Goal: Complete application form

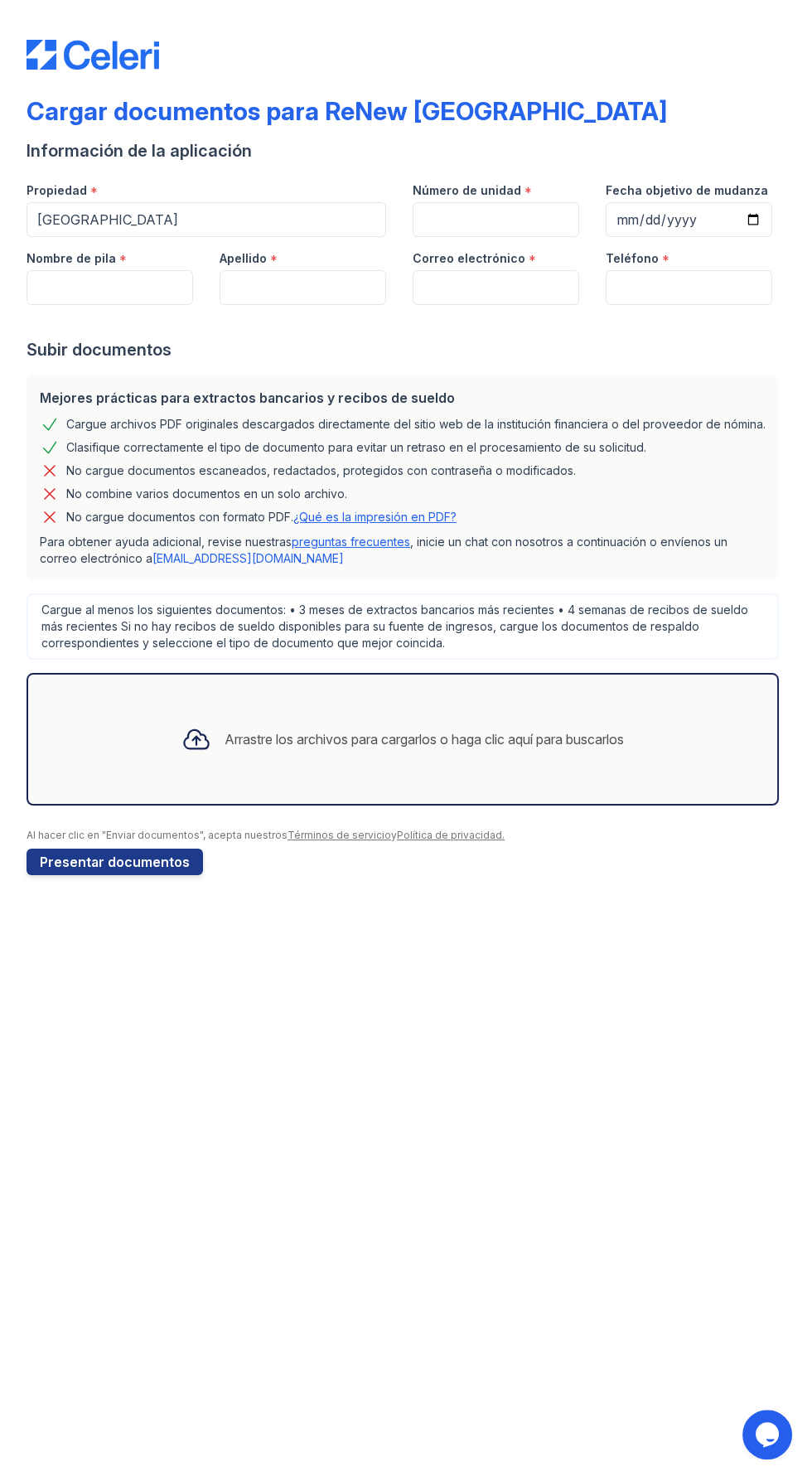
click at [459, 752] on div "Arrastre los archivos para cargarlos o haga clic aquí para buscarlos" at bounding box center [402, 739] width 469 height 56
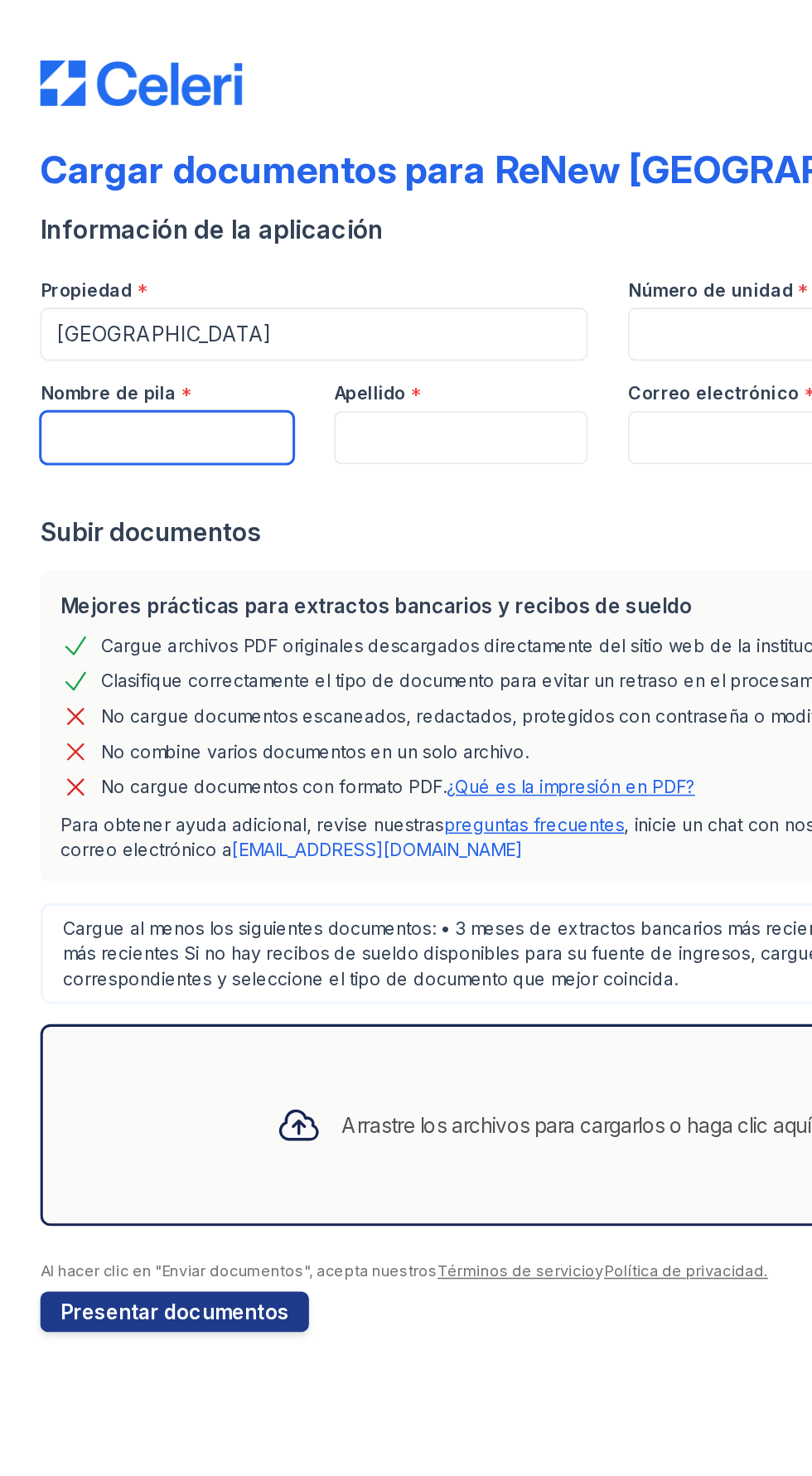
click at [50, 294] on input "Nombre de pila" at bounding box center [110, 287] width 167 height 35
type input "[PERSON_NAME]"
type input "[EMAIL_ADDRESS][DOMAIN_NAME]"
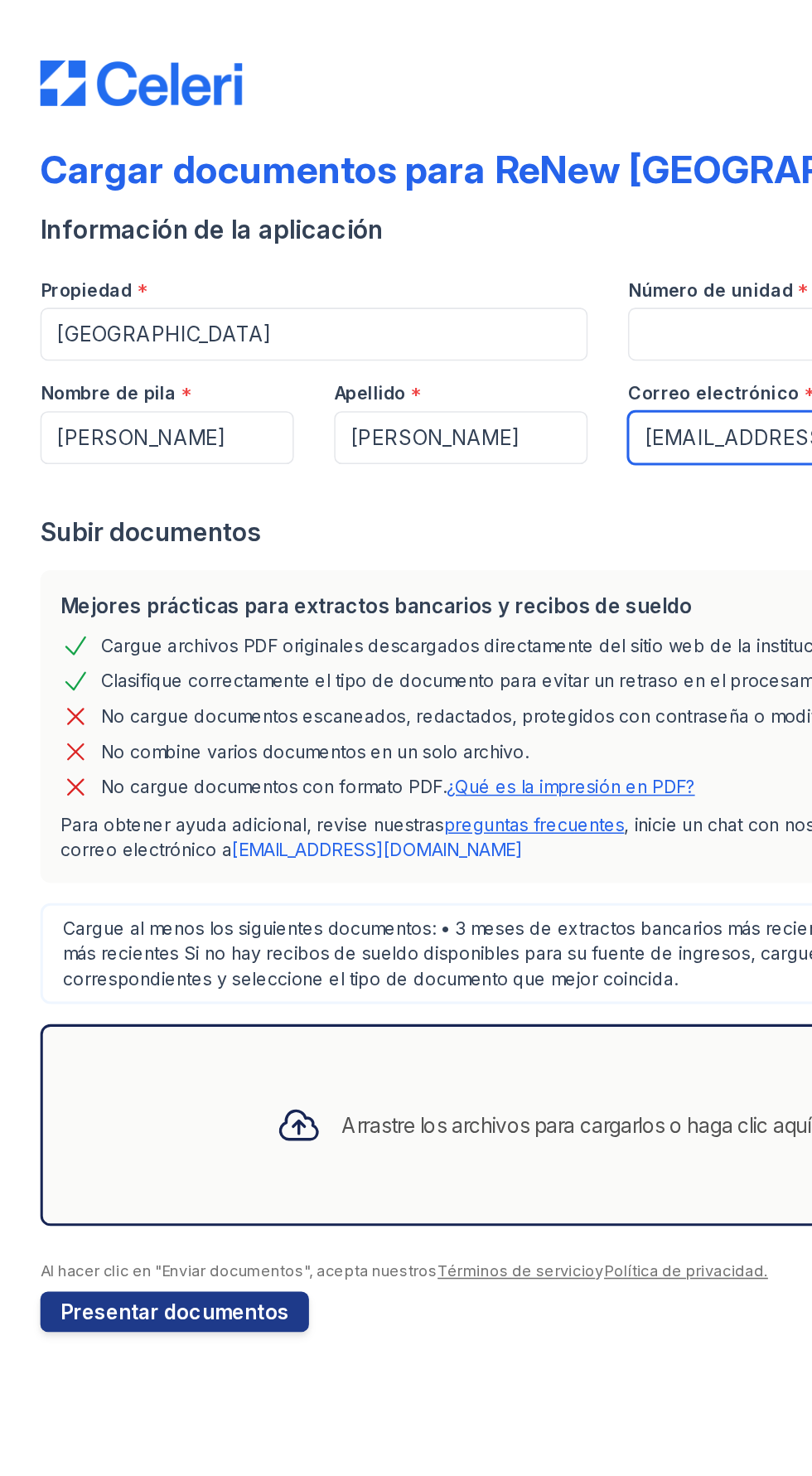
type input "6086094485"
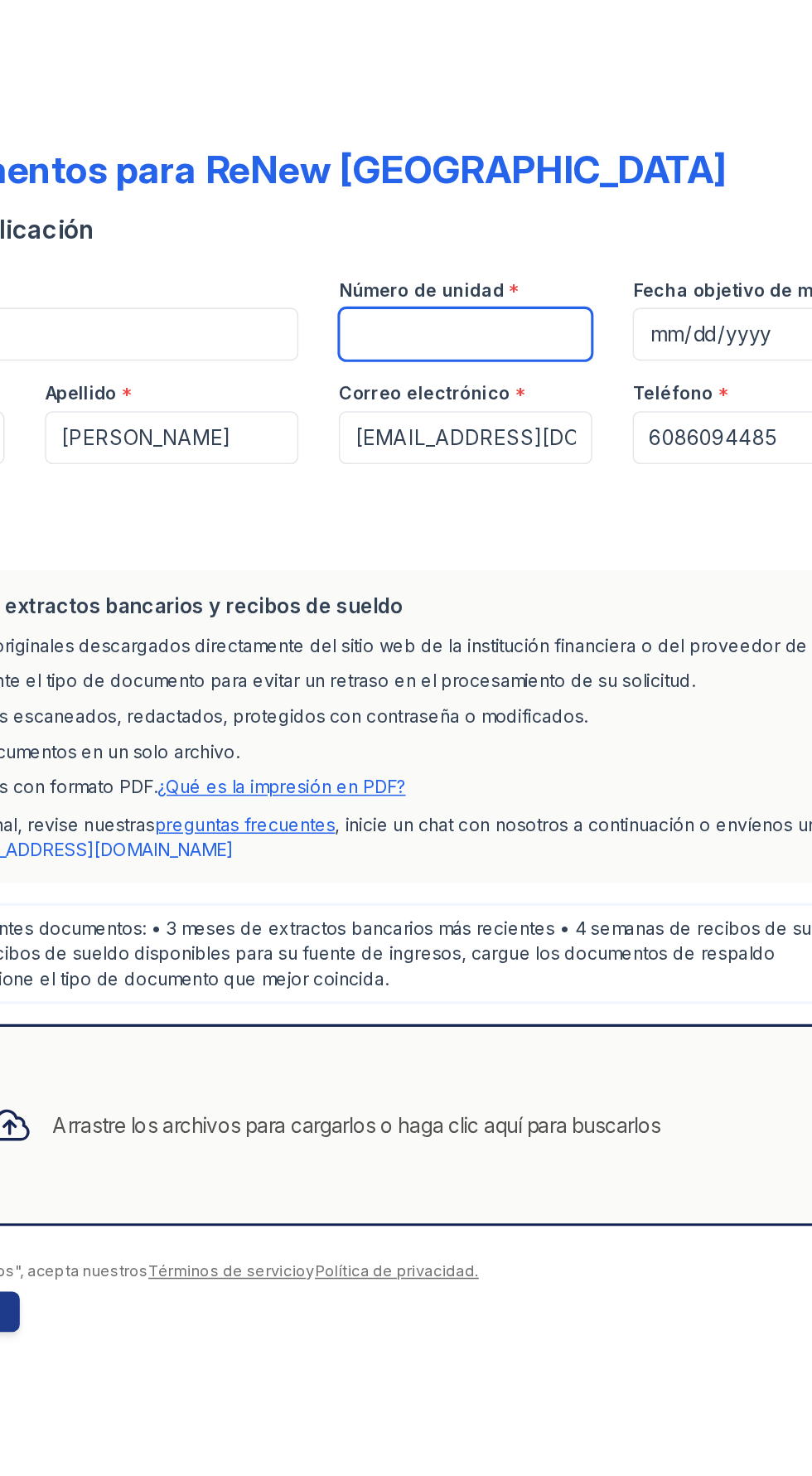
click at [441, 222] on input "Número de unidad" at bounding box center [496, 219] width 167 height 35
type input "321 208"
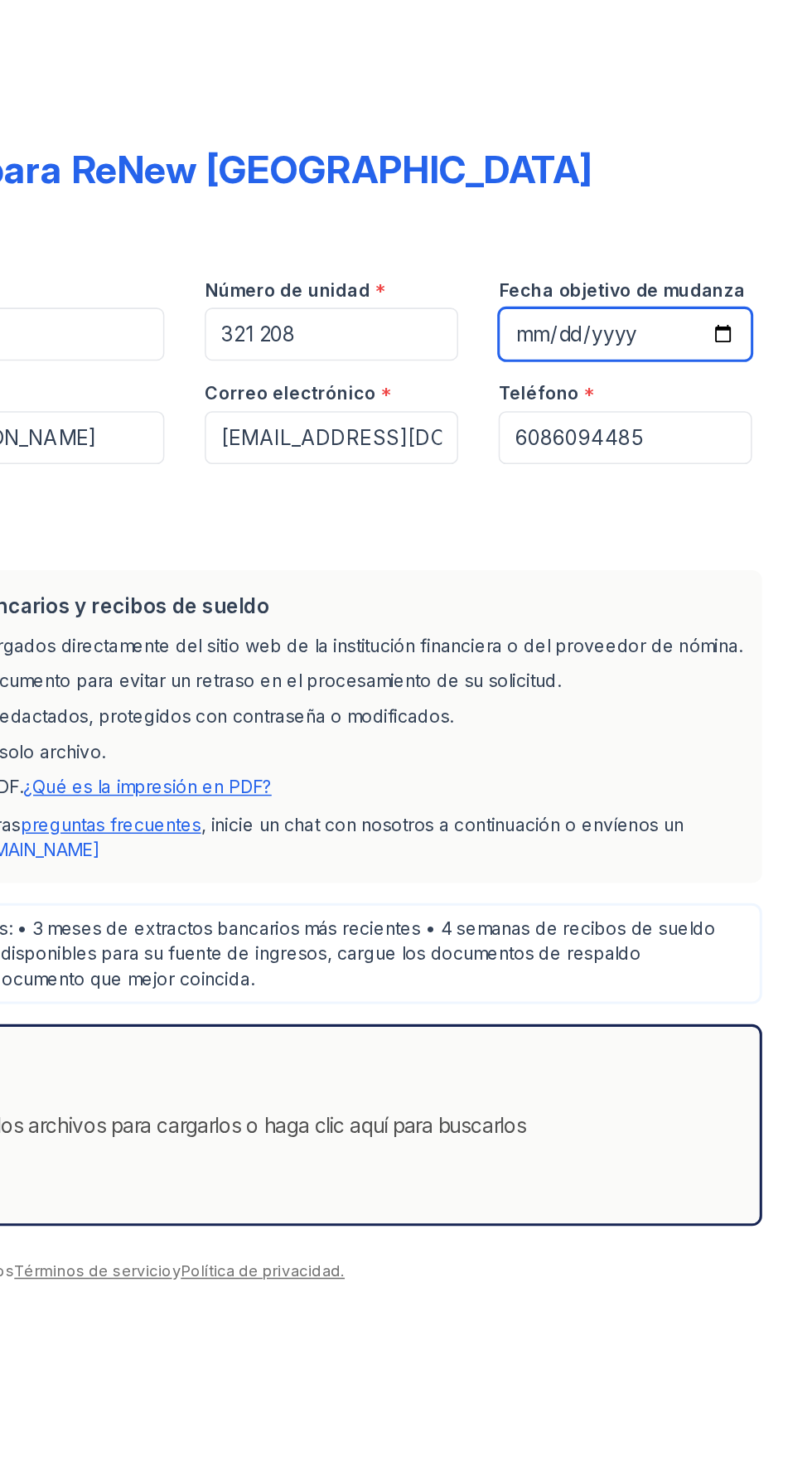
click at [638, 206] on input "Fecha objetivo de mudanza" at bounding box center [688, 219] width 167 height 35
type input "[DATE]"
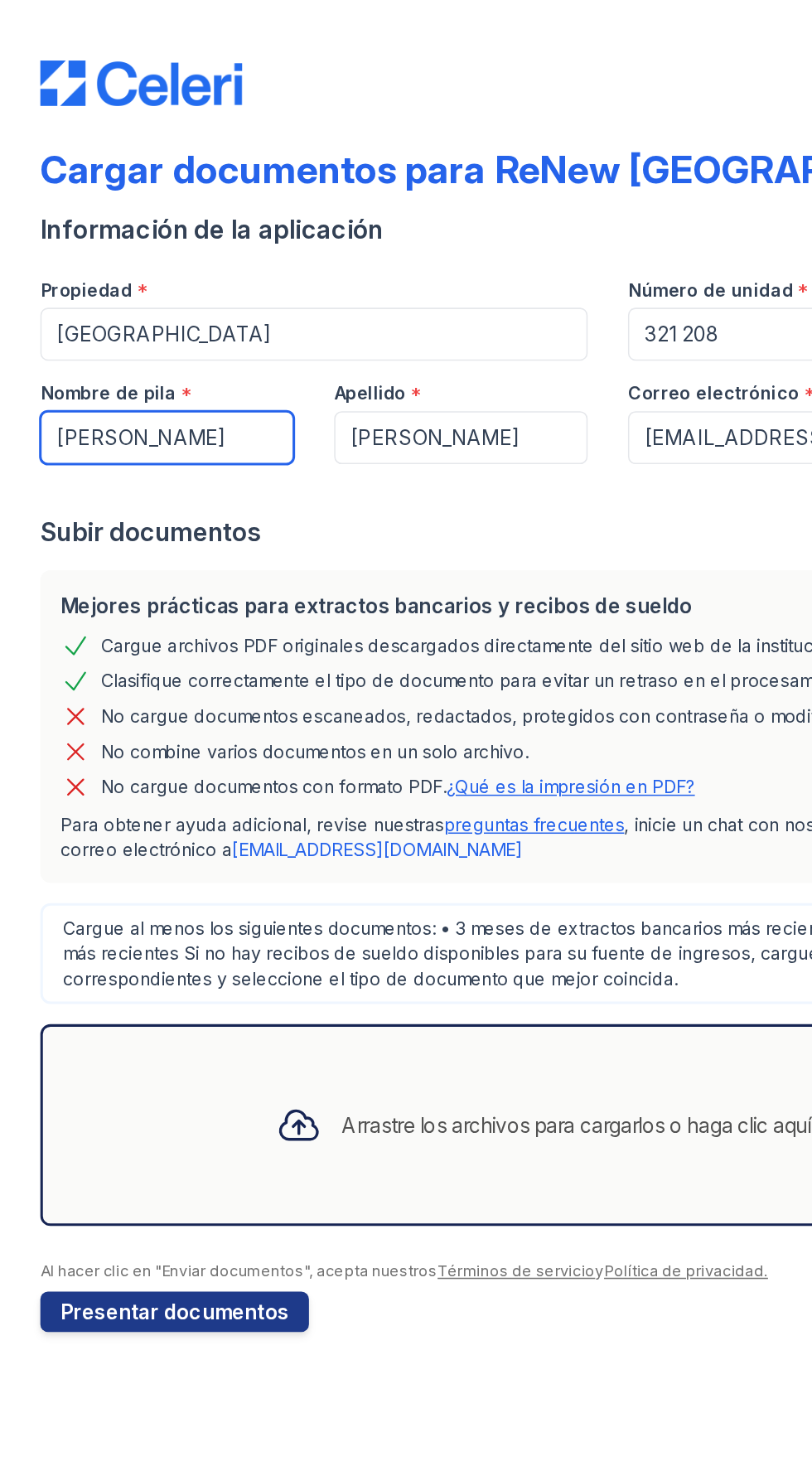
click at [114, 284] on input "[PERSON_NAME]" at bounding box center [110, 287] width 167 height 35
type input "[PERSON_NAME]"
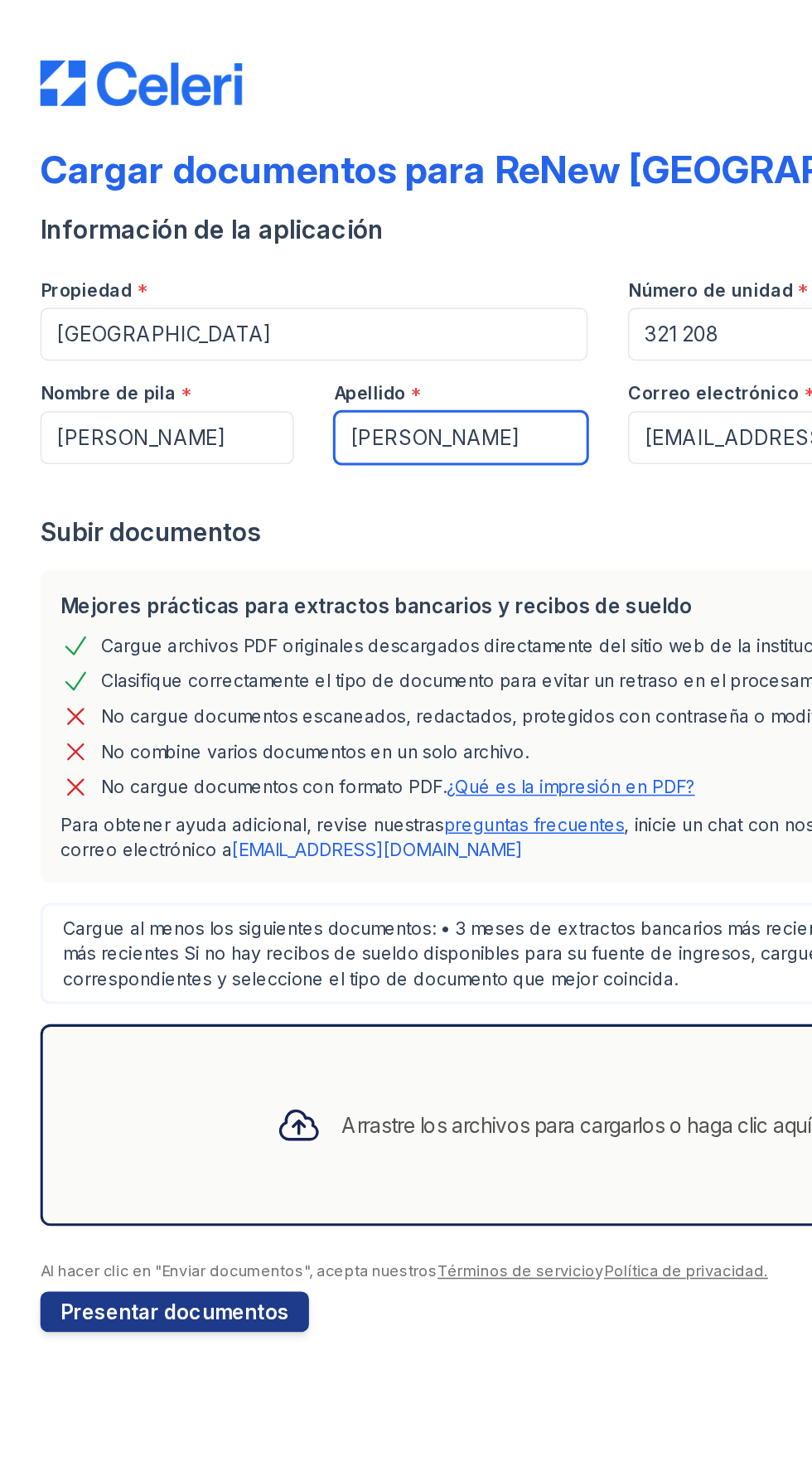
click at [329, 283] on input "[PERSON_NAME]" at bounding box center [303, 287] width 167 height 35
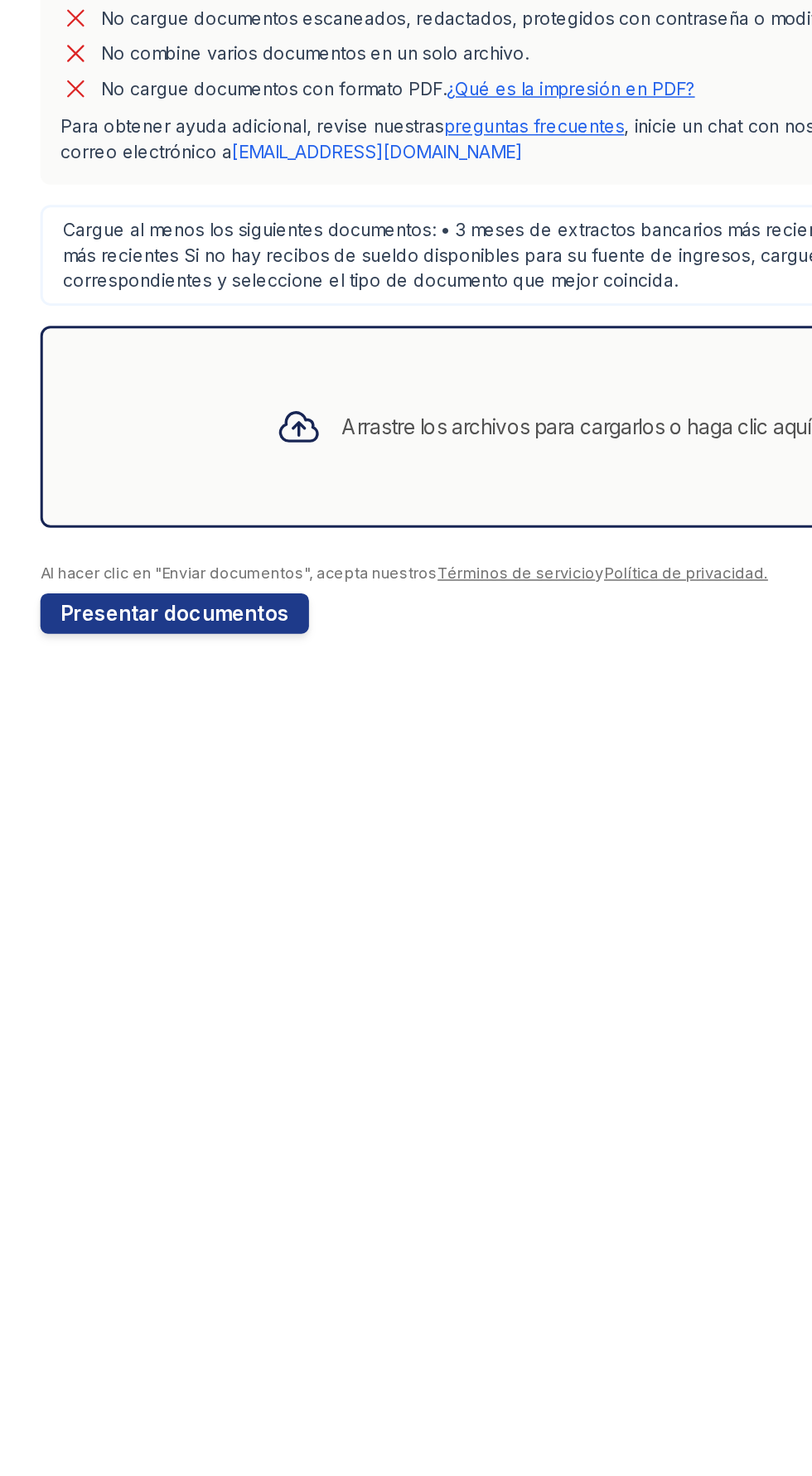
type input "[PERSON_NAME]"
click at [270, 740] on font "Arrastre los archivos para cargarlos o haga clic aquí para buscarlos" at bounding box center [423, 739] width 399 height 16
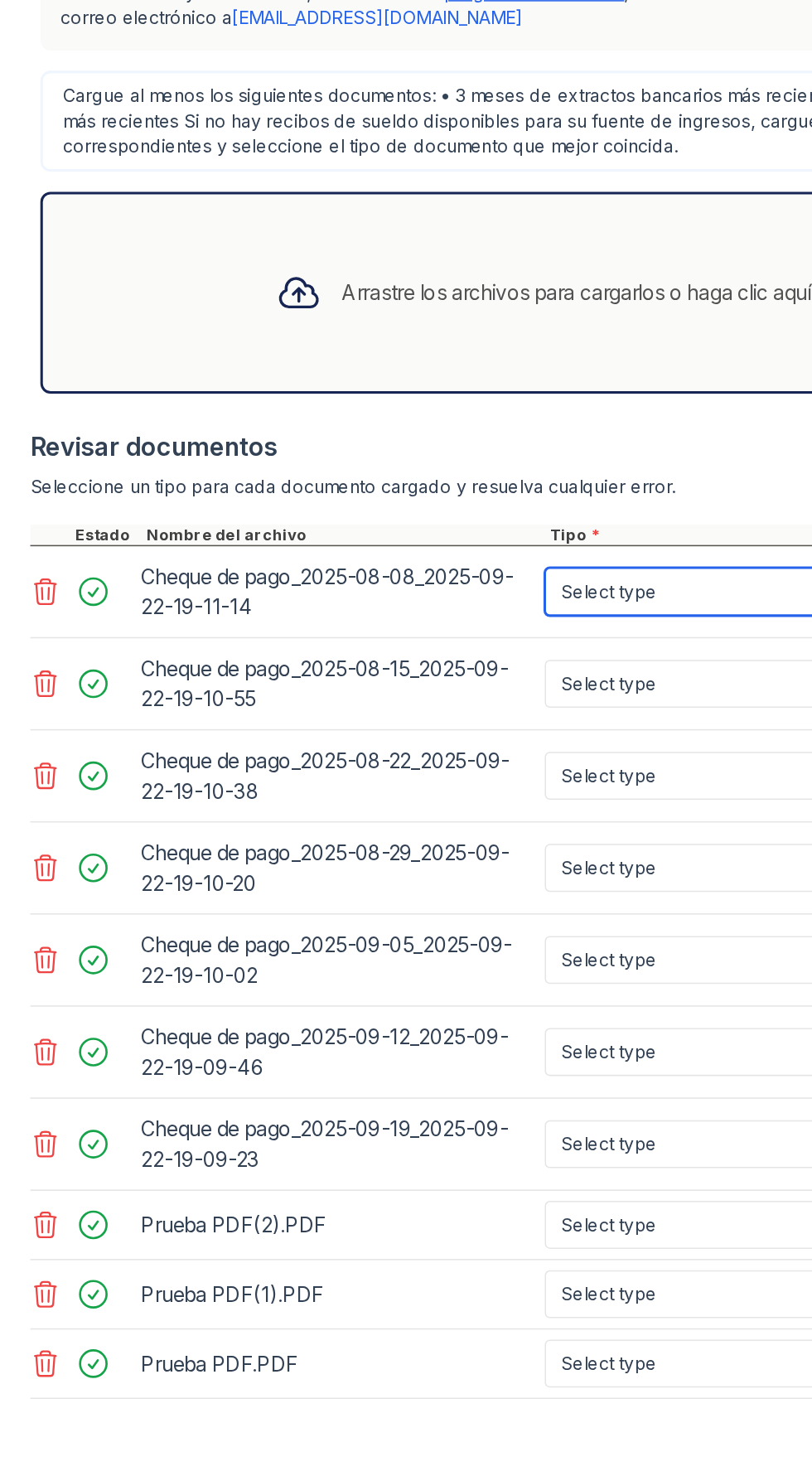
click at [425, 939] on select "Select type Paystub Bank Statement Offer Letter Tax Documents Benefit Award Let…" at bounding box center [462, 935] width 210 height 31
click at [448, 934] on select "Select type Paystub Bank Statement Offer Letter Tax Documents Benefit Award Let…" at bounding box center [462, 935] width 210 height 31
select select "paystub"
click at [358, 920] on select "Select type Paystub Bank Statement Offer Letter Tax Documents Benefit Award Let…" at bounding box center [462, 935] width 210 height 31
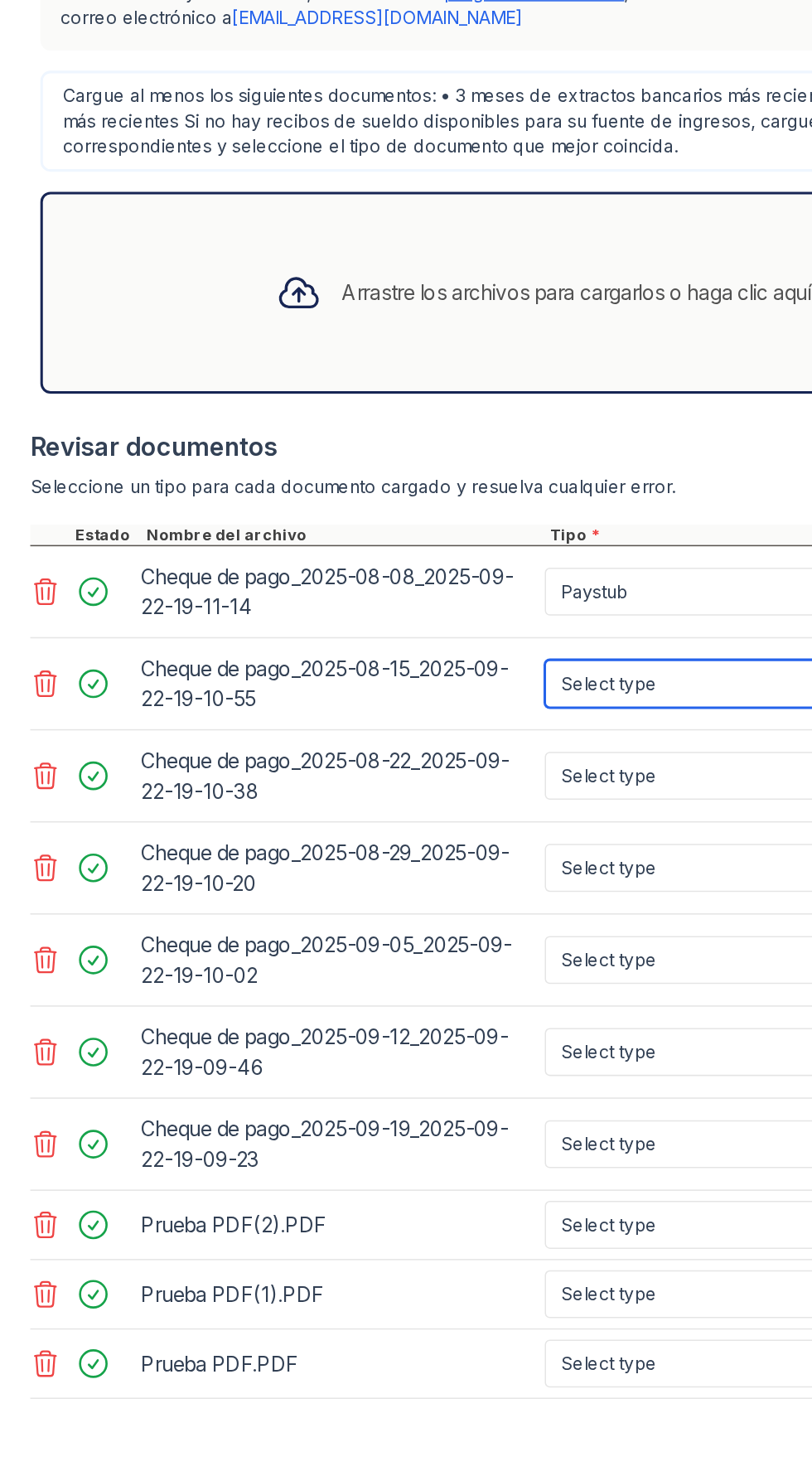
click at [448, 1009] on select "Select type Paystub Bank Statement Offer Letter Tax Documents Benefit Award Let…" at bounding box center [462, 995] width 210 height 31
select select "paystub"
click at [358, 980] on select "Select type Paystub Bank Statement Offer Letter Tax Documents Benefit Award Let…" at bounding box center [462, 995] width 210 height 31
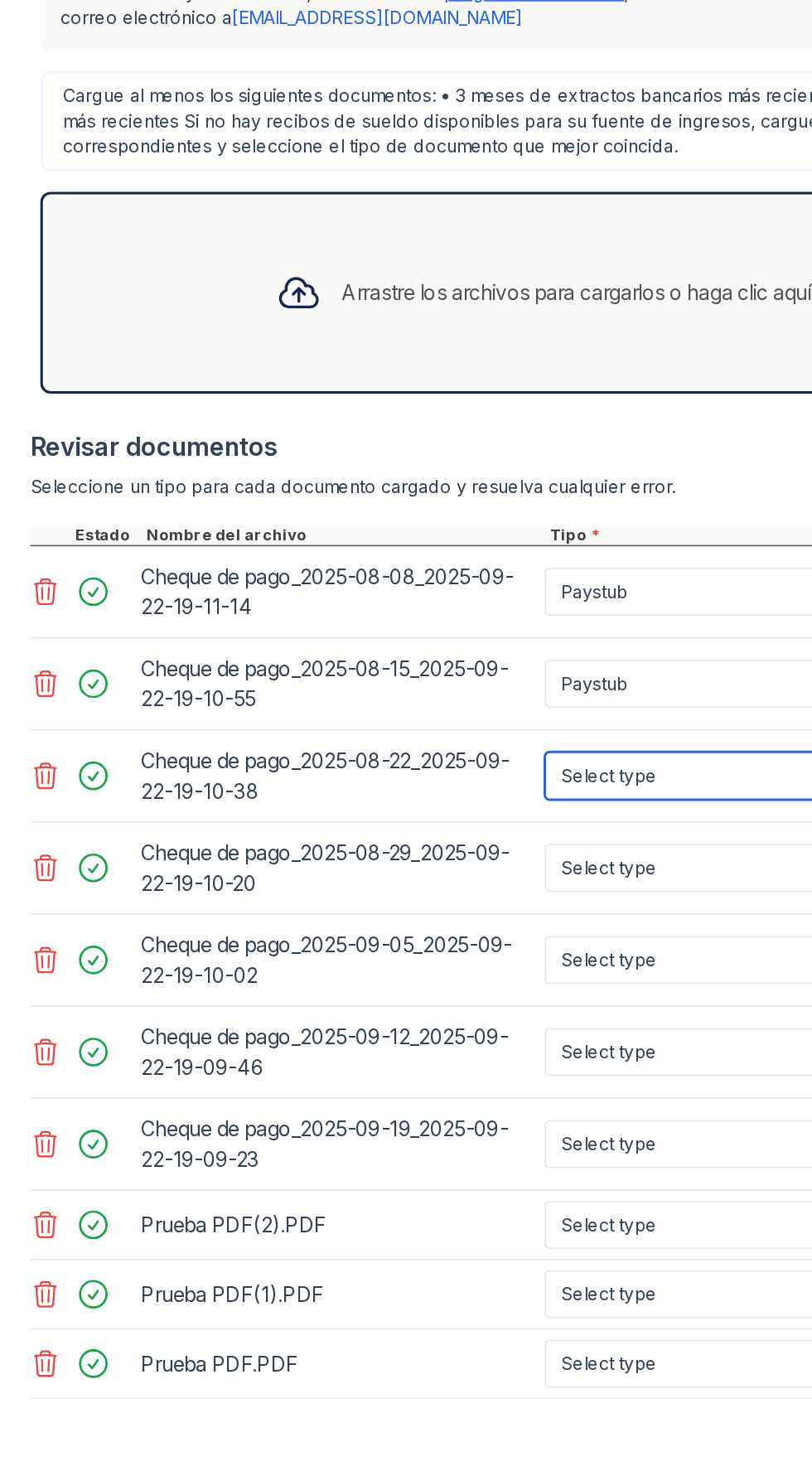
click at [405, 1053] on select "Select type Paystub Bank Statement Offer Letter Tax Documents Benefit Award Let…" at bounding box center [462, 1056] width 210 height 31
select select "paystub"
click at [358, 1041] on select "Select type Paystub Bank Statement Offer Letter Tax Documents Benefit Award Let…" at bounding box center [462, 1056] width 210 height 31
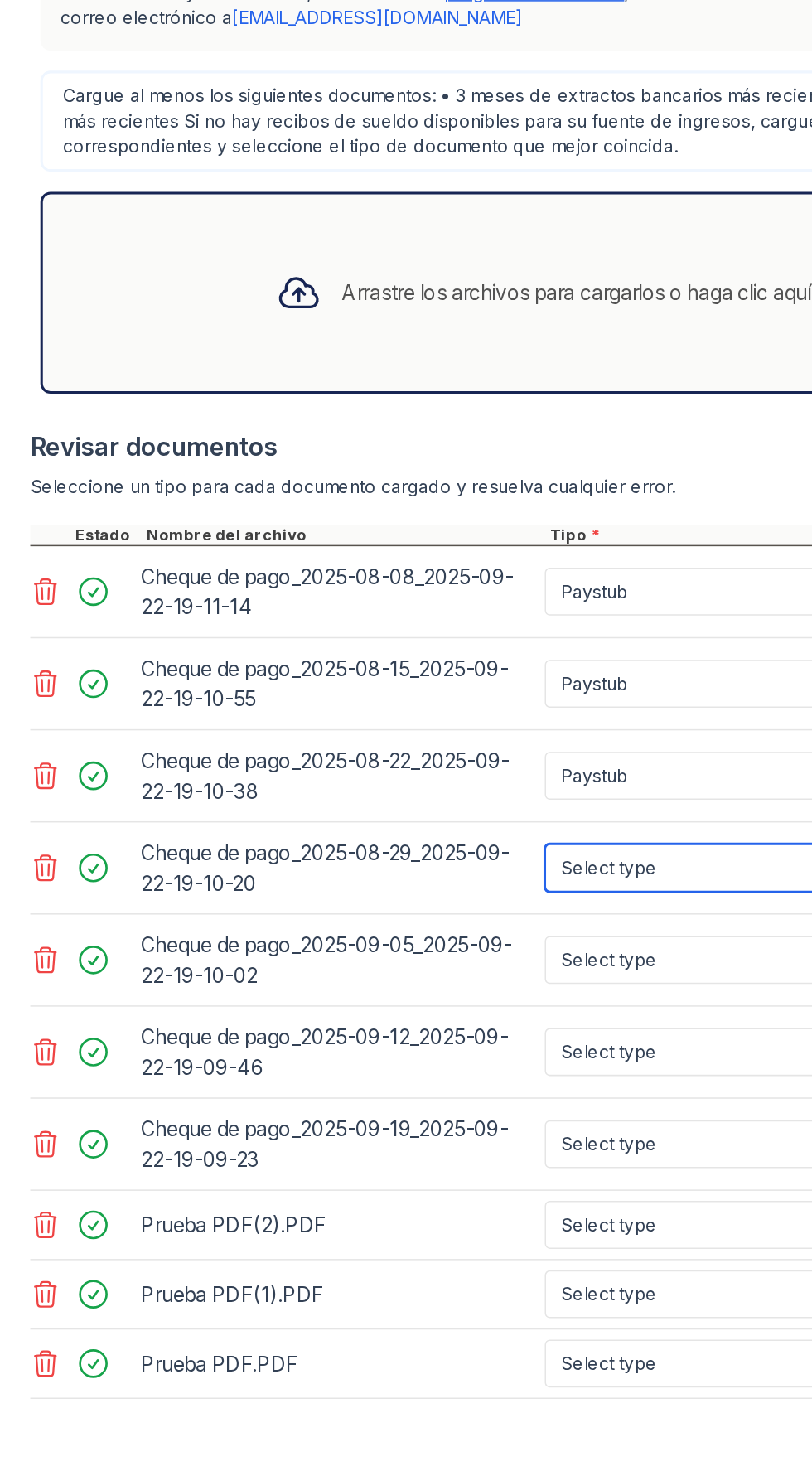
click at [419, 1126] on select "Select type Paystub Bank Statement Offer Letter Tax Documents Benefit Award Let…" at bounding box center [462, 1116] width 210 height 31
select select "paystub"
click at [358, 1101] on select "Select type Paystub Bank Statement Offer Letter Tax Documents Benefit Award Let…" at bounding box center [462, 1116] width 210 height 31
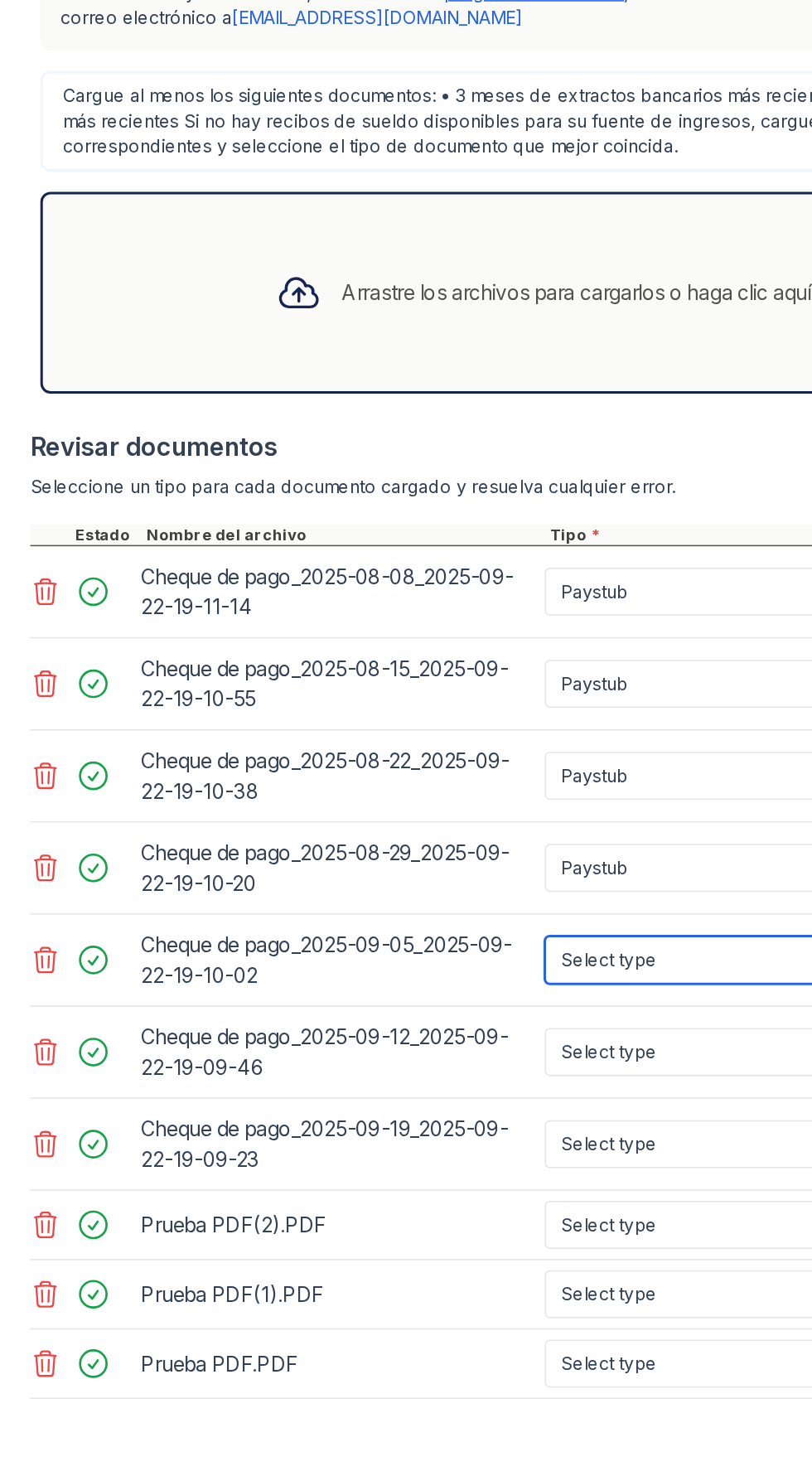
click at [420, 1187] on select "Select type Paystub Bank Statement Offer Letter Tax Documents Benefit Award Let…" at bounding box center [462, 1177] width 210 height 31
select select "paystub"
click at [358, 1162] on select "Select type Paystub Bank Statement Offer Letter Tax Documents Benefit Award Let…" at bounding box center [462, 1177] width 210 height 31
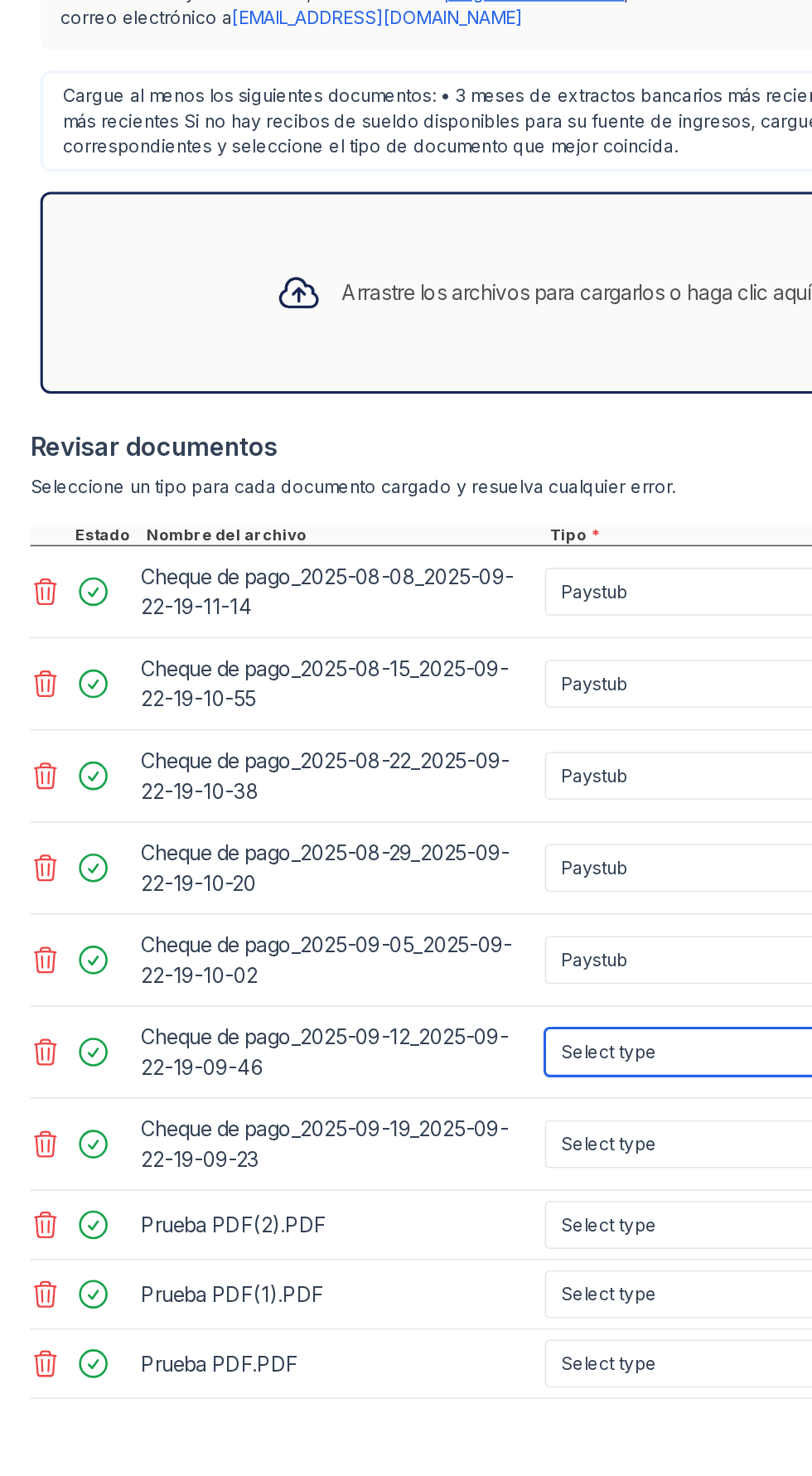
click at [401, 1238] on select "Select type Paystub Bank Statement Offer Letter Tax Documents Benefit Award Let…" at bounding box center [462, 1237] width 210 height 31
select select "paystub"
click at [358, 1222] on select "Select type Paystub Bank Statement Offer Letter Tax Documents Benefit Award Let…" at bounding box center [462, 1237] width 210 height 31
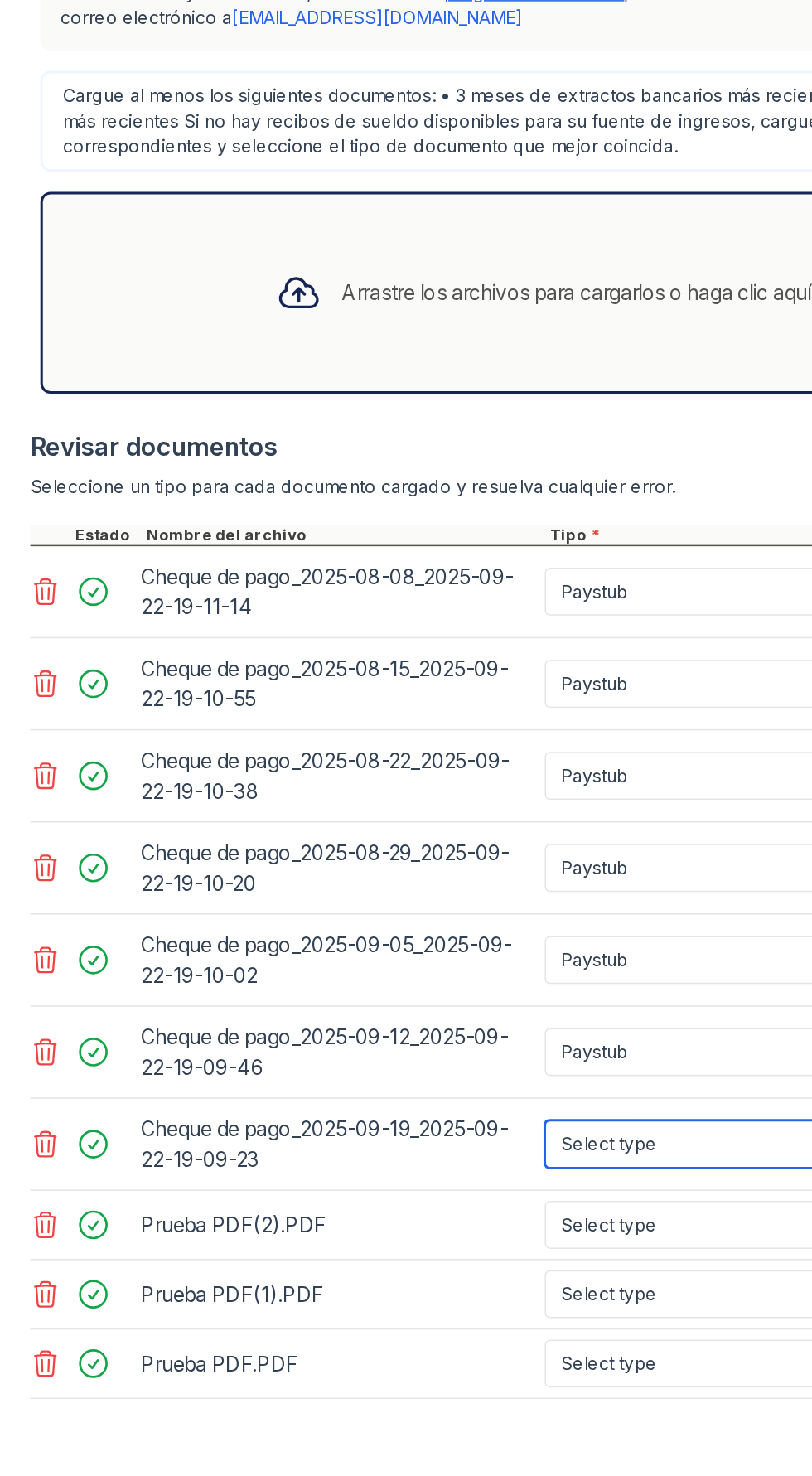
click at [424, 1297] on select "Select type Paystub Bank Statement Offer Letter Tax Documents Benefit Award Let…" at bounding box center [462, 1298] width 210 height 31
select select "paystub"
click at [358, 1282] on select "Select type Paystub Bank Statement Offer Letter Tax Documents Benefit Award Let…" at bounding box center [462, 1298] width 210 height 31
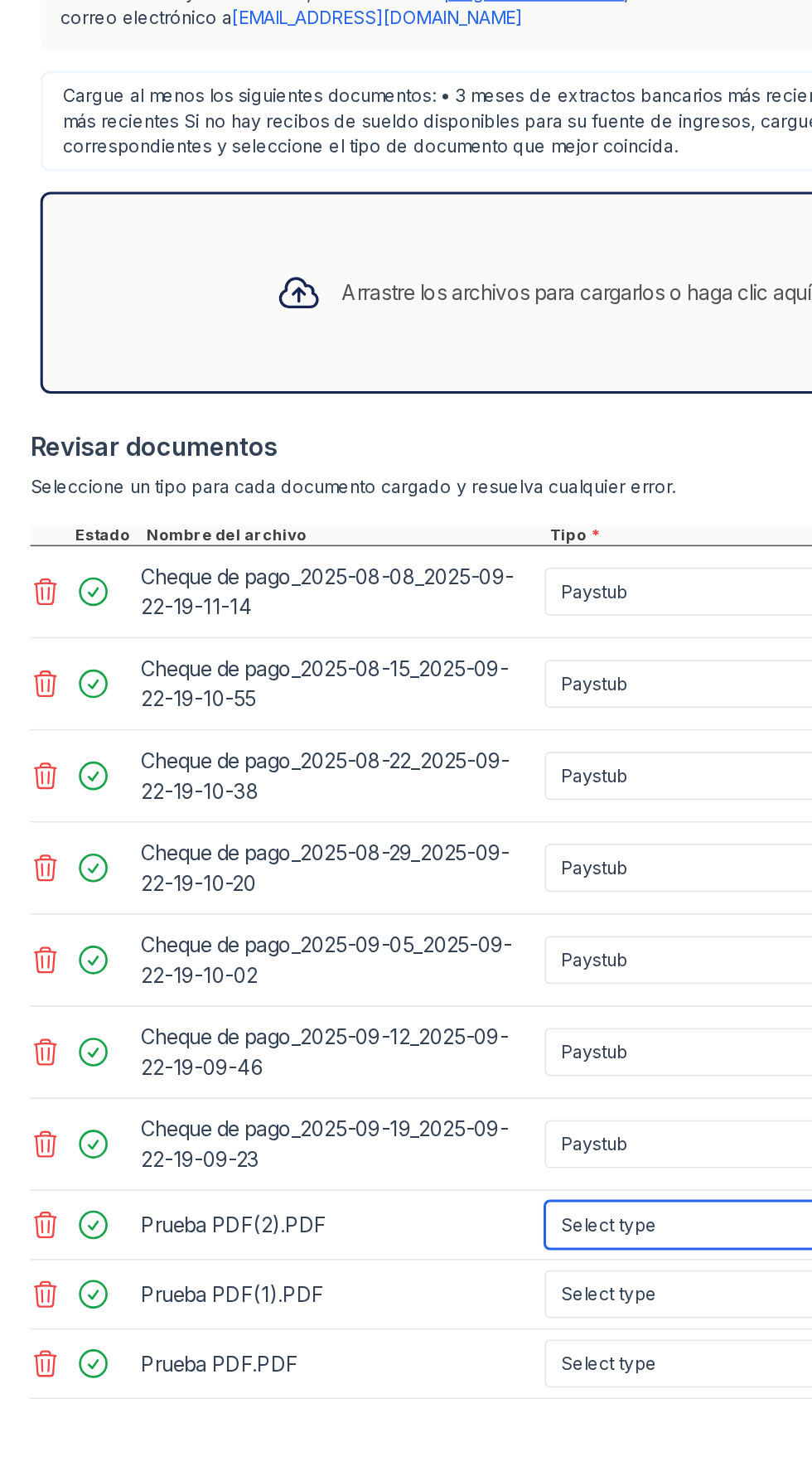
click at [410, 1352] on select "Select type Paystub Bank Statement Offer Letter Tax Documents Benefit Award Let…" at bounding box center [462, 1351] width 210 height 31
select select "bank_statement"
click at [358, 1336] on select "Select type Paystub Bank Statement Offer Letter Tax Documents Benefit Award Let…" at bounding box center [462, 1351] width 210 height 31
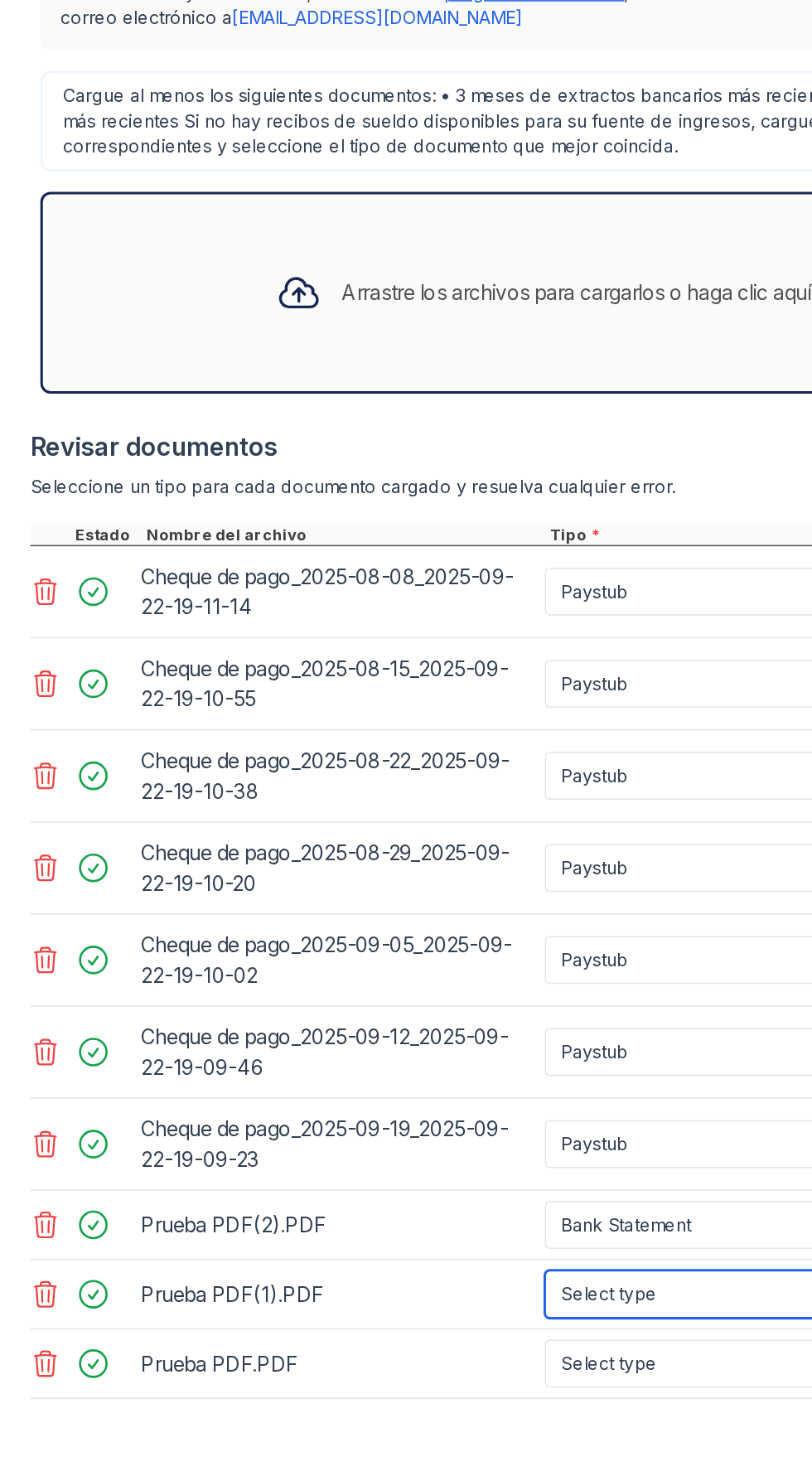
click at [411, 1391] on select "Select type Paystub Bank Statement Offer Letter Tax Documents Benefit Award Let…" at bounding box center [462, 1396] width 210 height 31
select select "bank_statement"
click at [358, 1381] on select "Select type Paystub Bank Statement Offer Letter Tax Documents Benefit Award Let…" at bounding box center [462, 1396] width 210 height 31
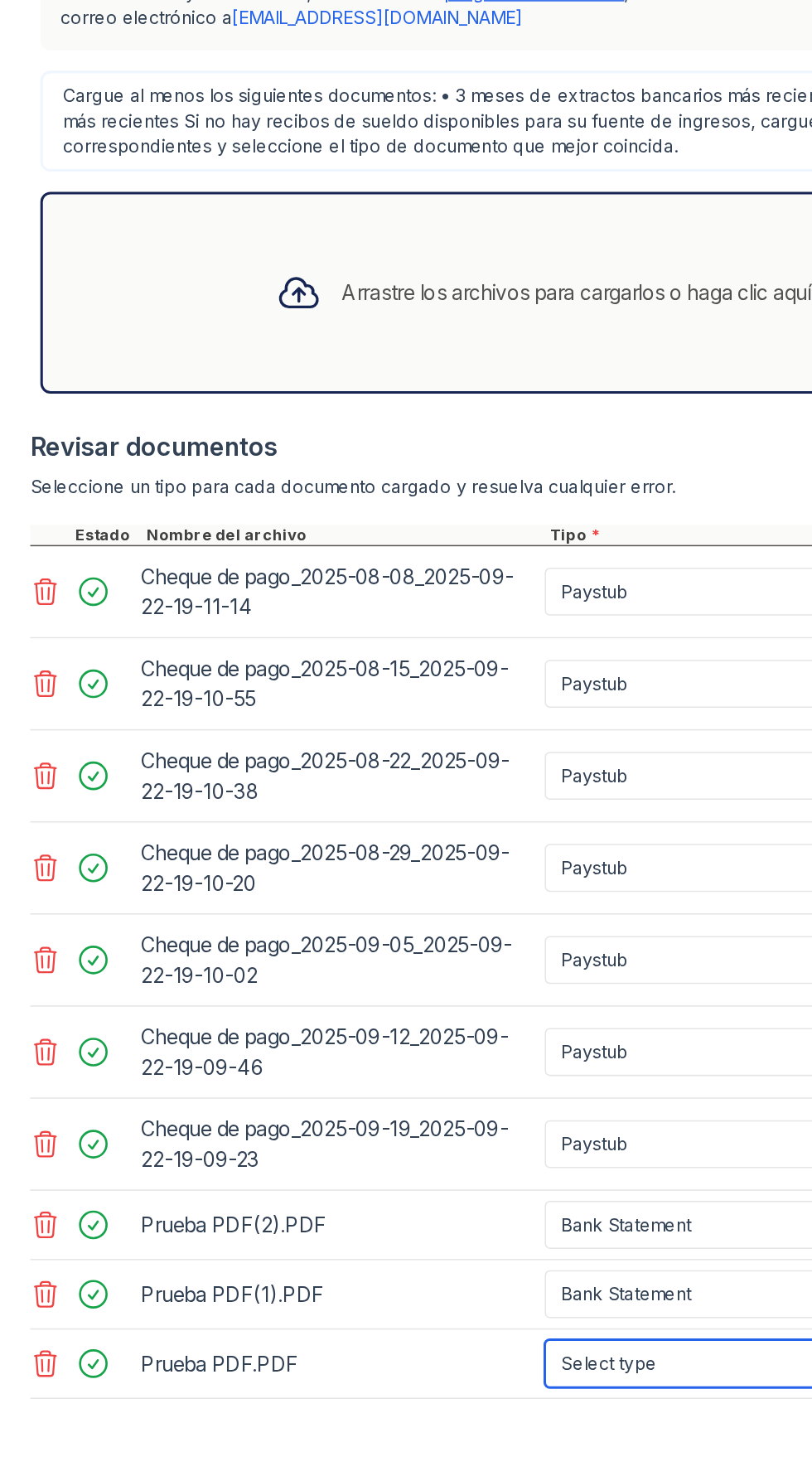
click at [404, 1448] on select "Select type Paystub Bank Statement Offer Letter Tax Documents Benefit Award Let…" at bounding box center [462, 1442] width 210 height 31
select select "bank_statement"
click at [358, 1427] on select "Select type Paystub Bank Statement Offer Letter Tax Documents Benefit Award Let…" at bounding box center [462, 1442] width 210 height 31
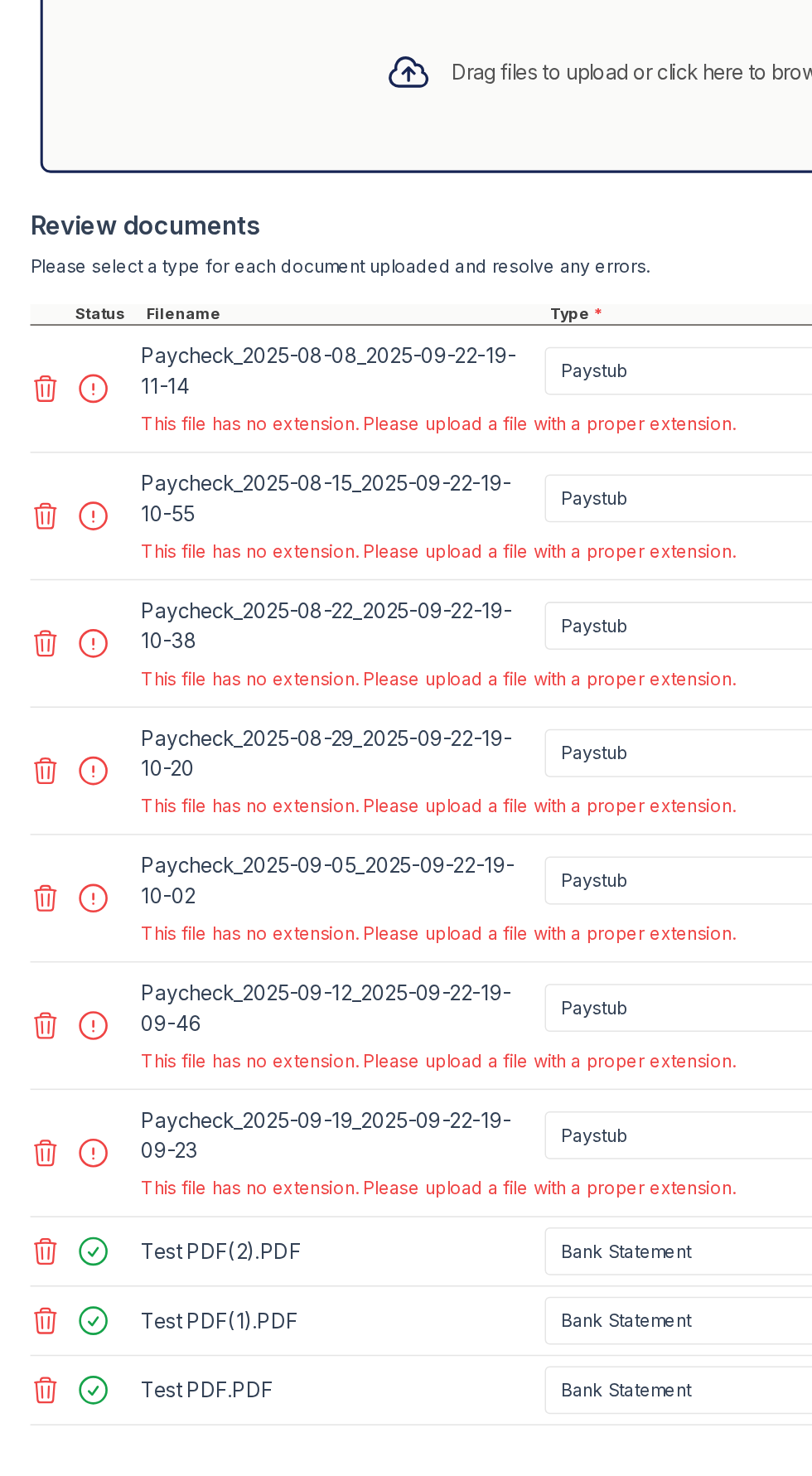
scroll to position [300, 0]
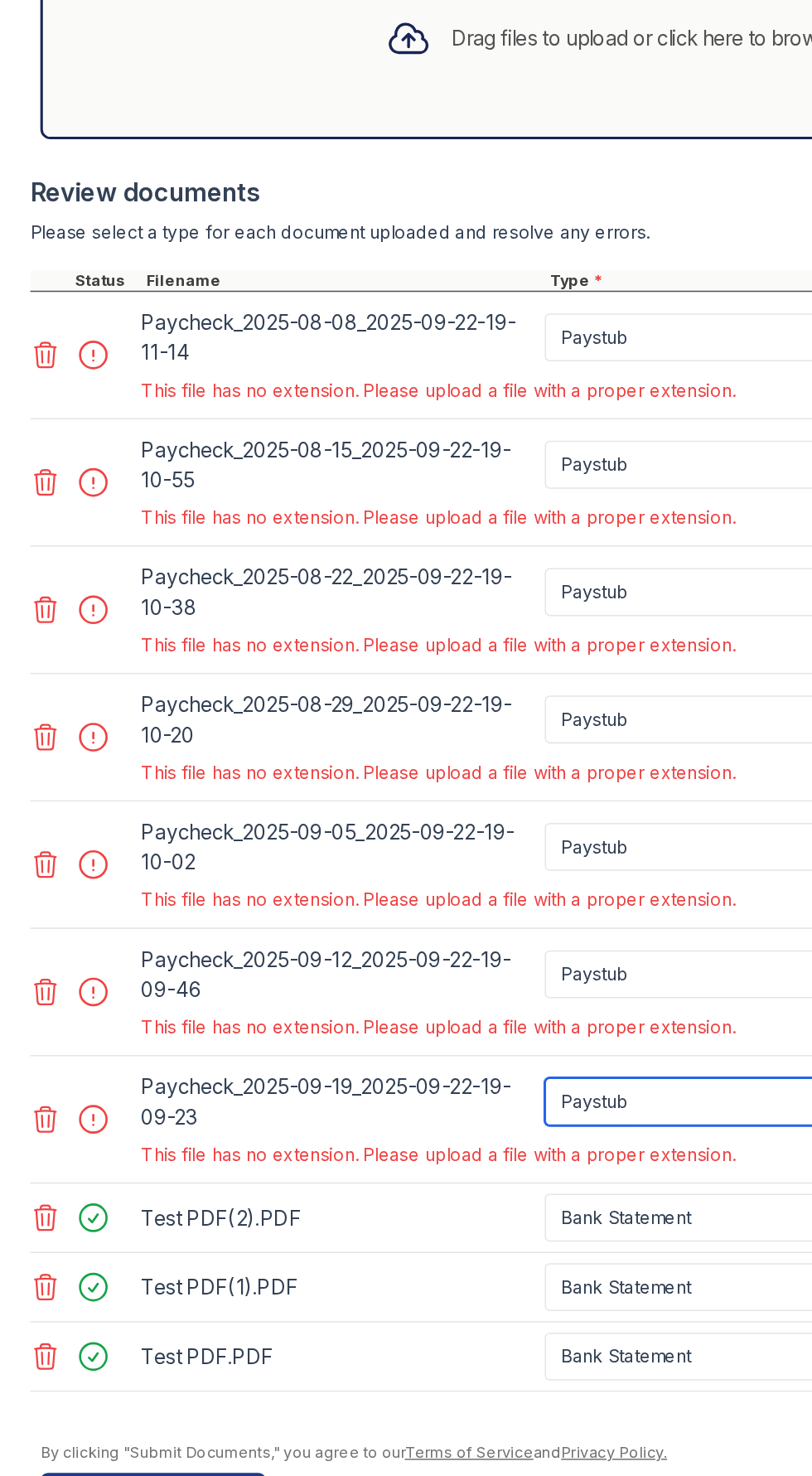
click at [476, 1217] on select "Paystub Bank Statement Offer Letter Tax Documents Benefit Award Letter Investme…" at bounding box center [462, 1217] width 210 height 31
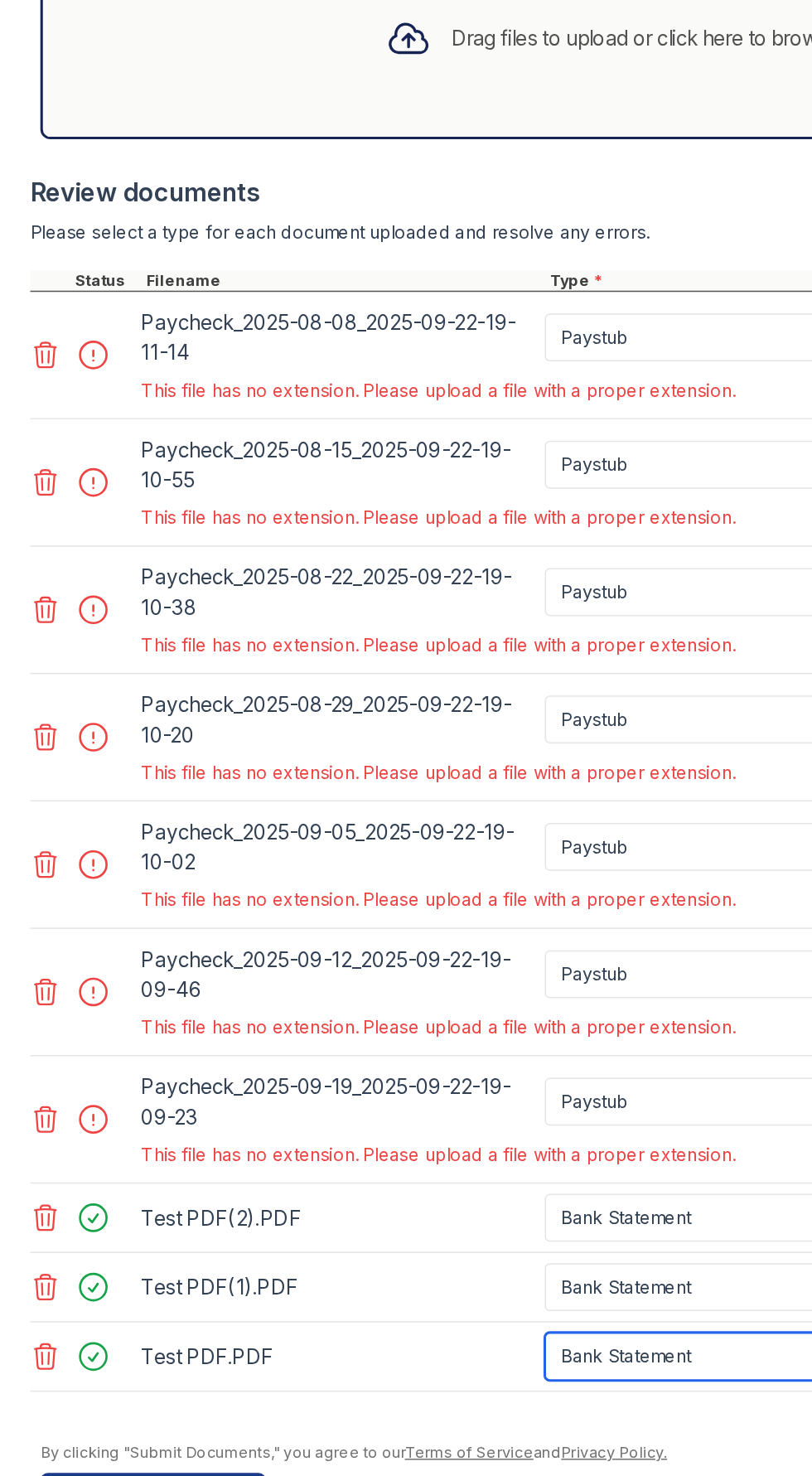
click at [408, 1369] on select "Paystub Bank Statement Offer Letter Tax Documents Benefit Award Letter Investme…" at bounding box center [462, 1385] width 210 height 31
click at [113, 759] on div "This file has no extension. Please upload a file with a proper extension." at bounding box center [332, 750] width 485 height 23
click at [57, 731] on div at bounding box center [66, 726] width 47 height 23
click at [63, 729] on div at bounding box center [66, 726] width 47 height 23
click at [65, 734] on div at bounding box center [66, 726] width 47 height 23
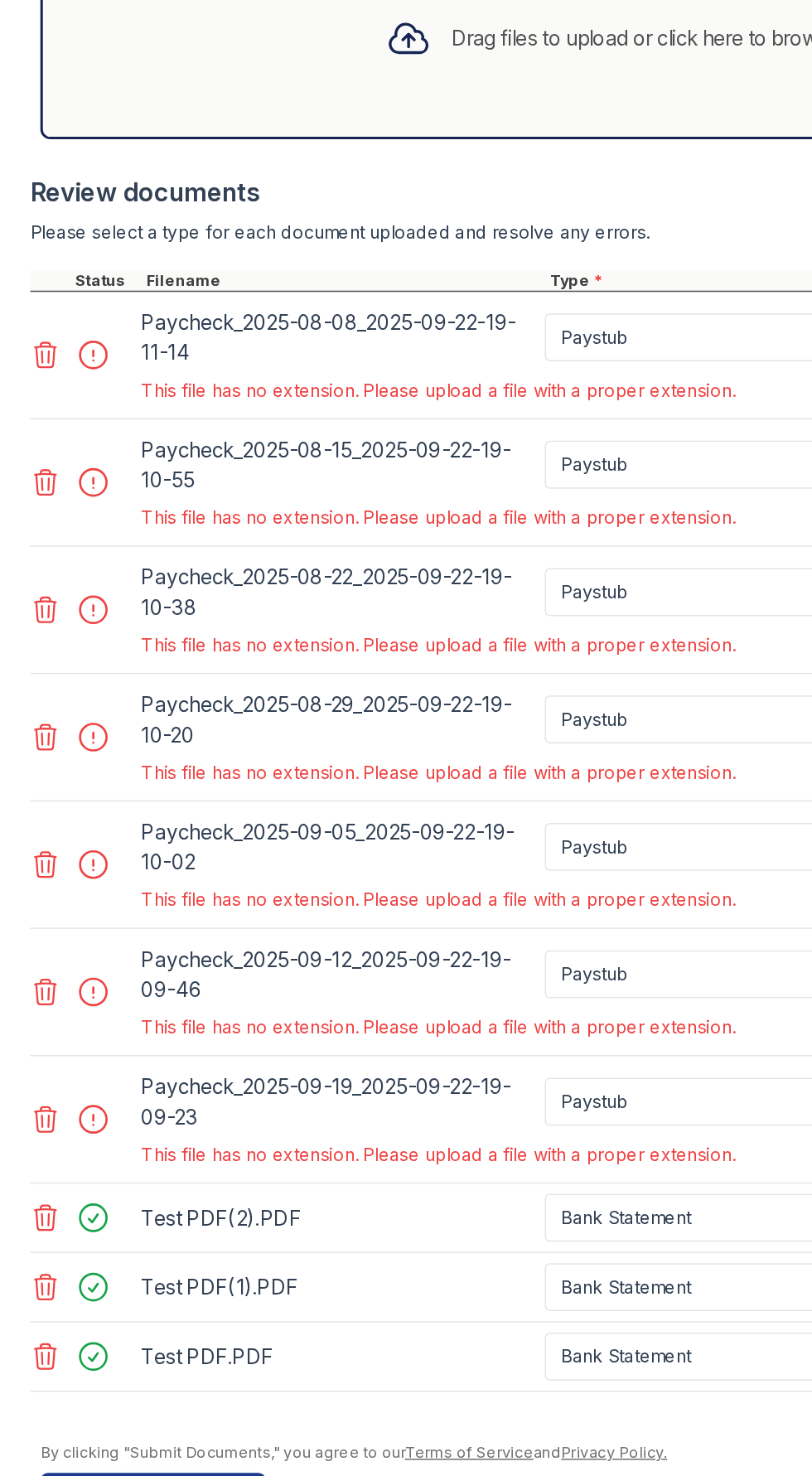
click at [60, 747] on div at bounding box center [55, 727] width 70 height 70
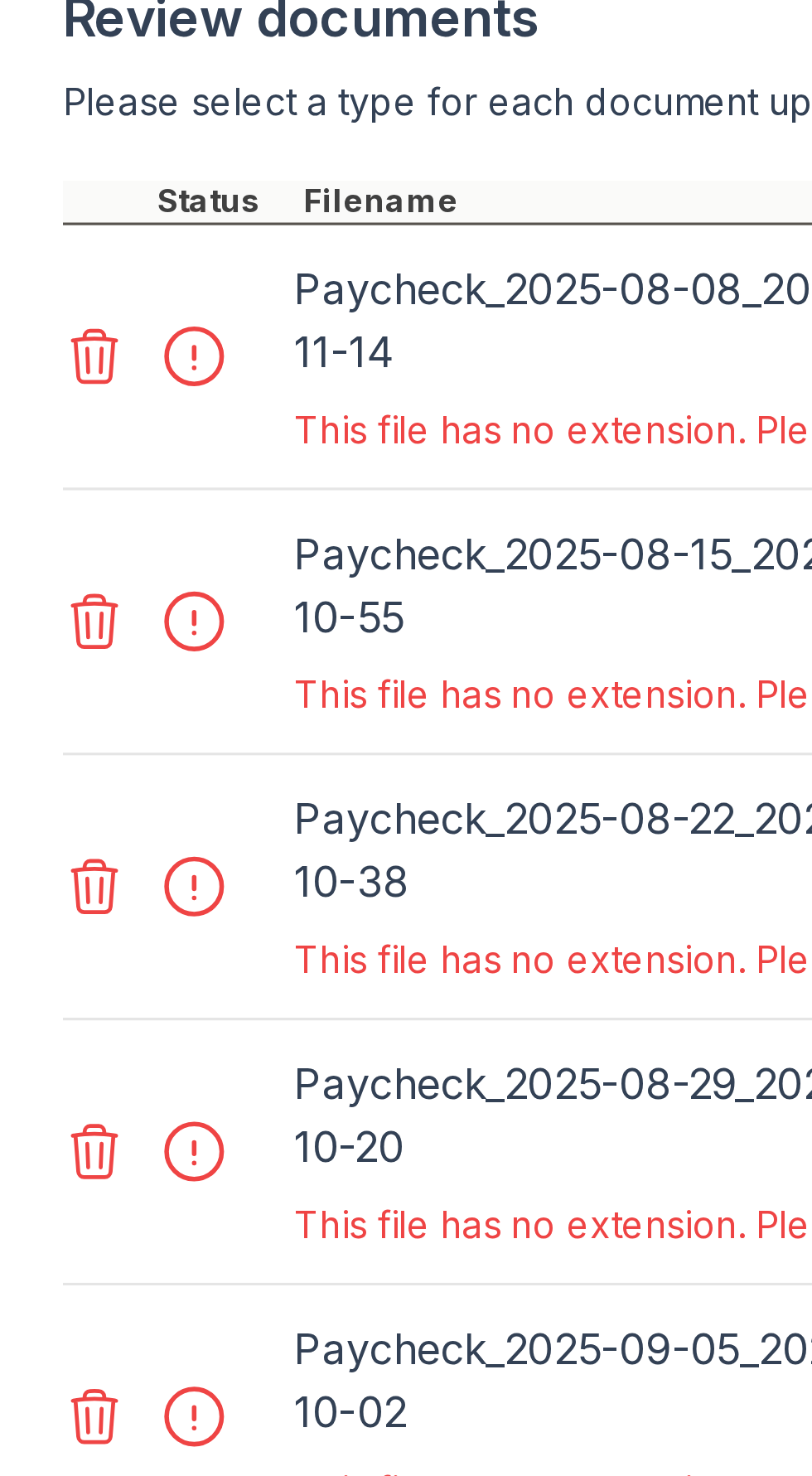
scroll to position [302, 0]
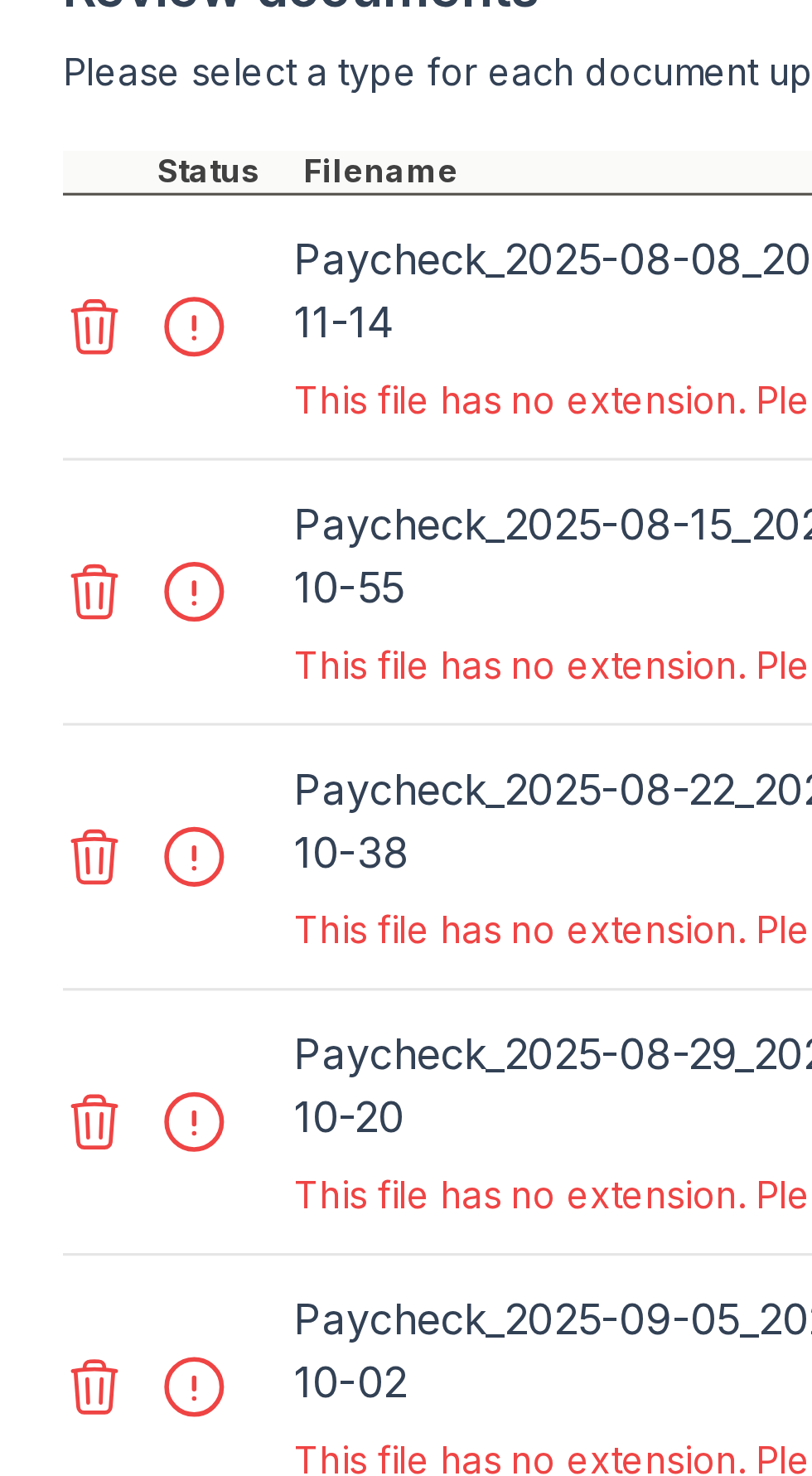
click at [62, 733] on div at bounding box center [66, 725] width 47 height 23
click at [60, 717] on div at bounding box center [66, 725] width 47 height 23
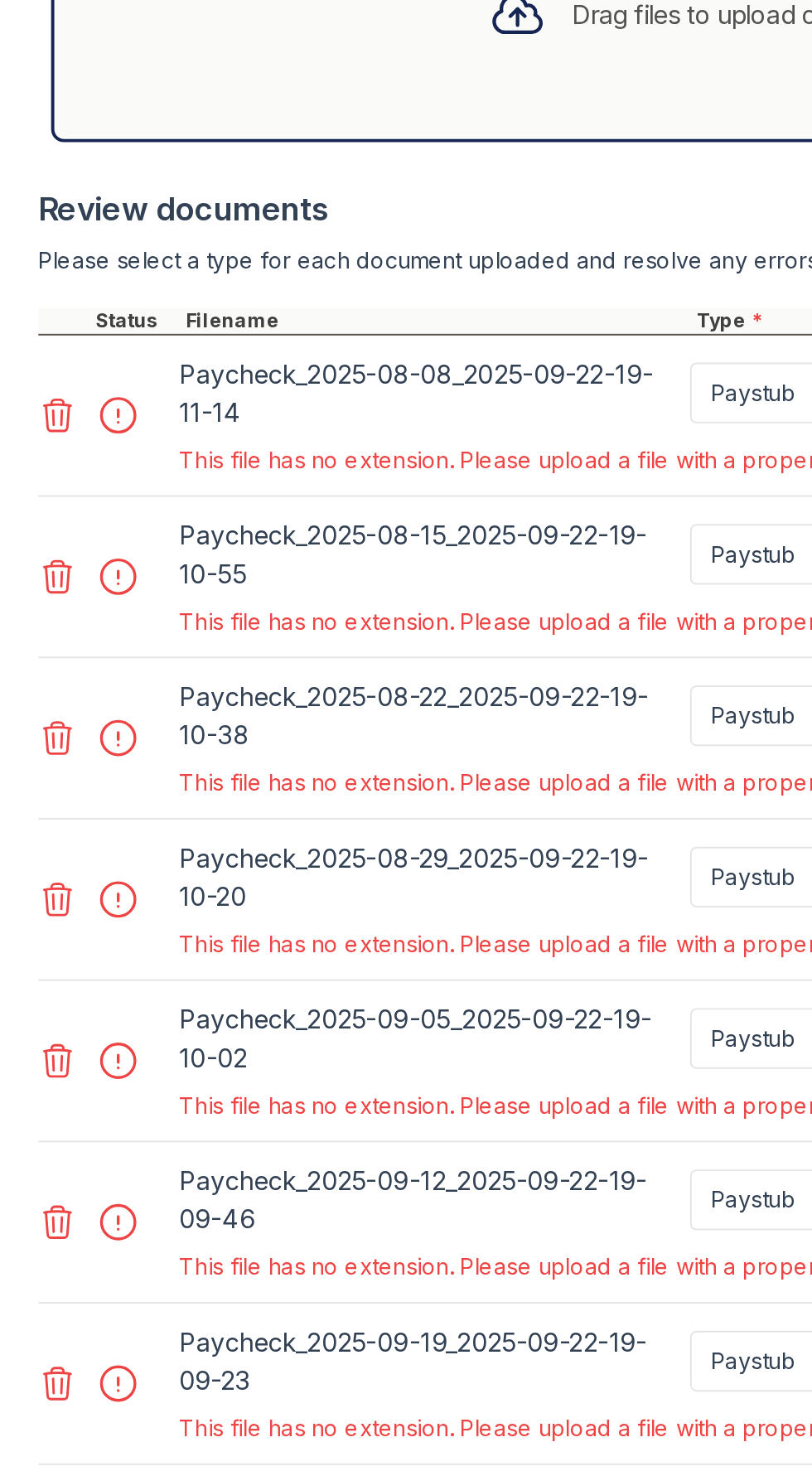
click at [66, 719] on div at bounding box center [66, 725] width 47 height 23
click at [70, 725] on div at bounding box center [66, 725] width 47 height 23
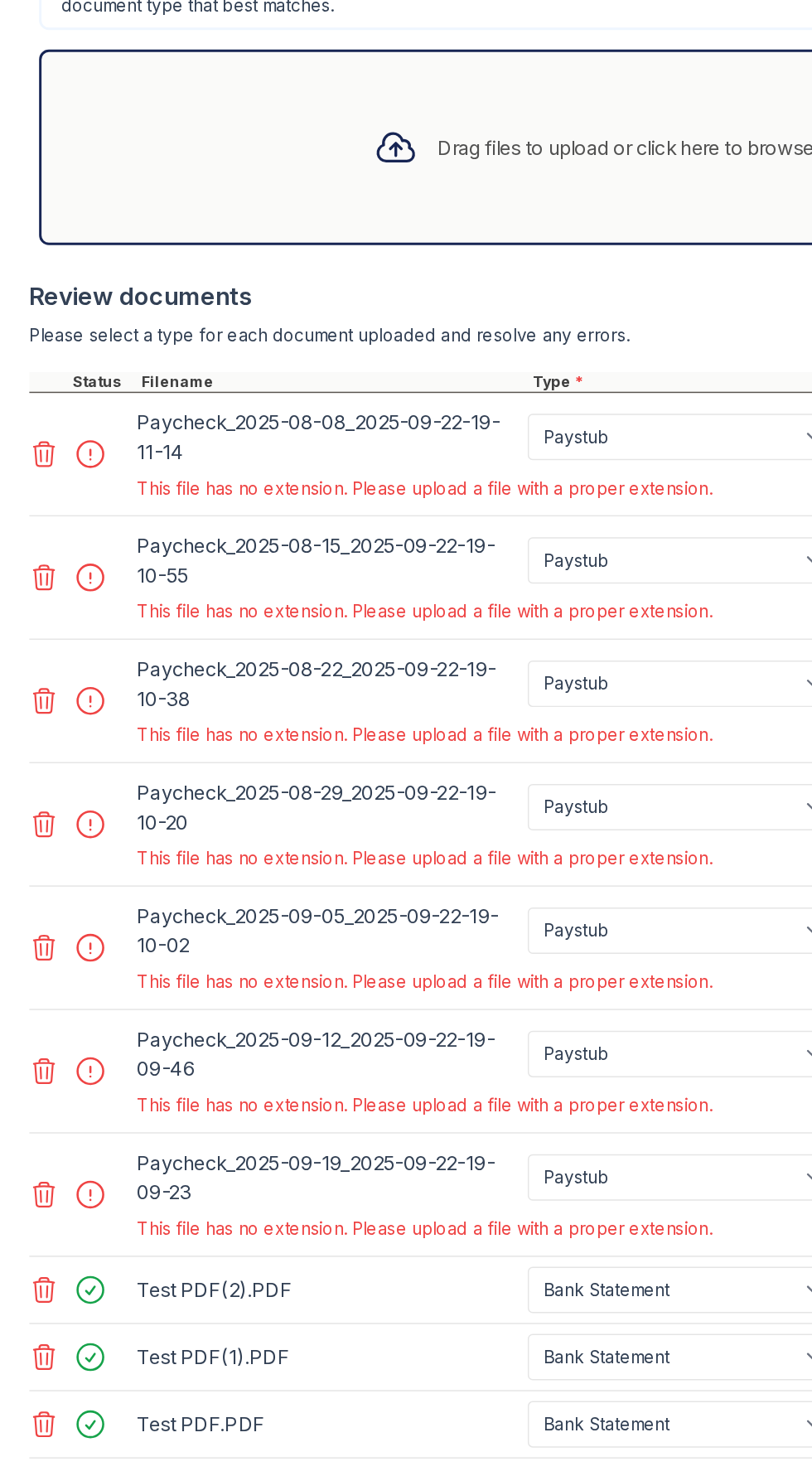
click at [79, 734] on div at bounding box center [66, 725] width 47 height 23
click at [81, 740] on div at bounding box center [55, 725] width 70 height 70
click at [73, 732] on div at bounding box center [66, 725] width 47 height 23
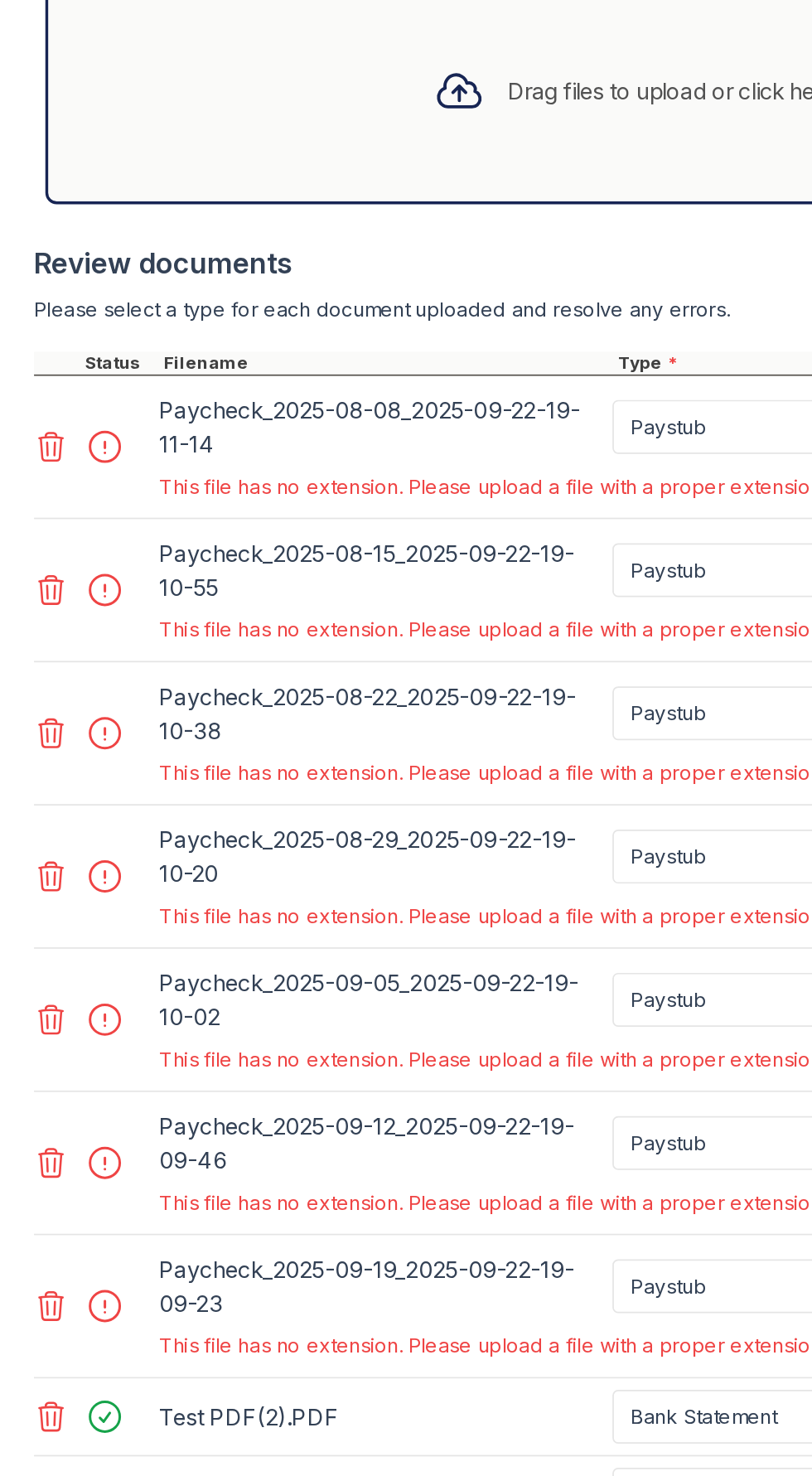
scroll to position [324, 0]
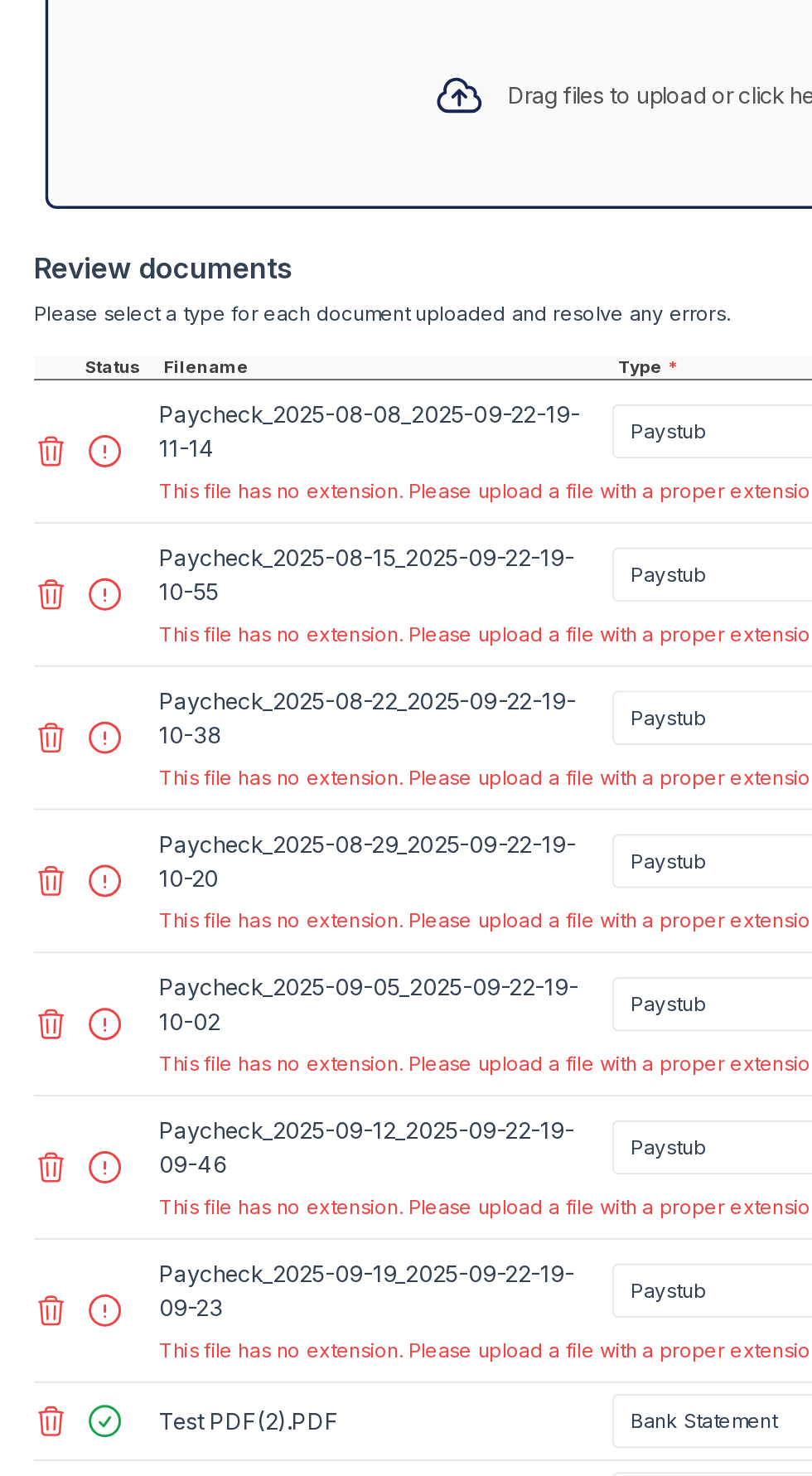
click at [72, 716] on div at bounding box center [55, 703] width 70 height 70
click at [63, 713] on div at bounding box center [66, 703] width 47 height 23
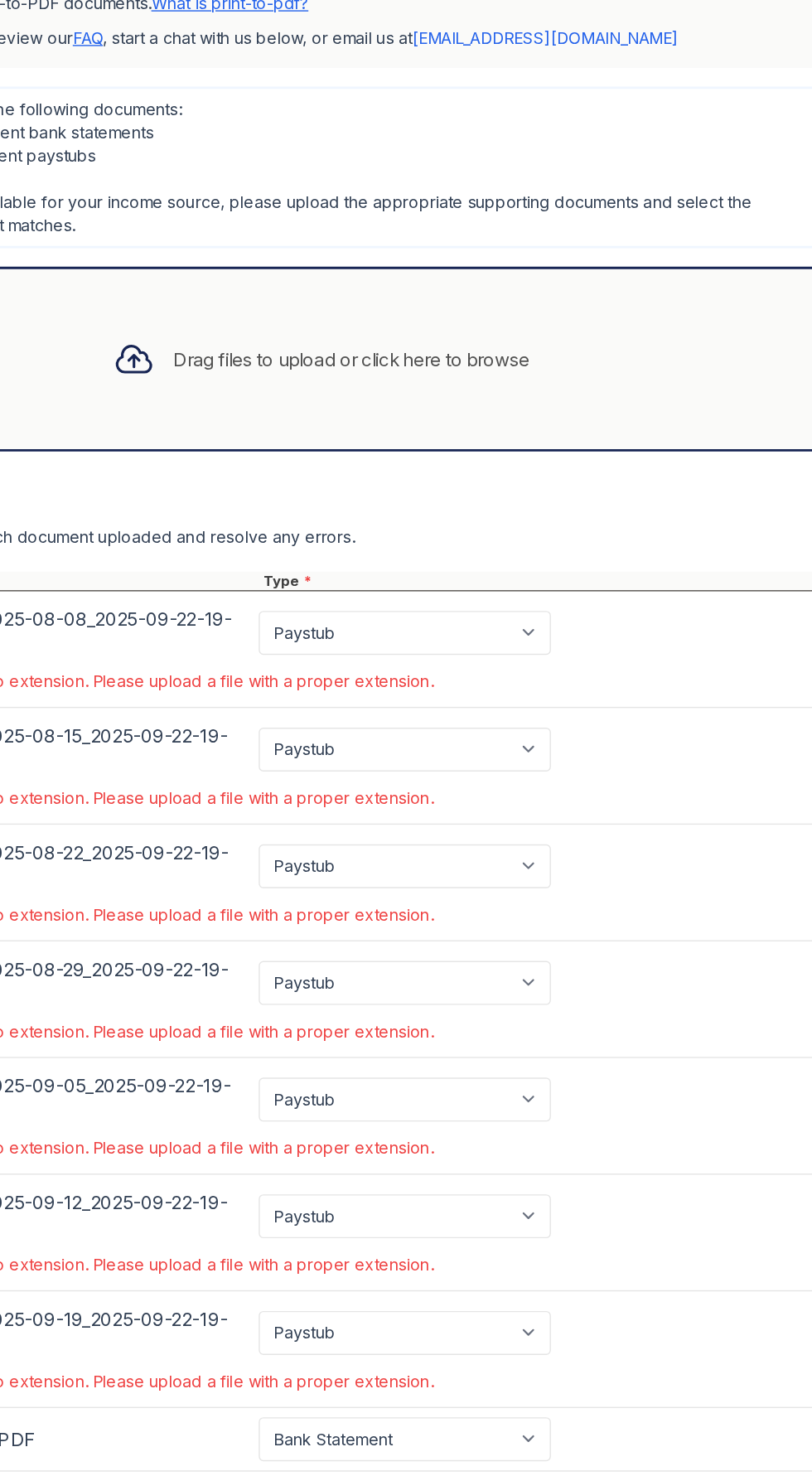
scroll to position [221, 0]
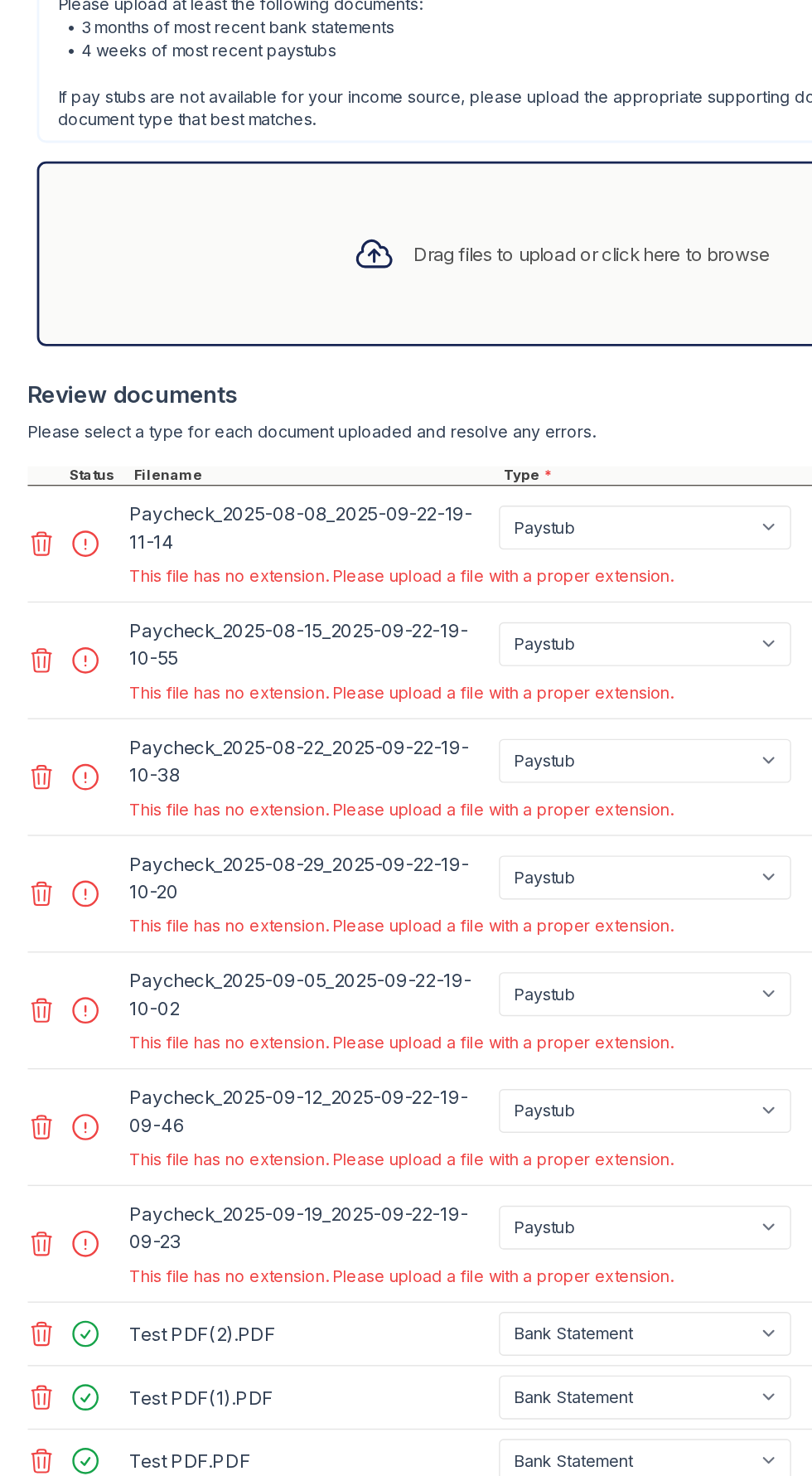
click at [60, 800] on div at bounding box center [66, 805] width 47 height 23
click at [40, 1307] on link at bounding box center [31, 1307] width 23 height 20
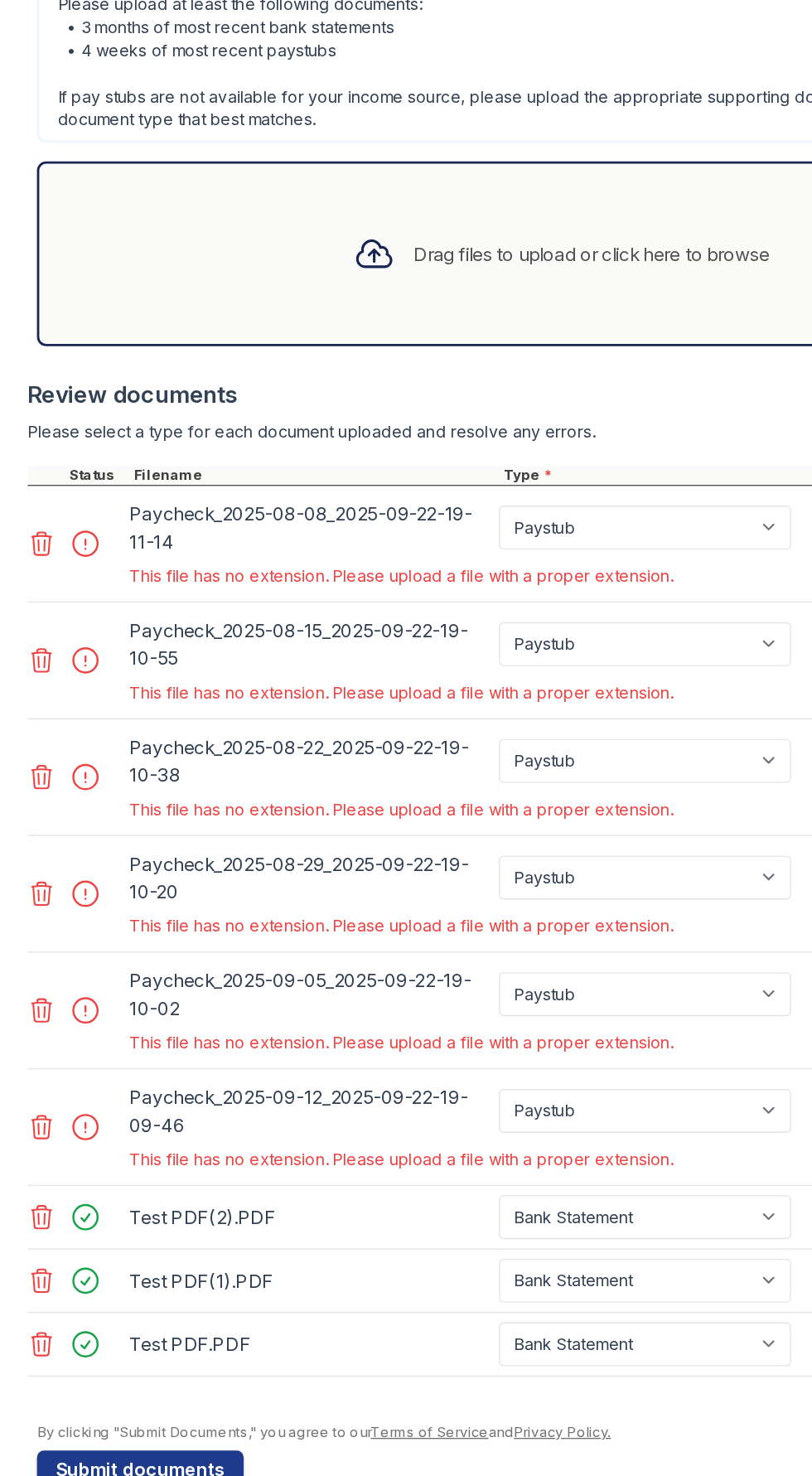
scroll to position [138, 0]
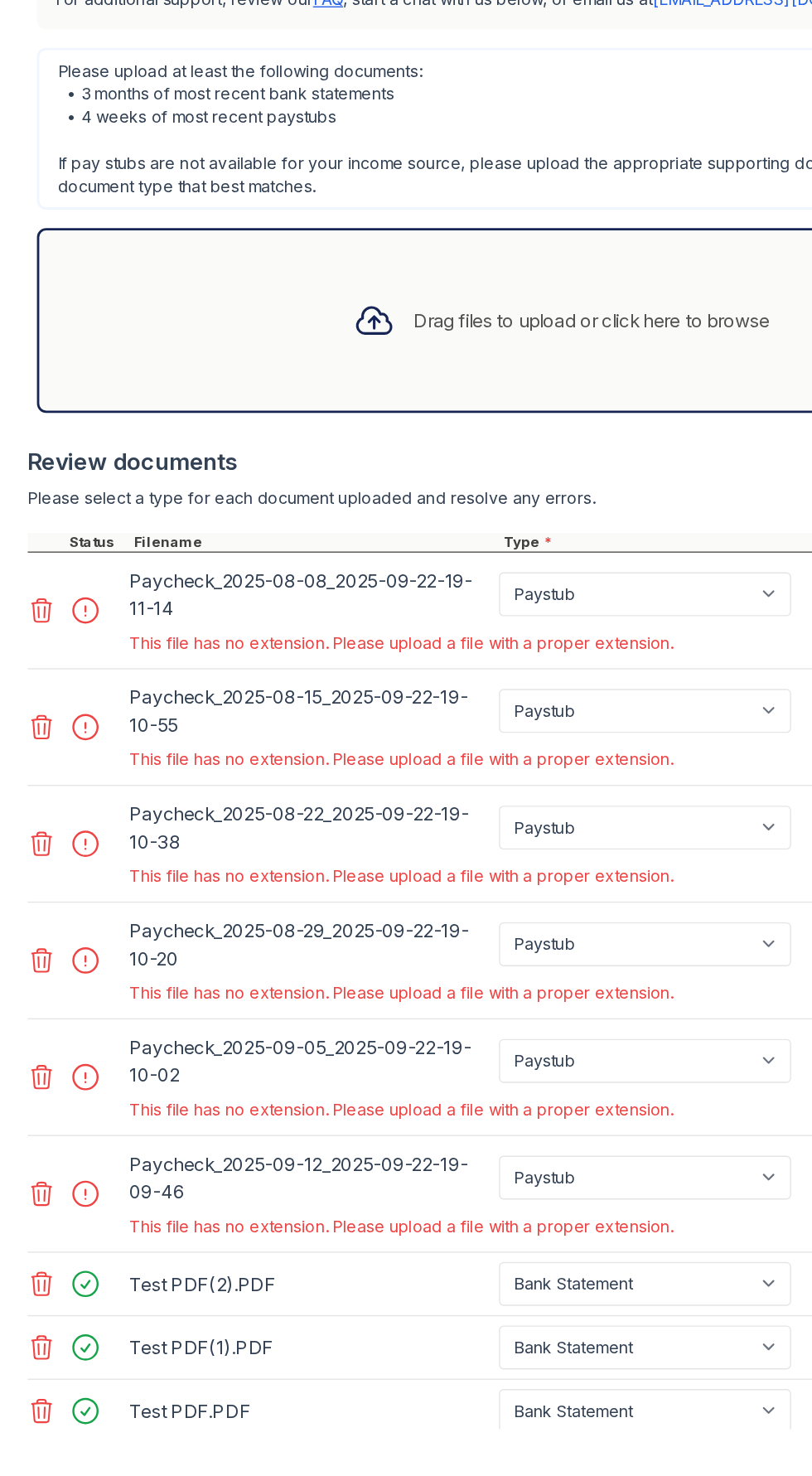
click at [69, 1308] on div at bounding box center [66, 1307] width 47 height 23
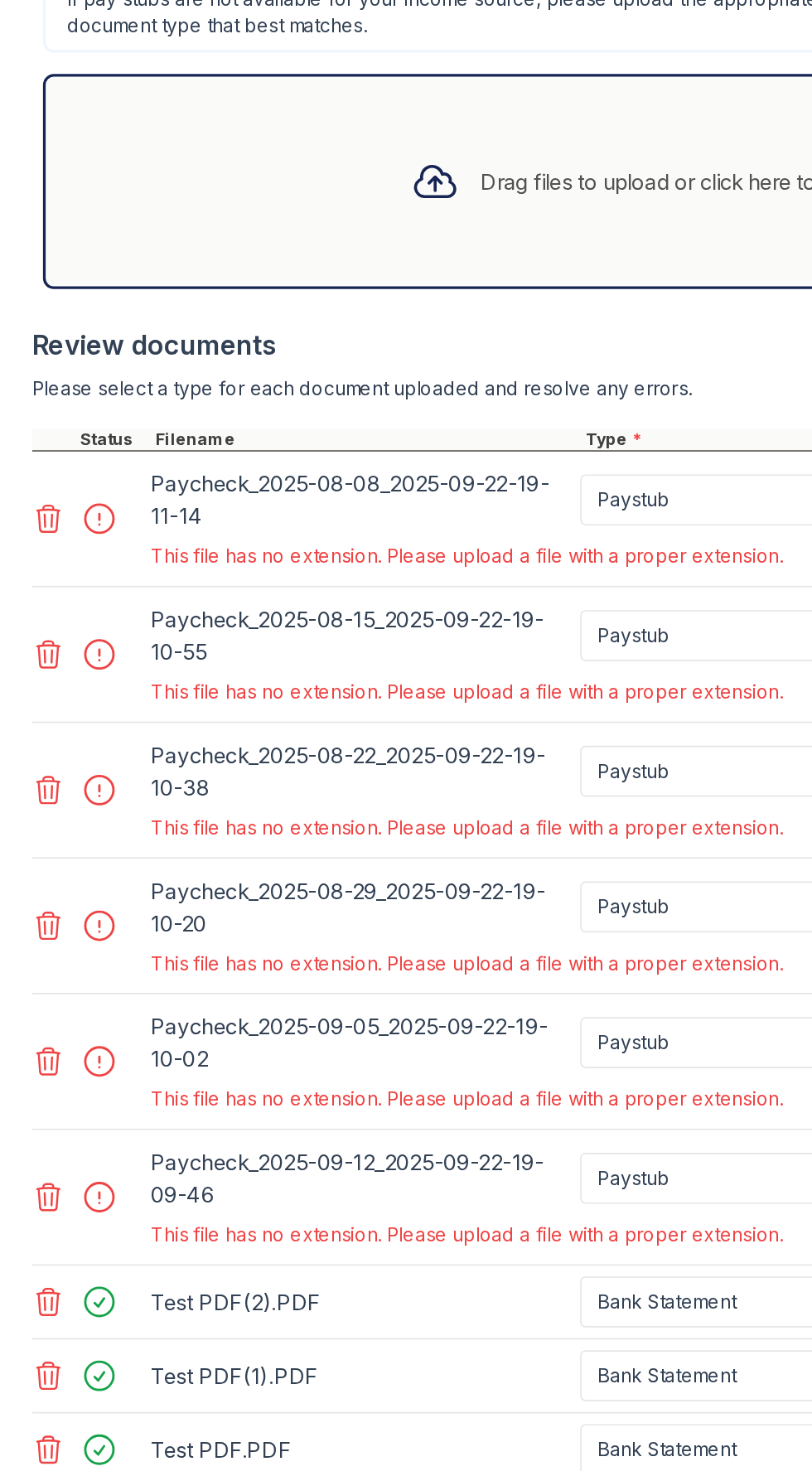
scroll to position [137, 0]
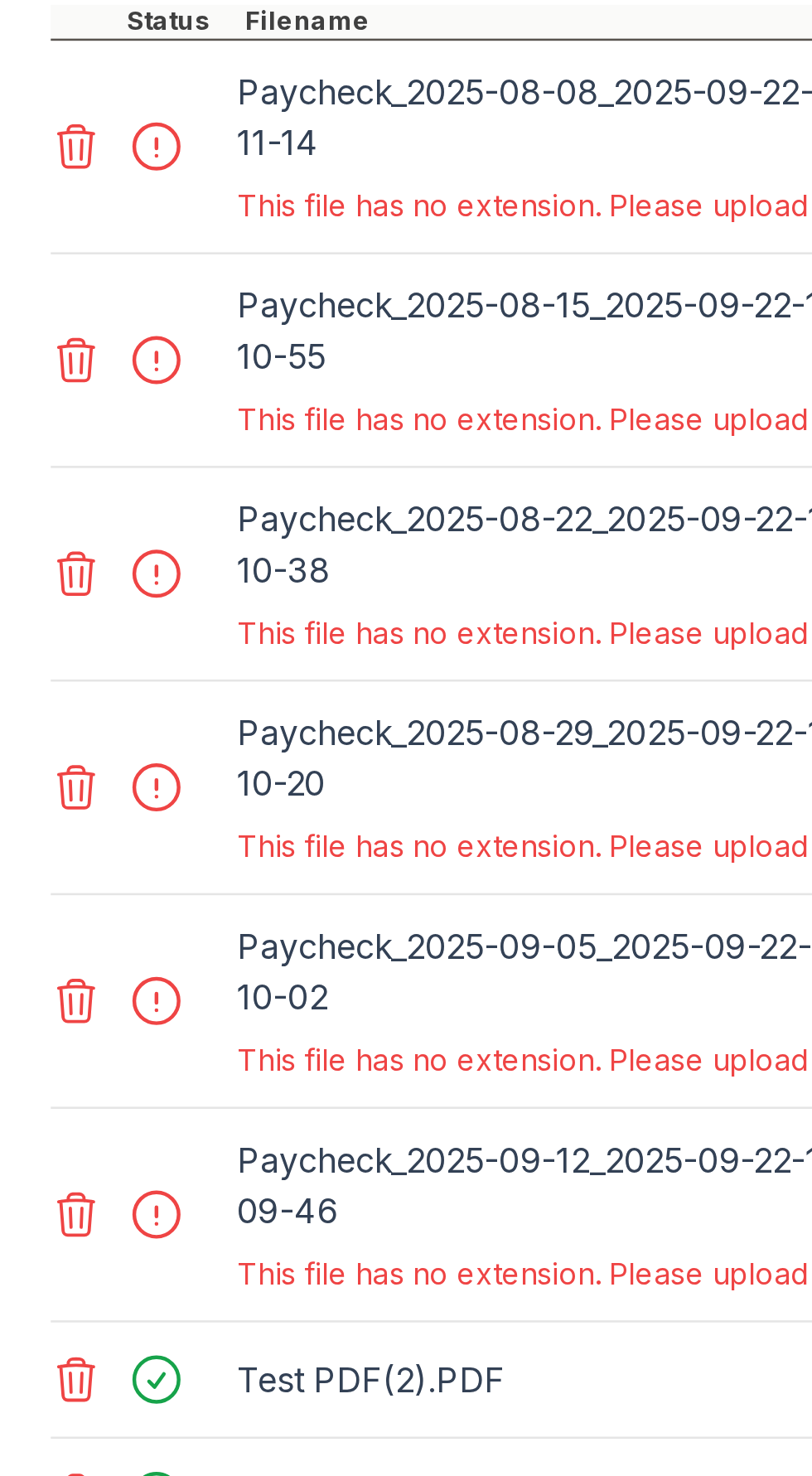
click at [31, 1307] on icon at bounding box center [30, 1307] width 14 height 16
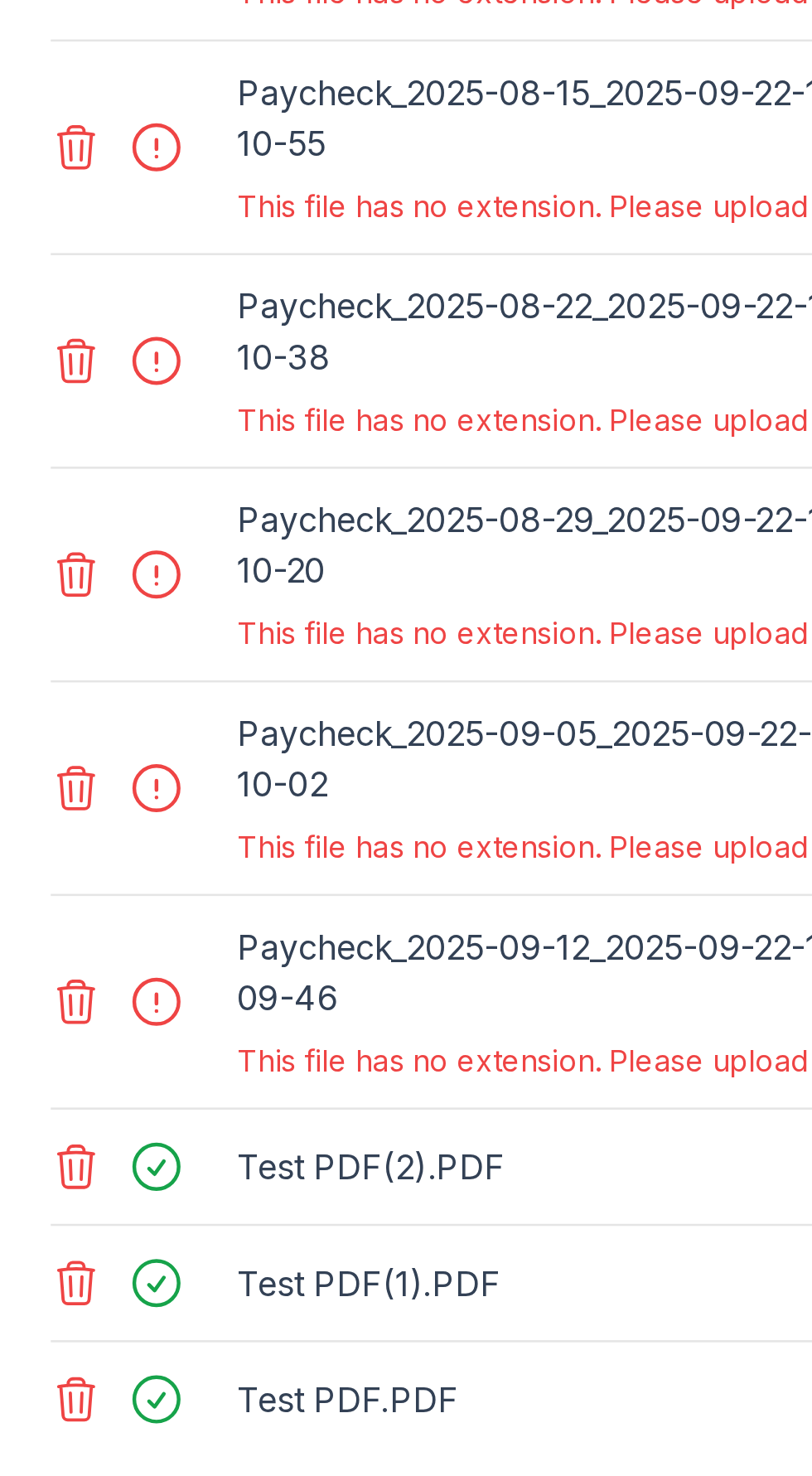
scroll to position [55, 0]
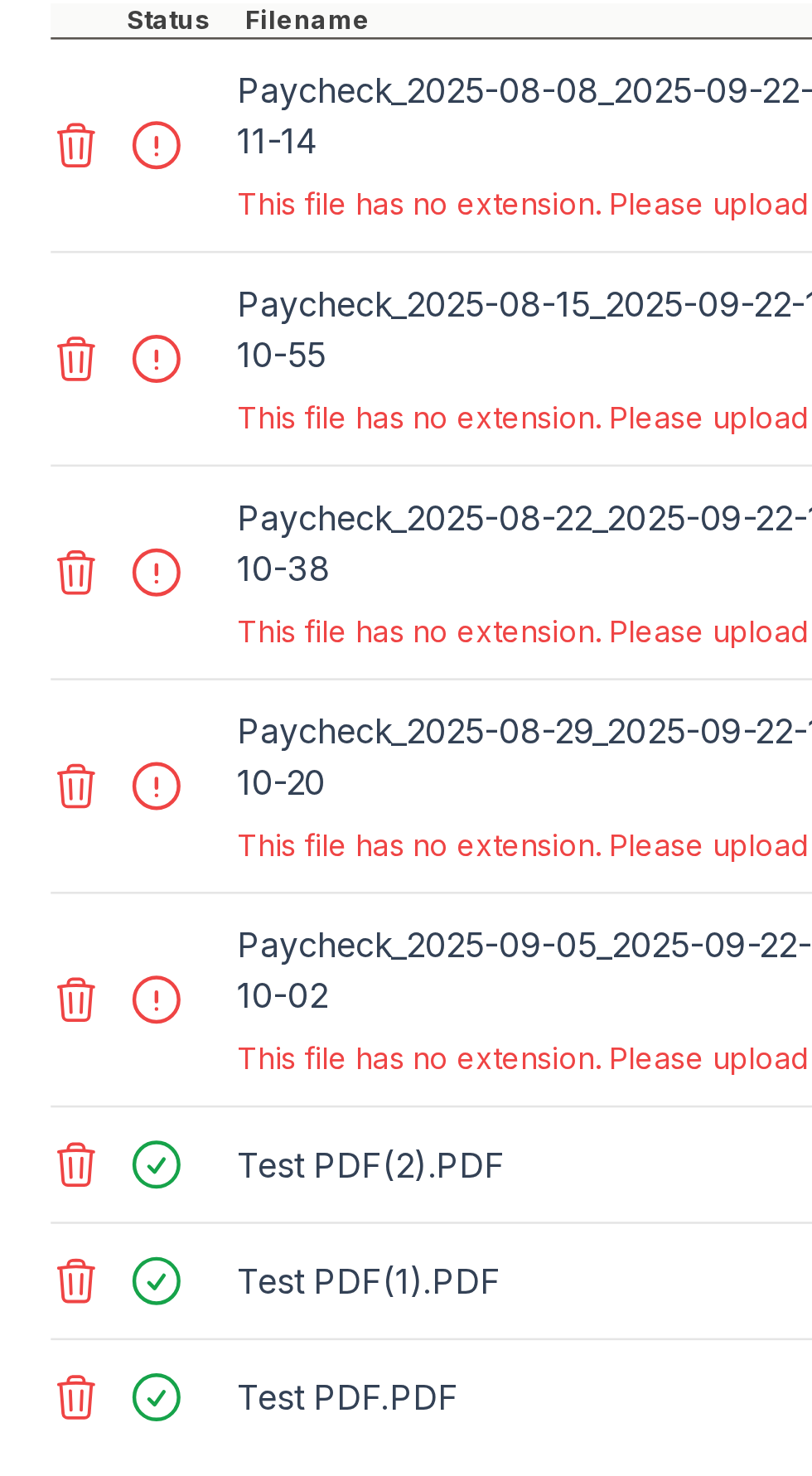
click at [27, 1298] on icon at bounding box center [30, 1307] width 14 height 16
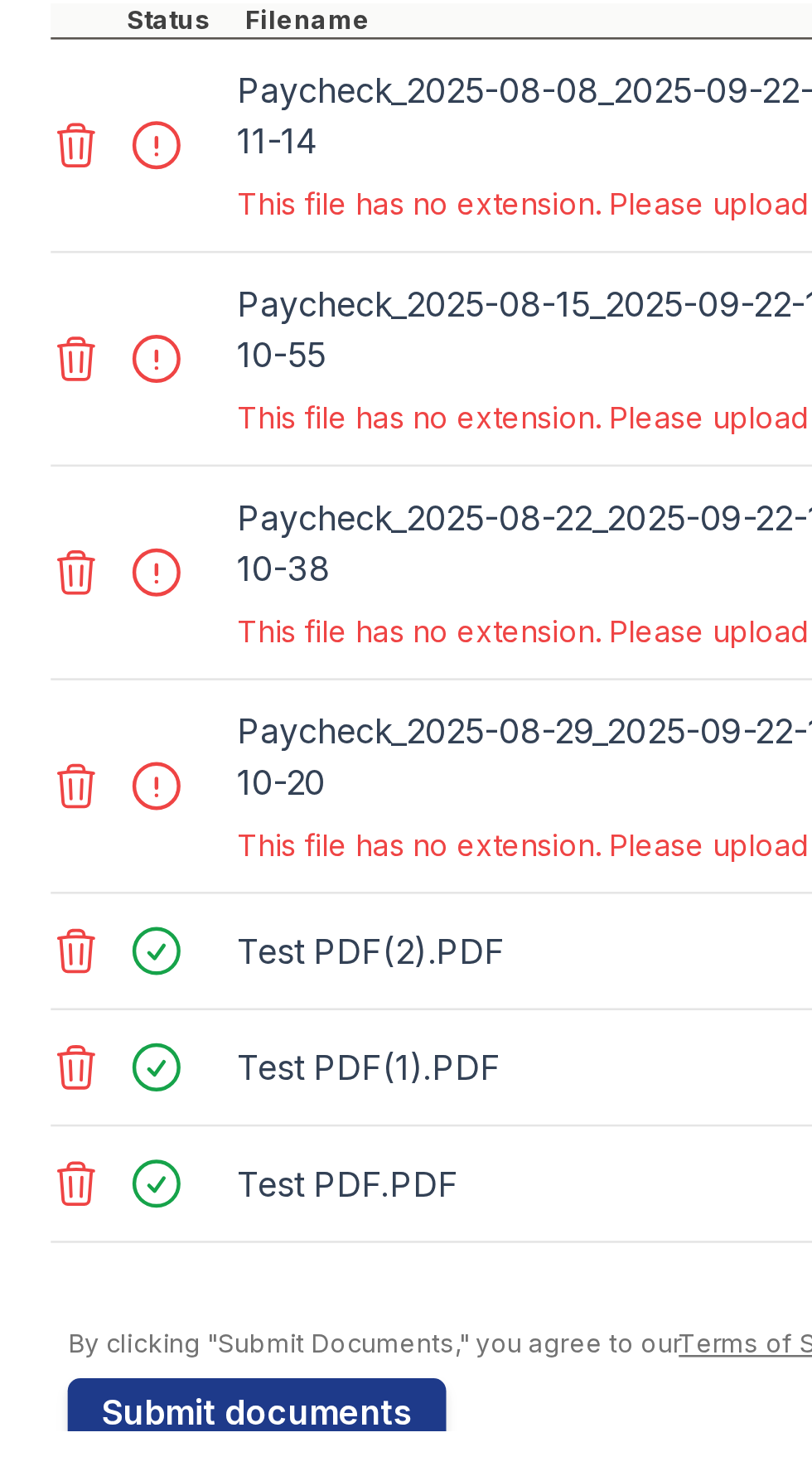
scroll to position [0, 0]
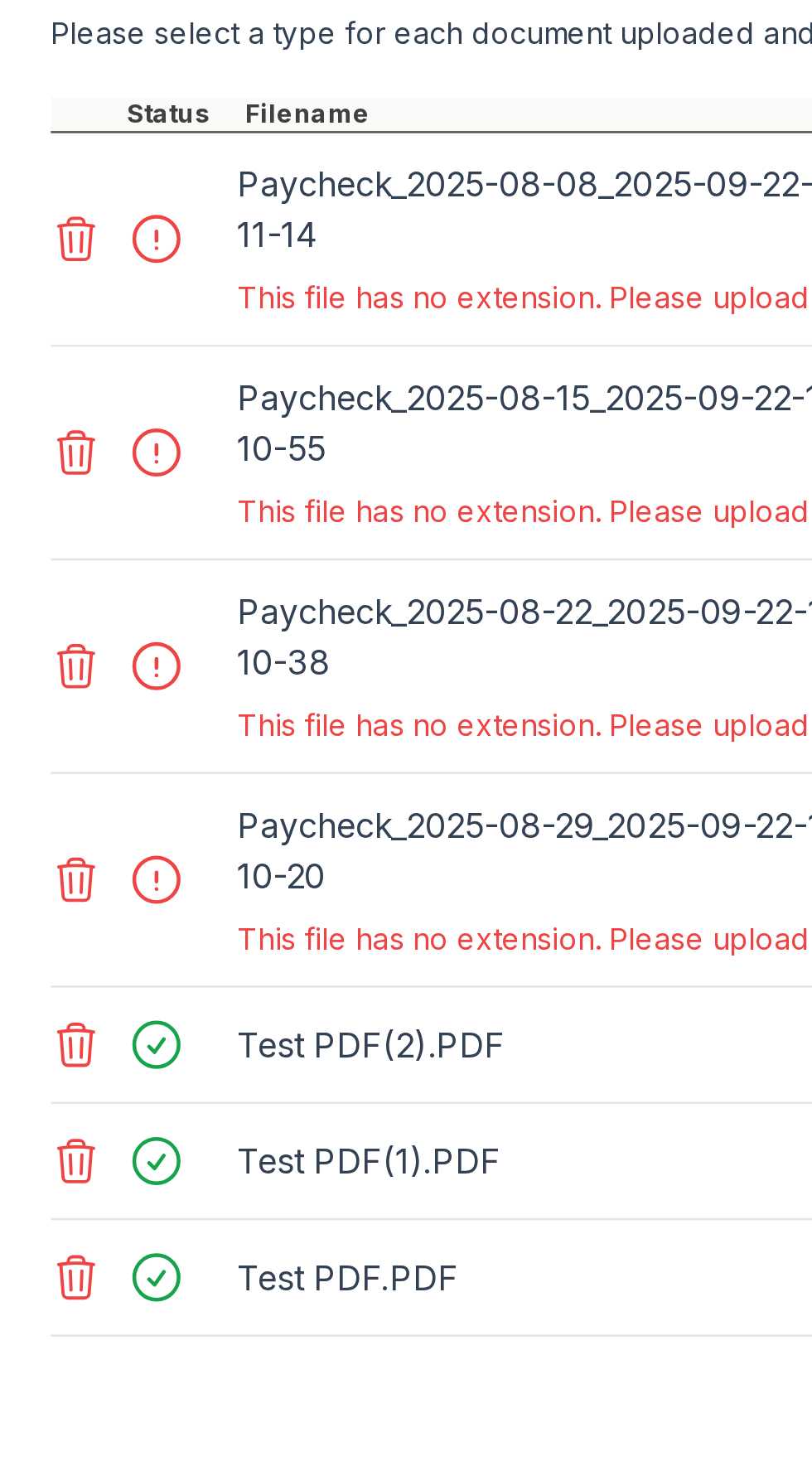
click at [33, 1295] on div at bounding box center [55, 1278] width 70 height 70
click at [27, 1279] on icon at bounding box center [30, 1278] width 20 height 20
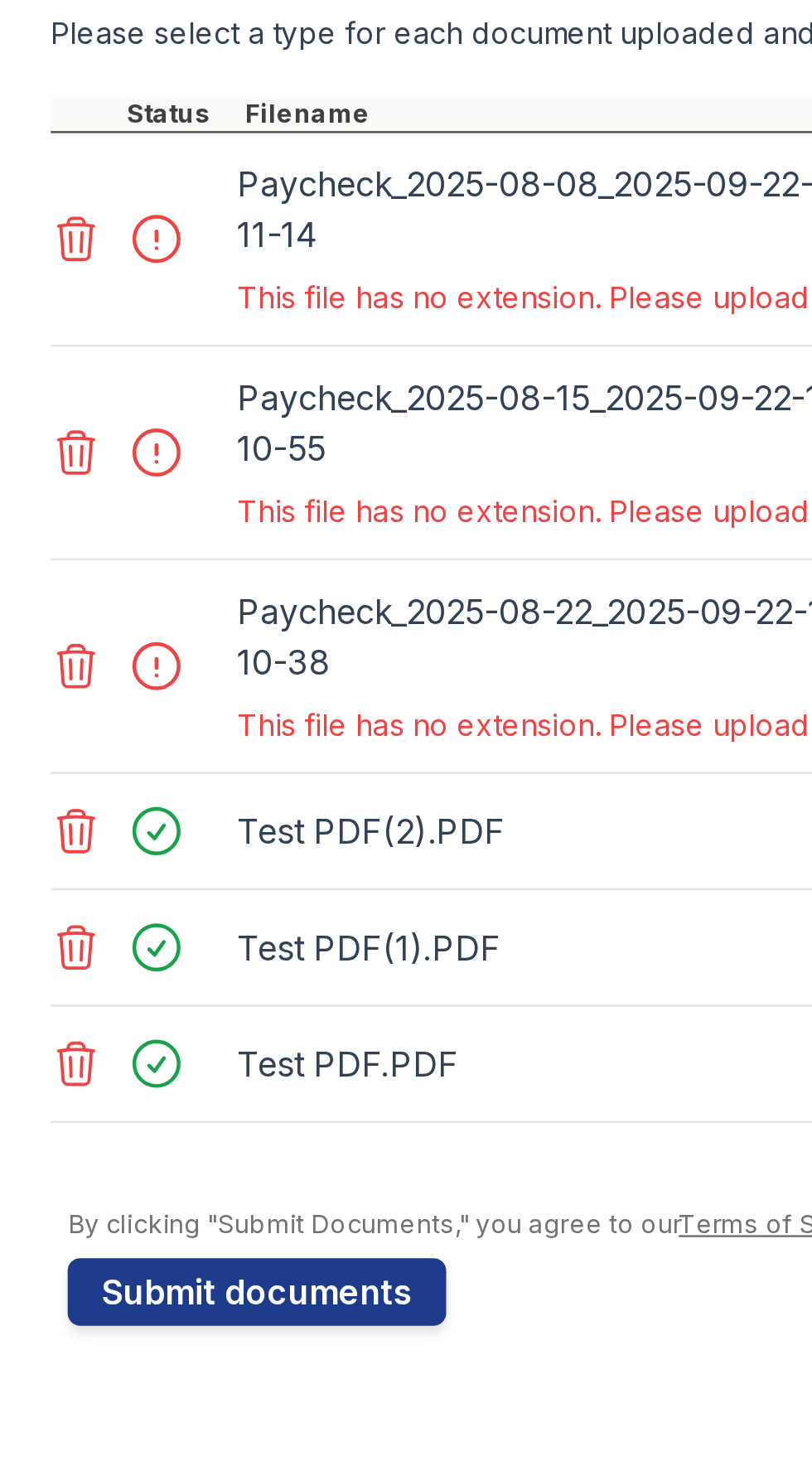
click at [28, 1201] on icon at bounding box center [30, 1194] width 14 height 16
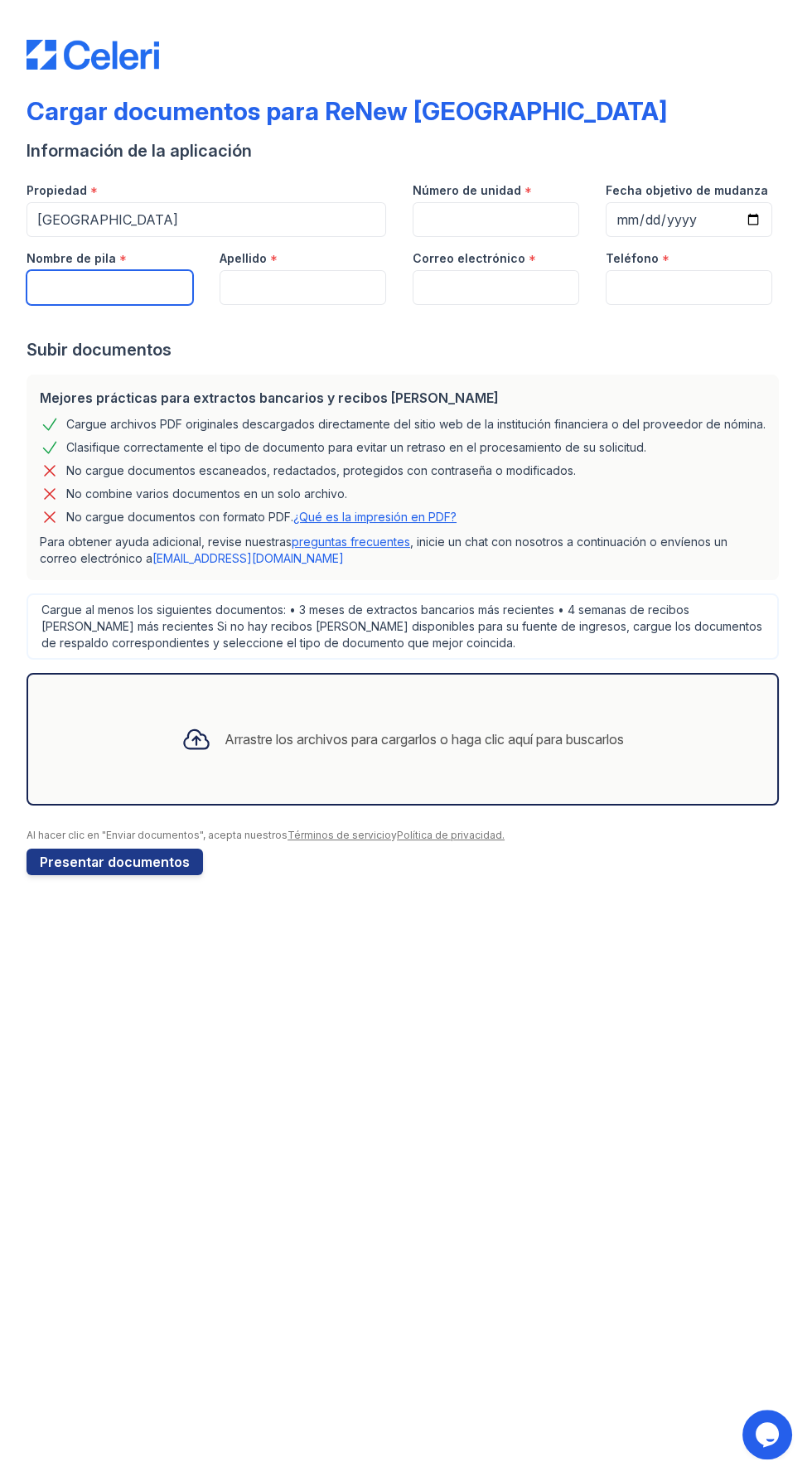
click at [53, 288] on input "Nombre de pila" at bounding box center [110, 287] width 167 height 35
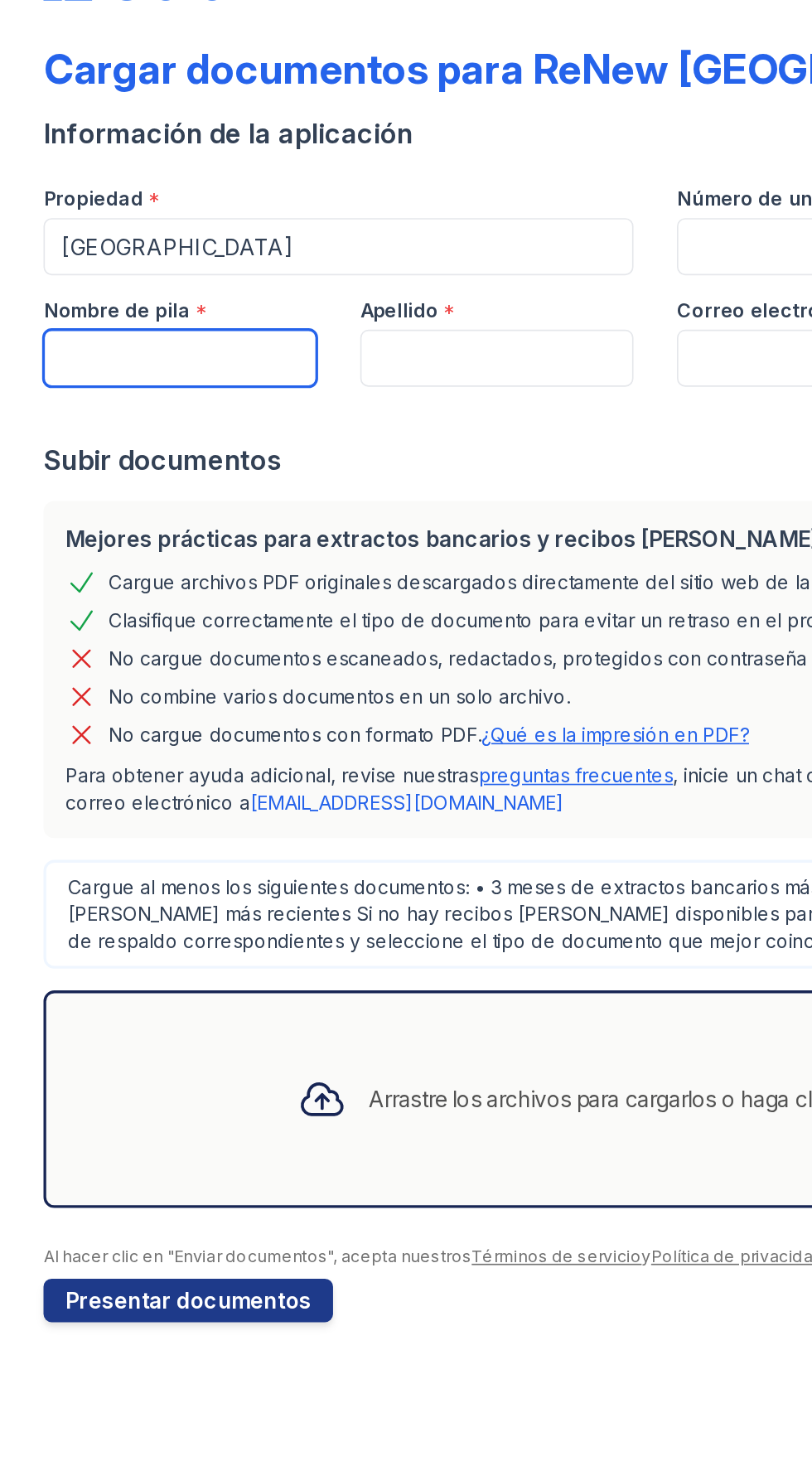
type input "[PERSON_NAME]"
type input "[EMAIL_ADDRESS][DOMAIN_NAME]"
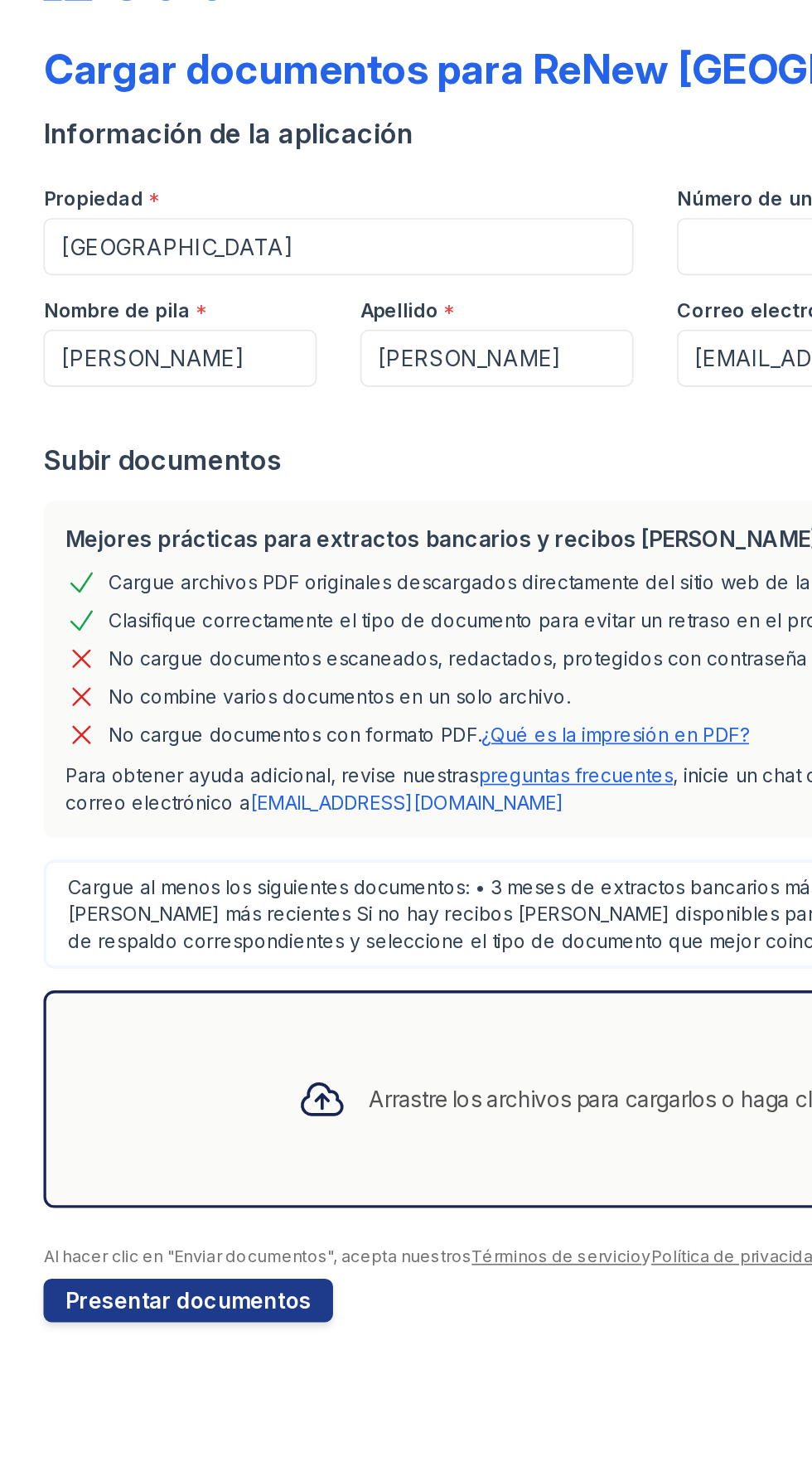
type input "6086094485"
click at [430, 222] on input "Número de unidad" at bounding box center [496, 219] width 167 height 35
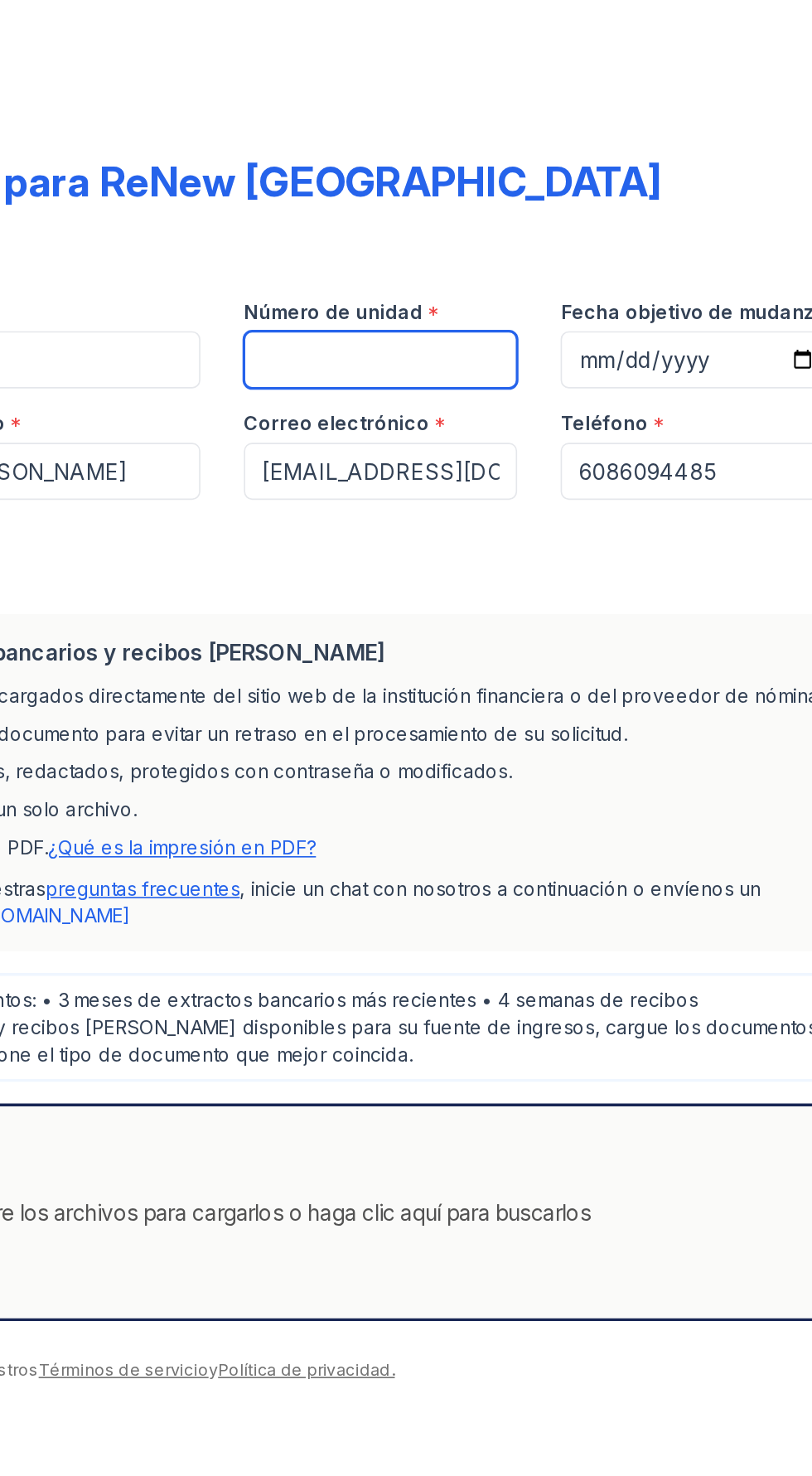
type input "321 208"
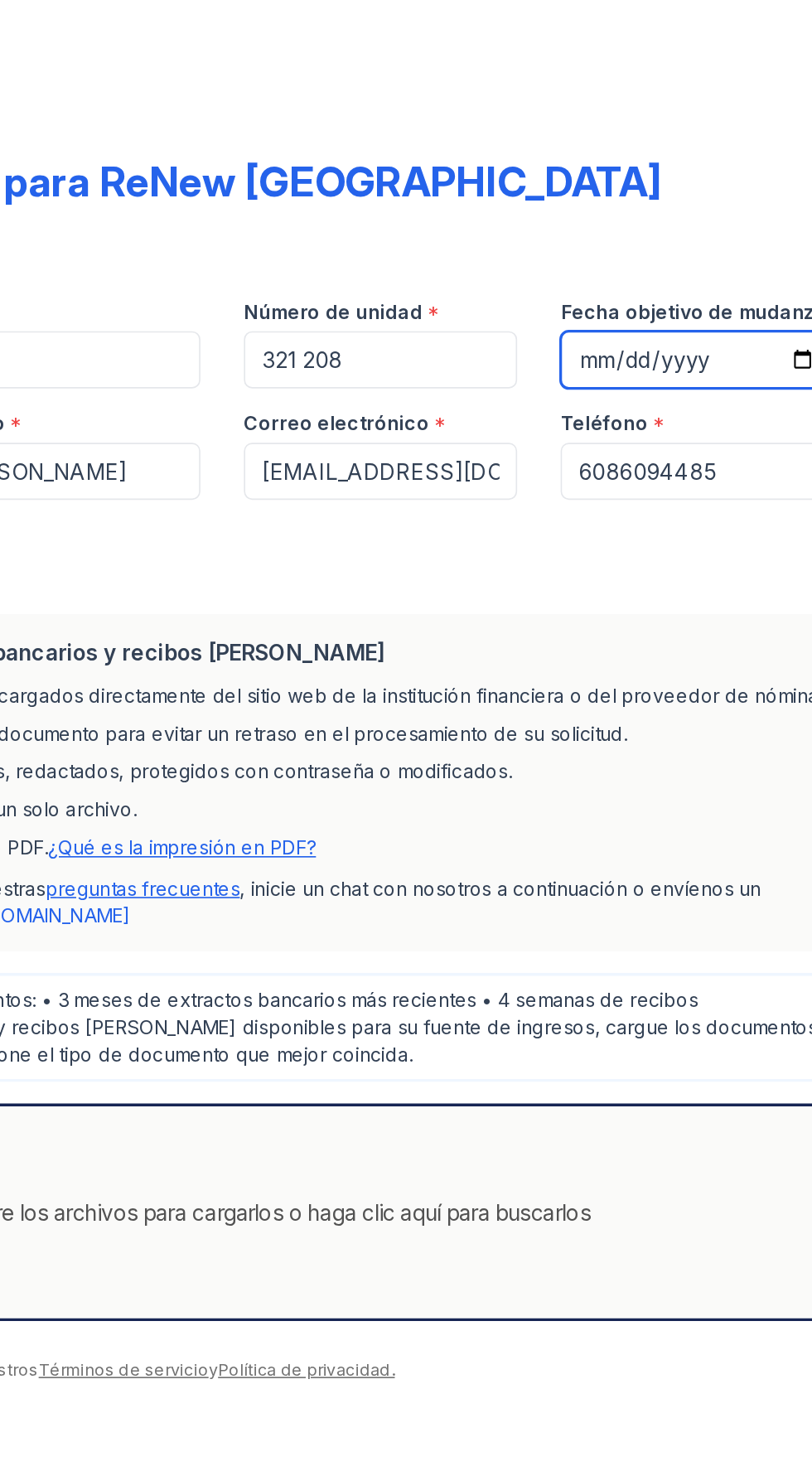
click at [644, 224] on input "Fecha objetivo de mudanza" at bounding box center [688, 219] width 167 height 35
type input "[DATE]"
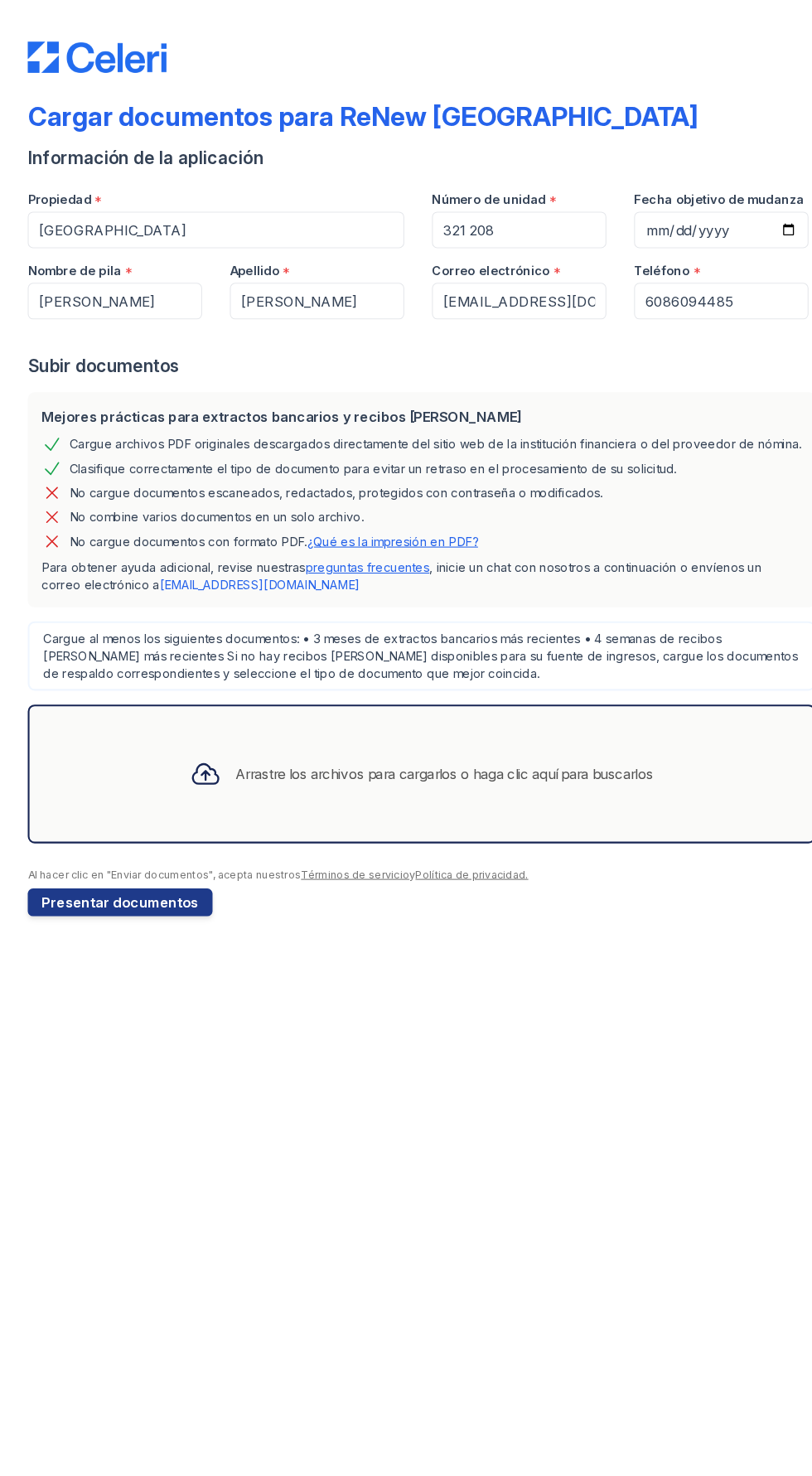
click at [287, 749] on font "Arrastre los archivos para cargarlos o haga clic aquí para buscarlos" at bounding box center [423, 739] width 399 height 20
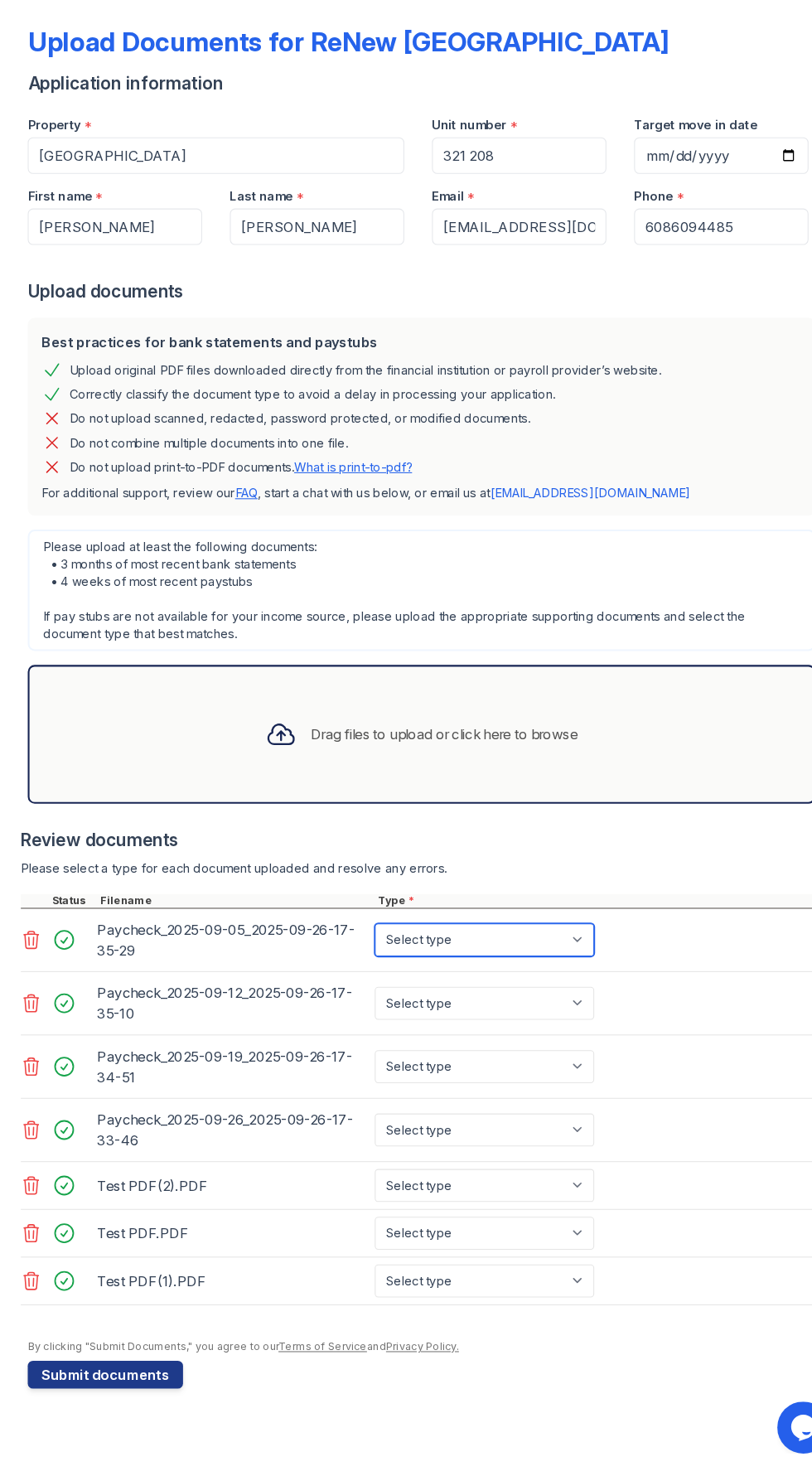
click at [528, 977] on select "Select type Paystub Bank Statement Offer Letter Tax Documents Benefit Award Let…" at bounding box center [462, 968] width 210 height 31
select select "paystub"
click at [358, 953] on select "Select type Paystub Bank Statement Offer Letter Tax Documents Benefit Award Let…" at bounding box center [462, 968] width 210 height 31
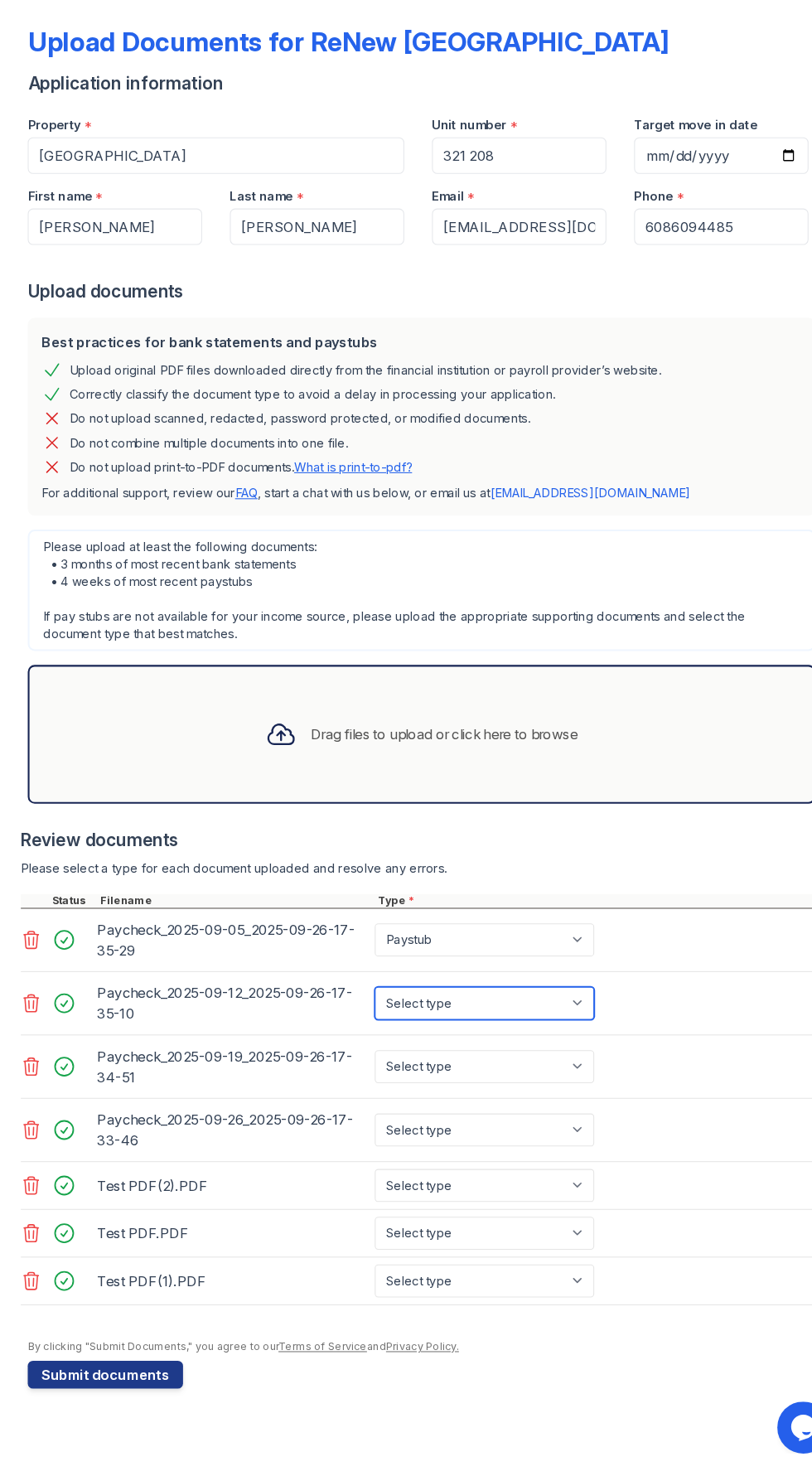
click at [549, 1042] on select "Select type Paystub Bank Statement Offer Letter Tax Documents Benefit Award Let…" at bounding box center [462, 1029] width 210 height 31
select select "paystub"
click at [358, 1013] on select "Select type Paystub Bank Statement Offer Letter Tax Documents Benefit Award Let…" at bounding box center [462, 1029] width 210 height 31
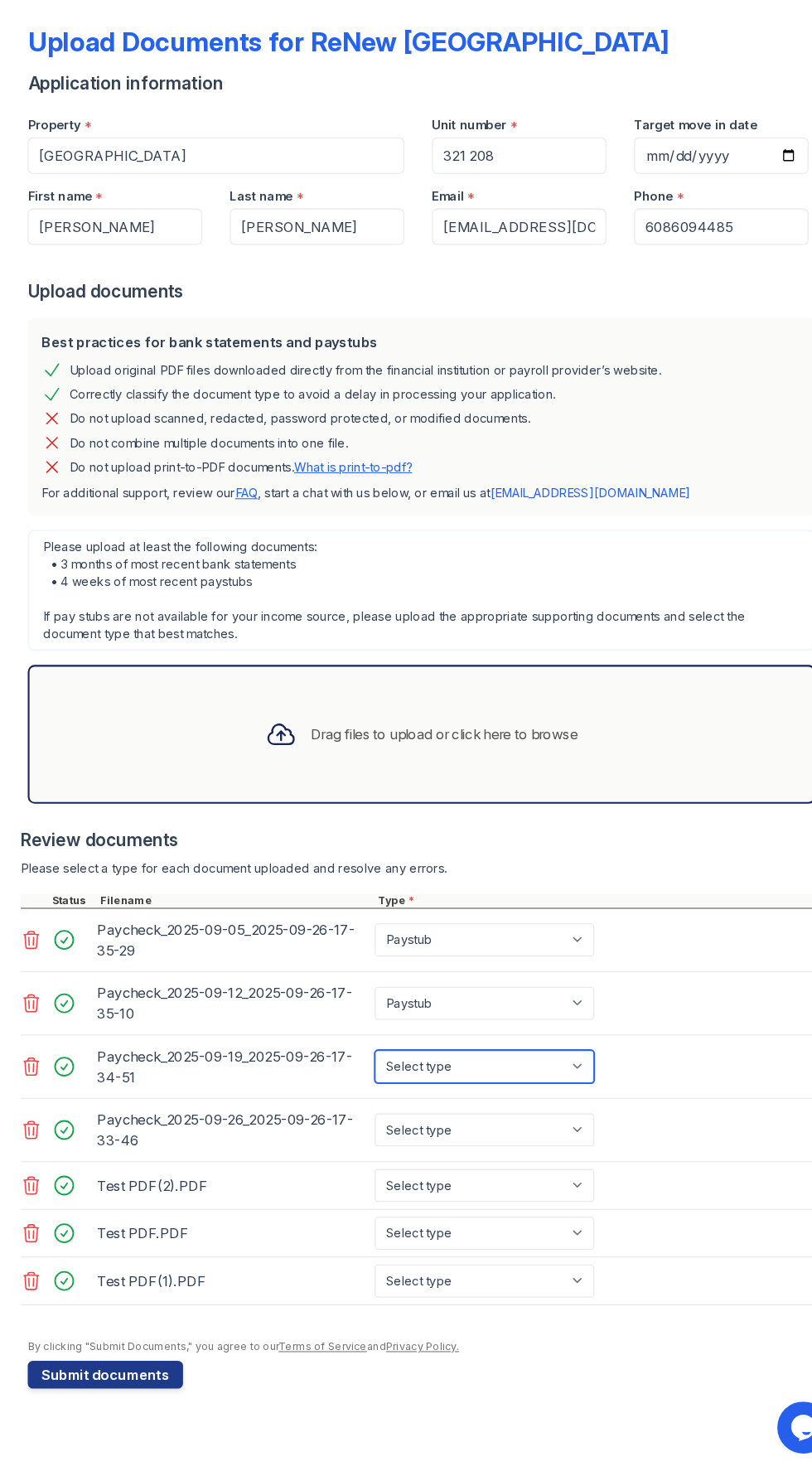
click at [540, 1097] on select "Select type Paystub Bank Statement Offer Letter Tax Documents Benefit Award Let…" at bounding box center [462, 1090] width 210 height 31
select select "paystub"
click at [358, 1074] on select "Select type Paystub Bank Statement Offer Letter Tax Documents Benefit Award Let…" at bounding box center [462, 1090] width 210 height 31
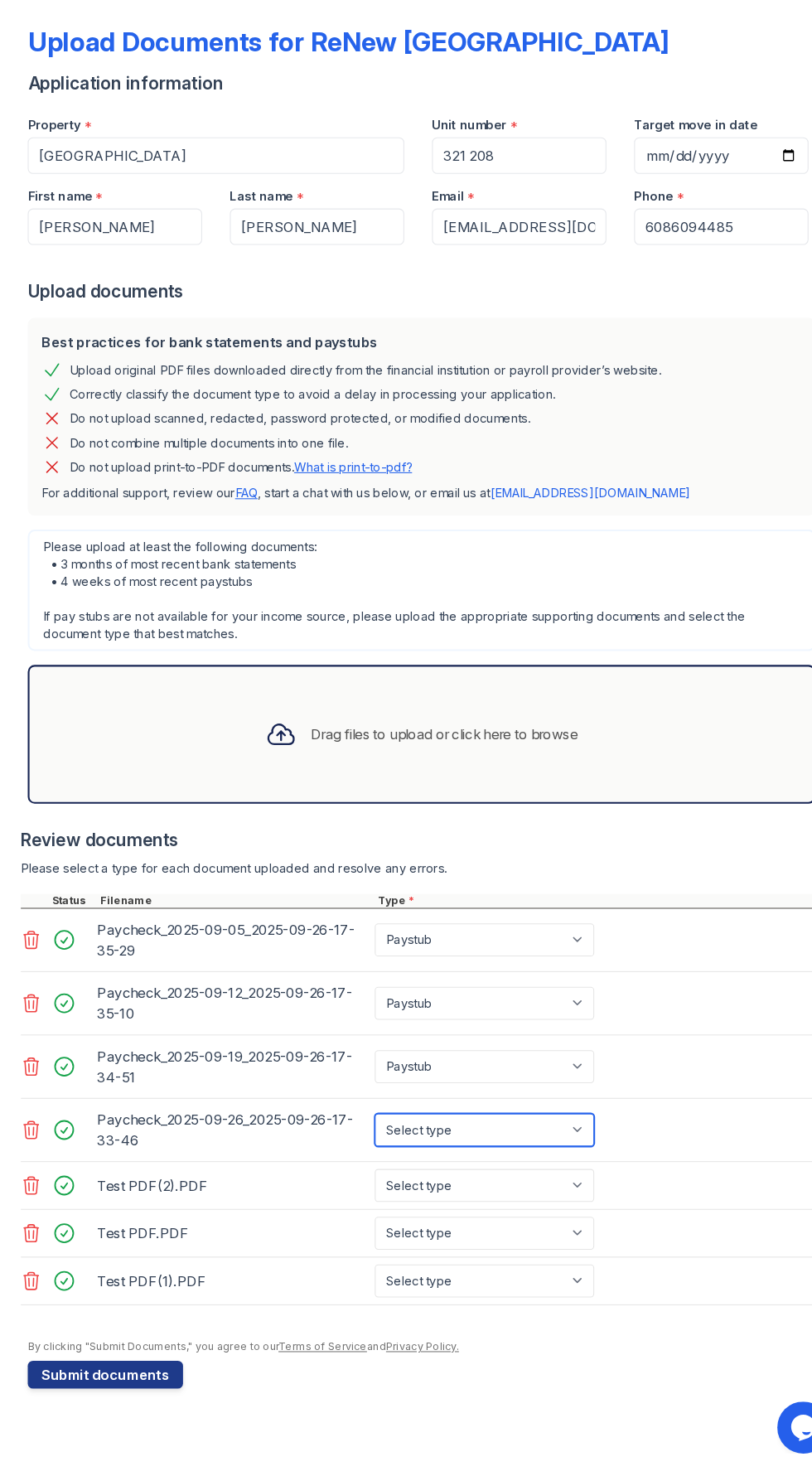
click at [540, 1157] on select "Select type Paystub Bank Statement Offer Letter Tax Documents Benefit Award Let…" at bounding box center [462, 1150] width 210 height 31
select select "paystub"
click at [358, 1134] on select "Select type Paystub Bank Statement Offer Letter Tax Documents Benefit Award Let…" at bounding box center [462, 1150] width 210 height 31
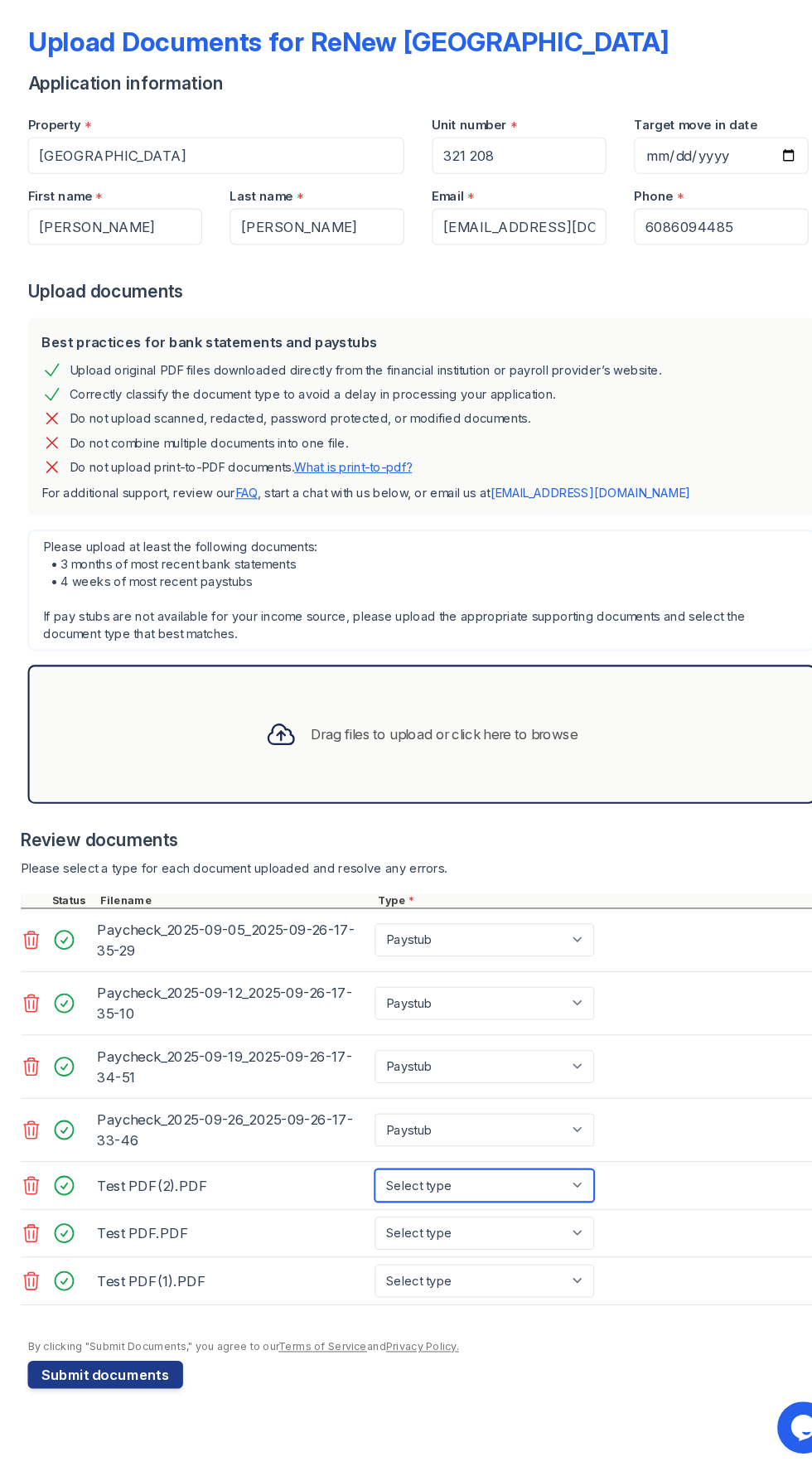
click at [507, 1198] on select "Select type Paystub Bank Statement Offer Letter Tax Documents Benefit Award Let…" at bounding box center [462, 1203] width 210 height 31
select select "bank_statement"
click at [358, 1187] on select "Select type Paystub Bank Statement Offer Letter Tax Documents Benefit Award Let…" at bounding box center [462, 1203] width 210 height 31
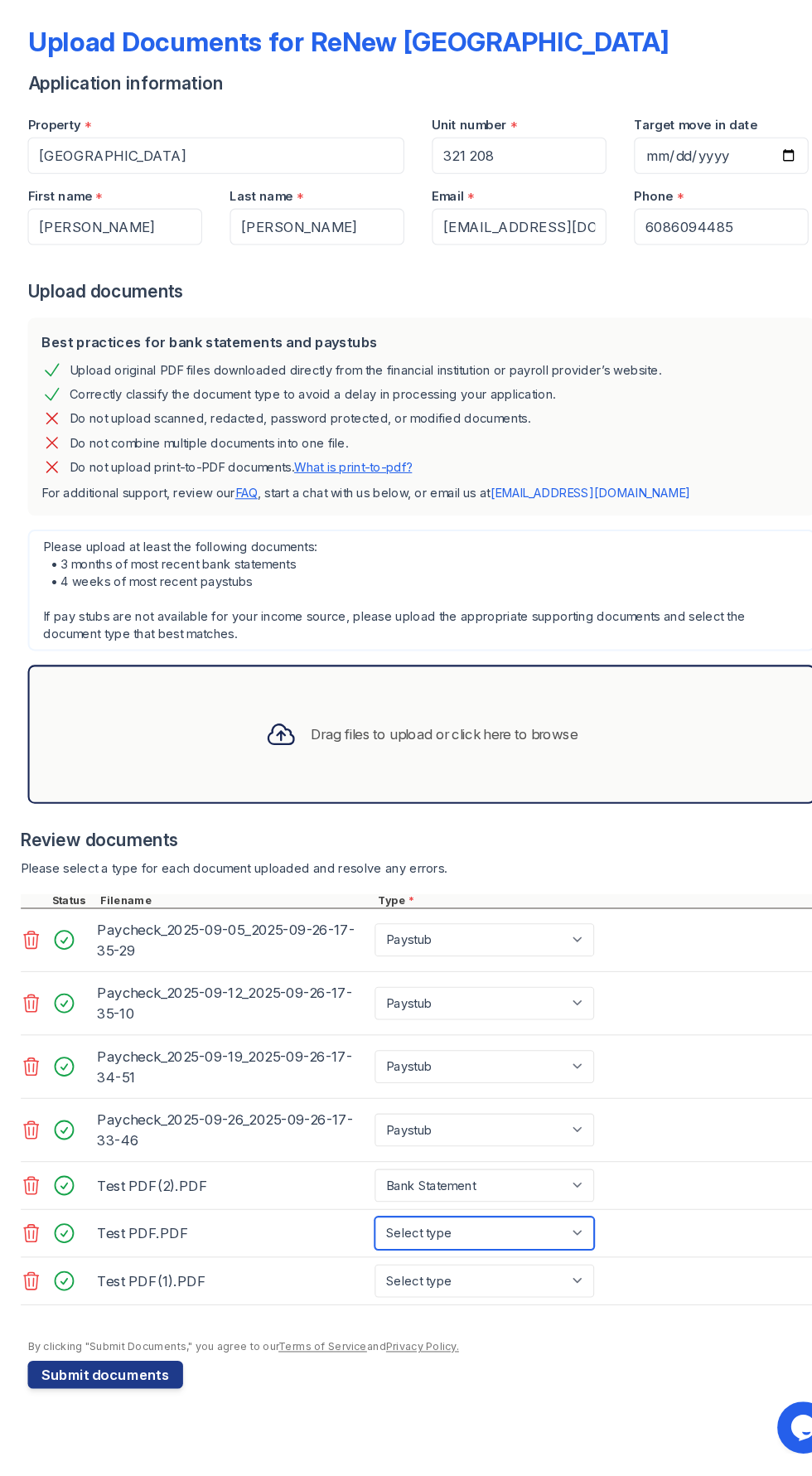
click at [518, 1246] on select "Select type Paystub Bank Statement Offer Letter Tax Documents Benefit Award Let…" at bounding box center [462, 1248] width 210 height 31
select select "bank_statement"
click at [358, 1233] on select "Select type Paystub Bank Statement Offer Letter Tax Documents Benefit Award Let…" at bounding box center [462, 1248] width 210 height 31
click at [519, 1292] on select "Select type Paystub Bank Statement Offer Letter Tax Documents Benefit Award Let…" at bounding box center [462, 1294] width 210 height 31
select select "bank_statement"
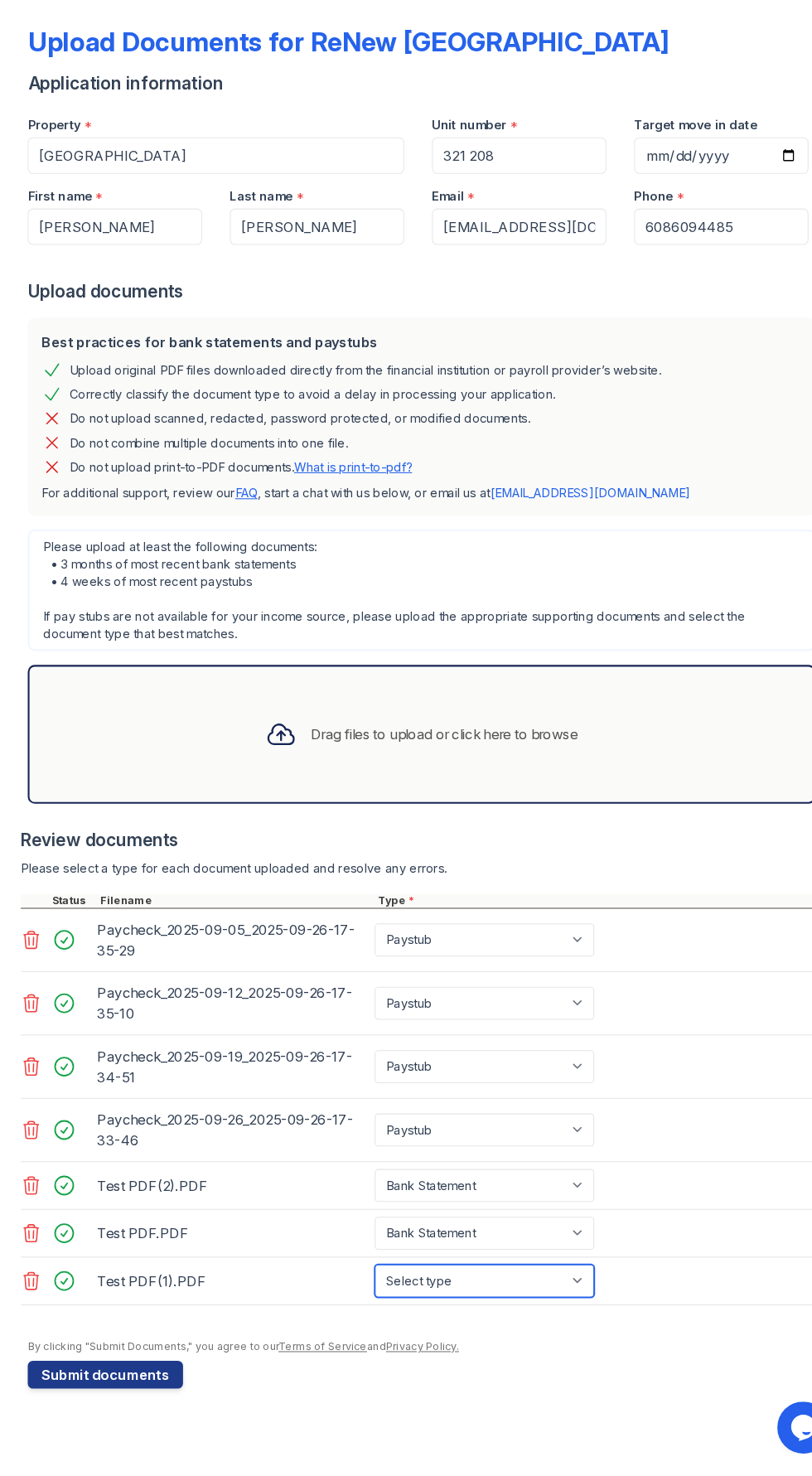
click at [358, 1279] on select "Select type Paystub Bank Statement Offer Letter Tax Documents Benefit Award Let…" at bounding box center [462, 1294] width 210 height 31
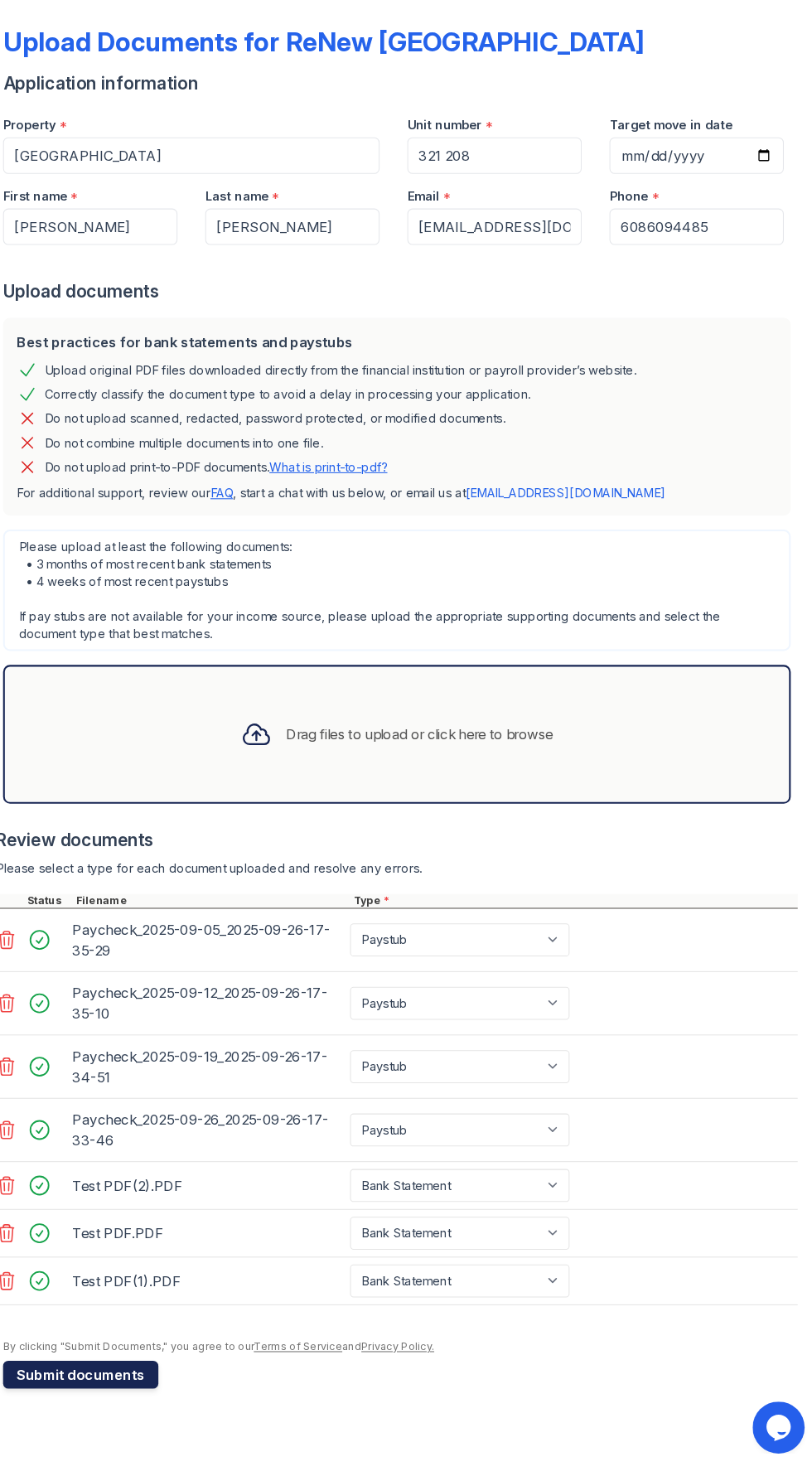
click at [152, 1380] on button "Submit documents" at bounding box center [100, 1384] width 148 height 27
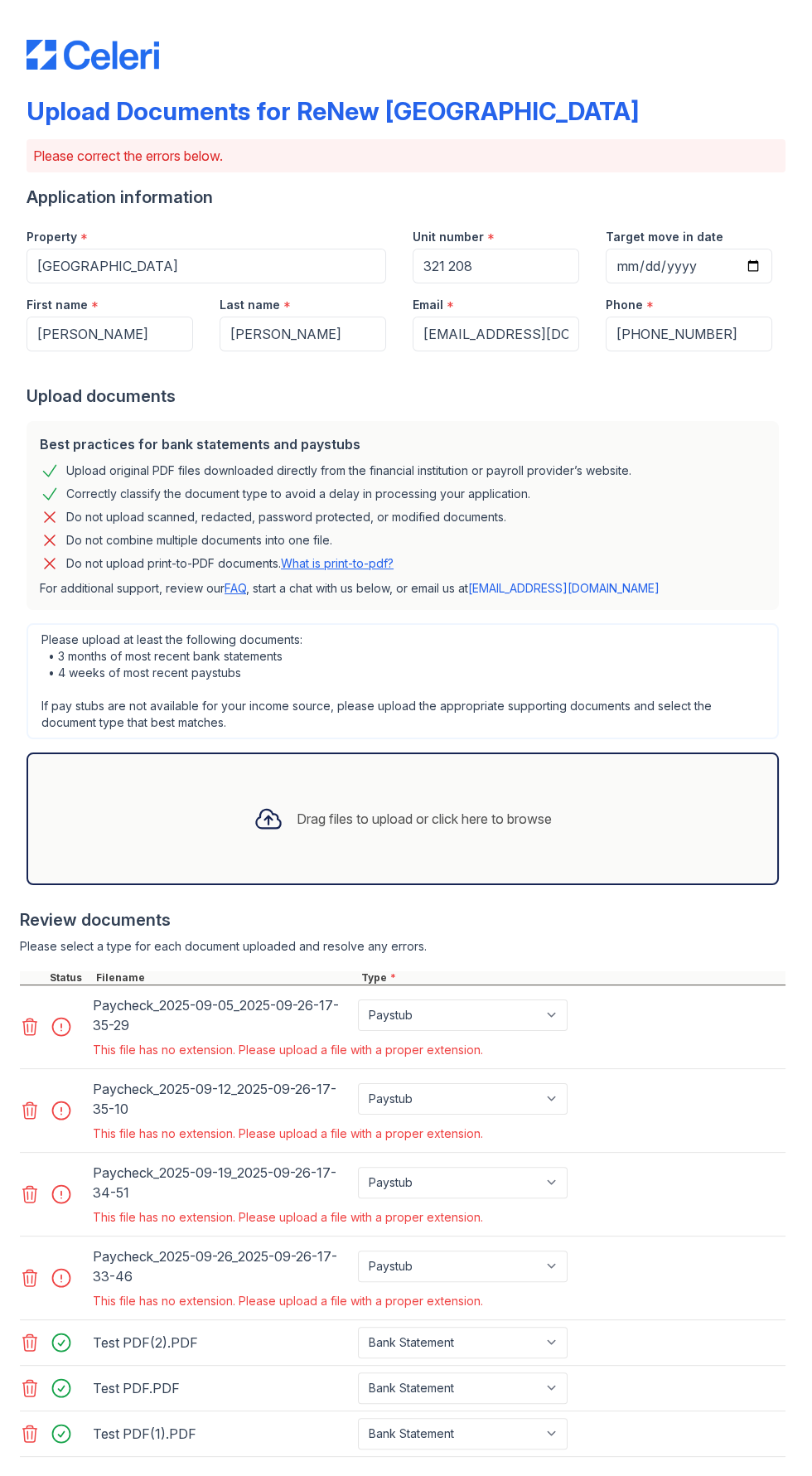
click at [141, 1372] on div "Test PDF.PDF" at bounding box center [222, 1387] width 265 height 31
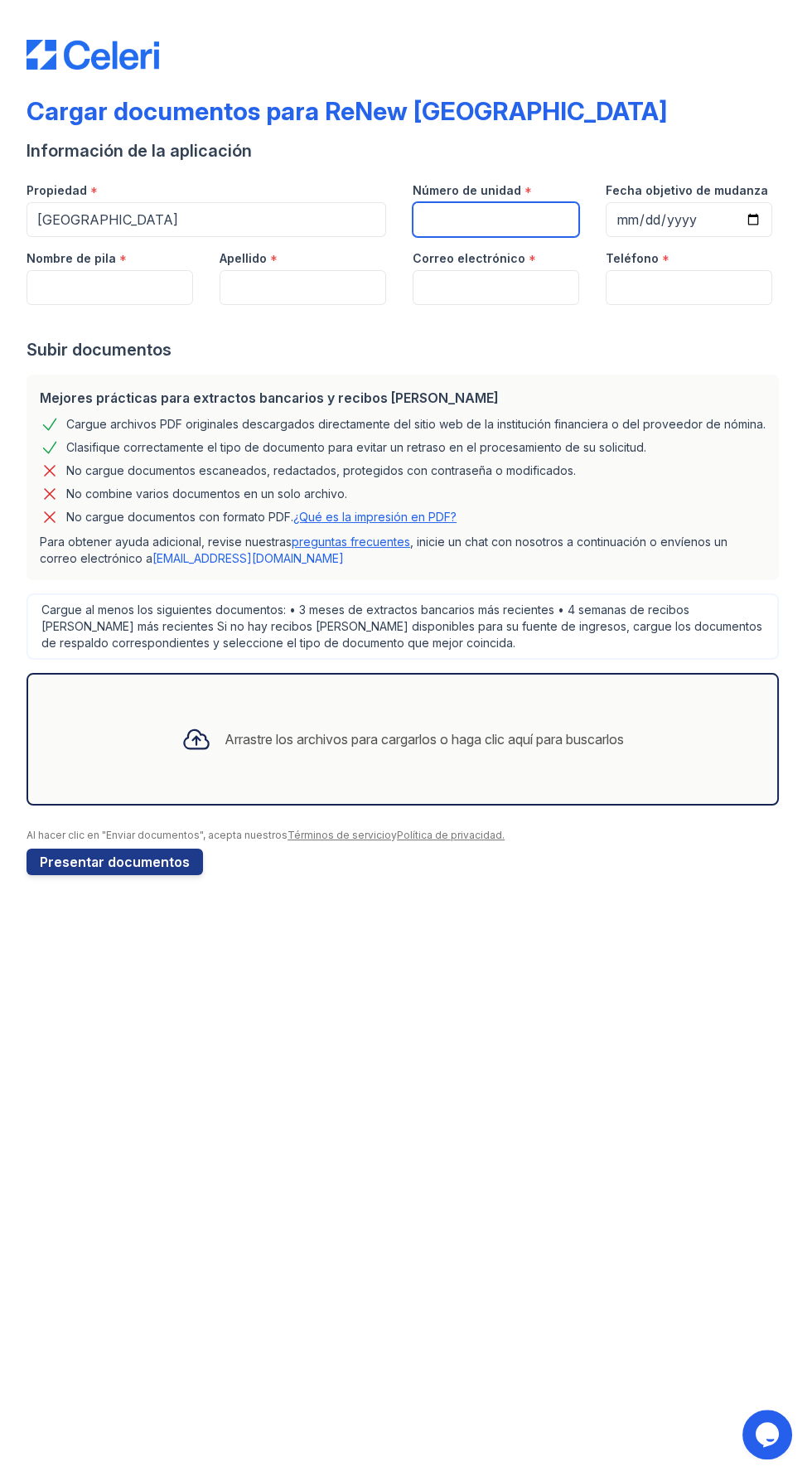
click at [482, 223] on input "Número de unidad" at bounding box center [496, 219] width 167 height 35
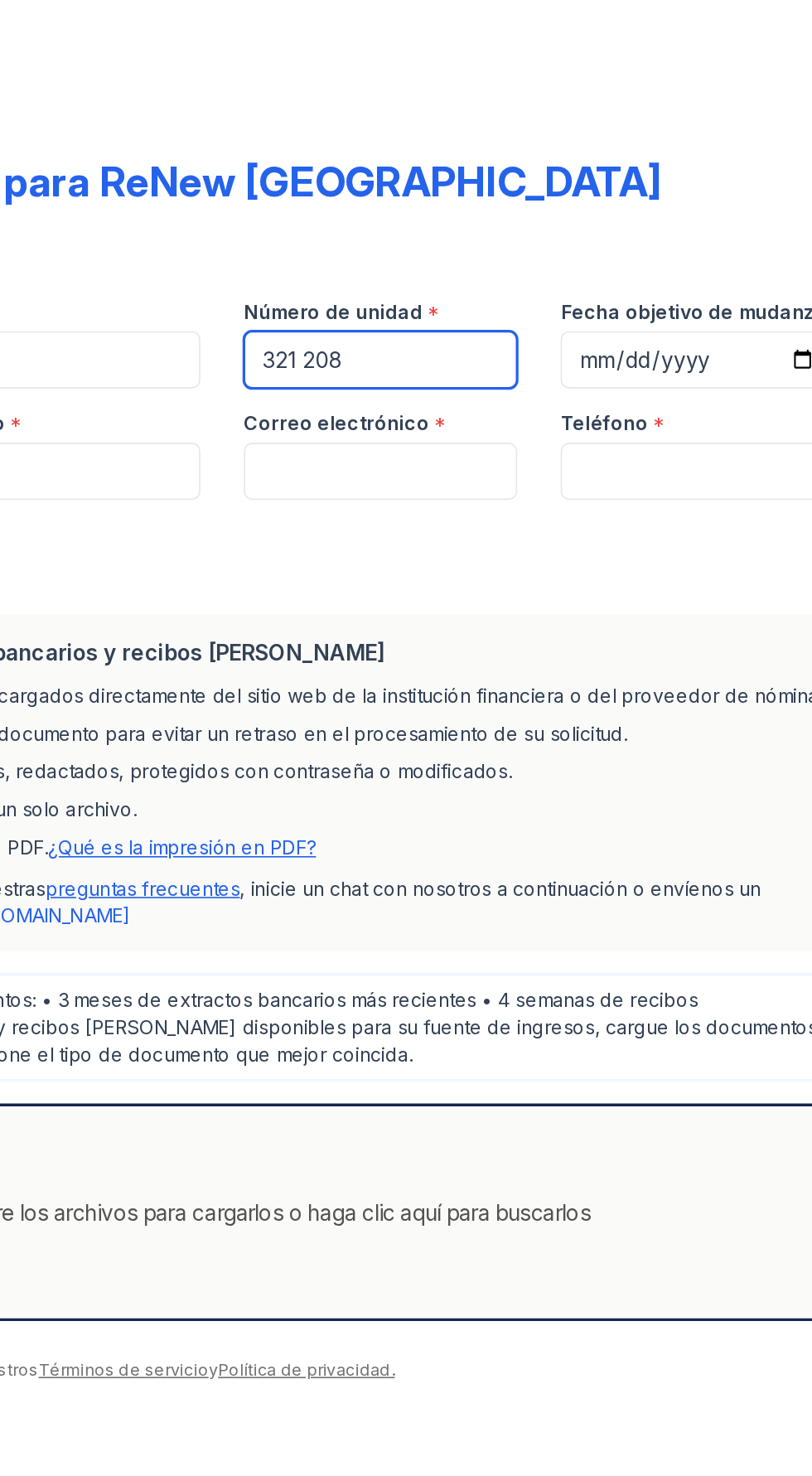
type input "321 208"
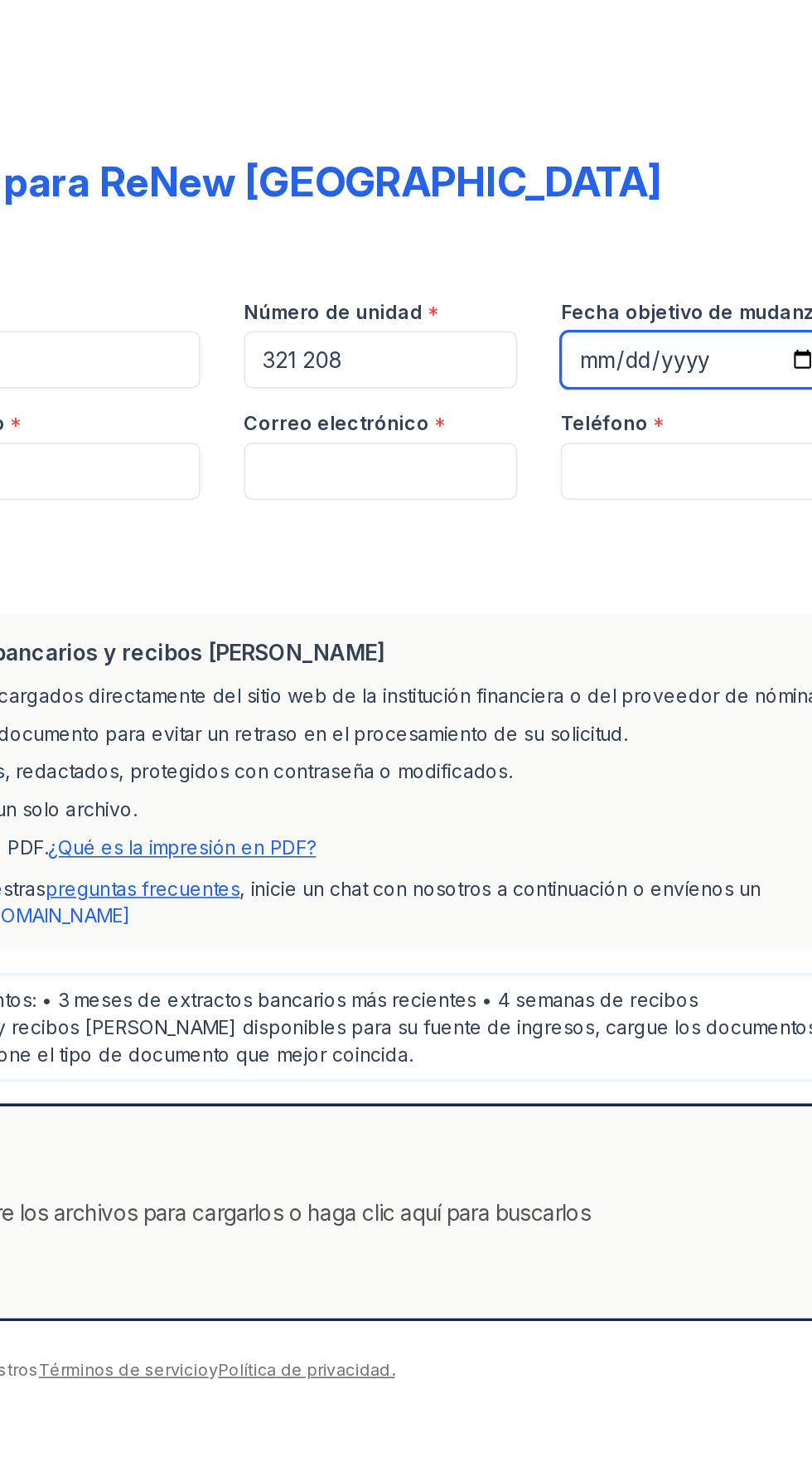
click at [699, 231] on input "Fecha objetivo de mudanza" at bounding box center [688, 219] width 167 height 35
type input "[DATE]"
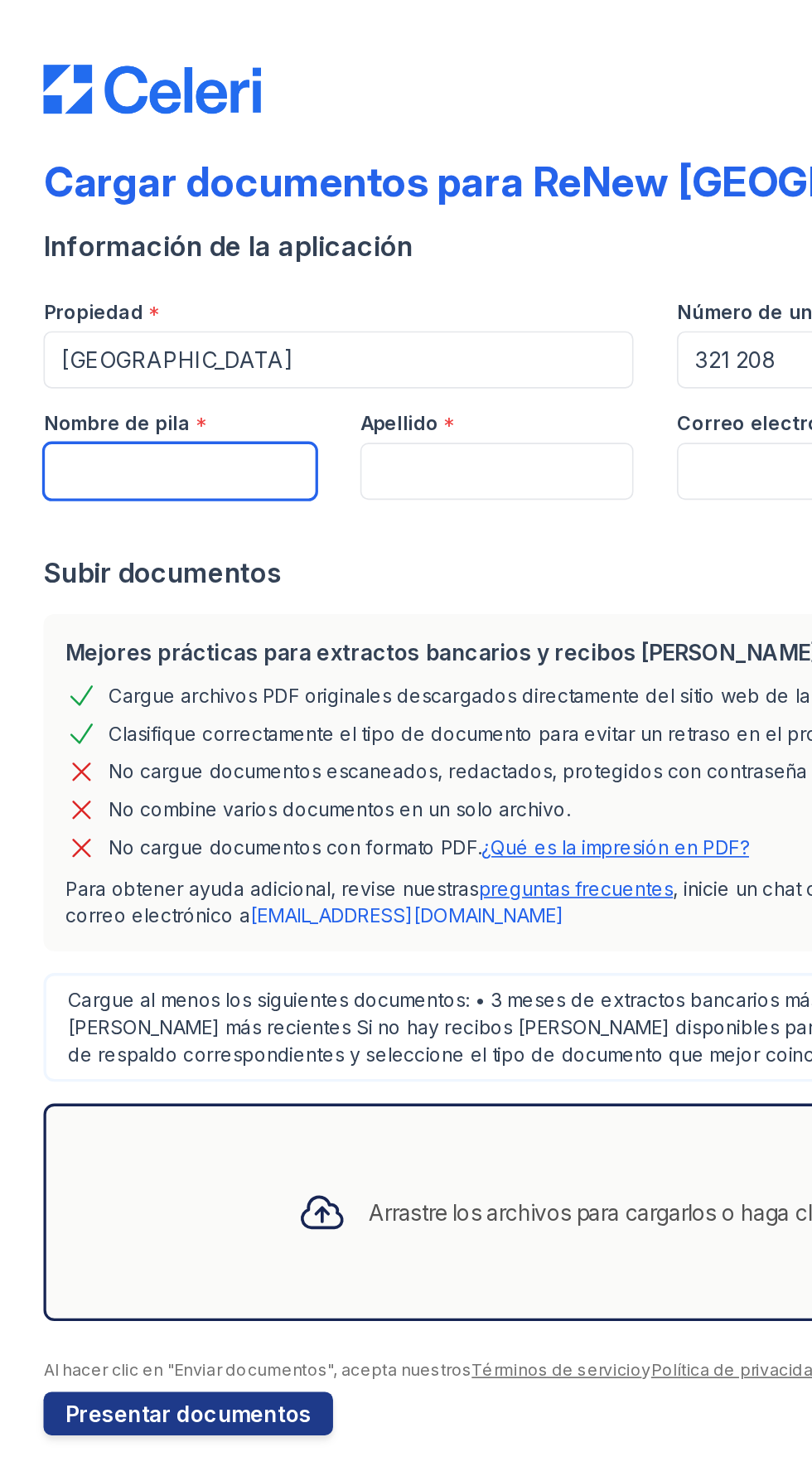
click at [56, 289] on input "Nombre de pila" at bounding box center [110, 287] width 167 height 35
type input "[PERSON_NAME]"
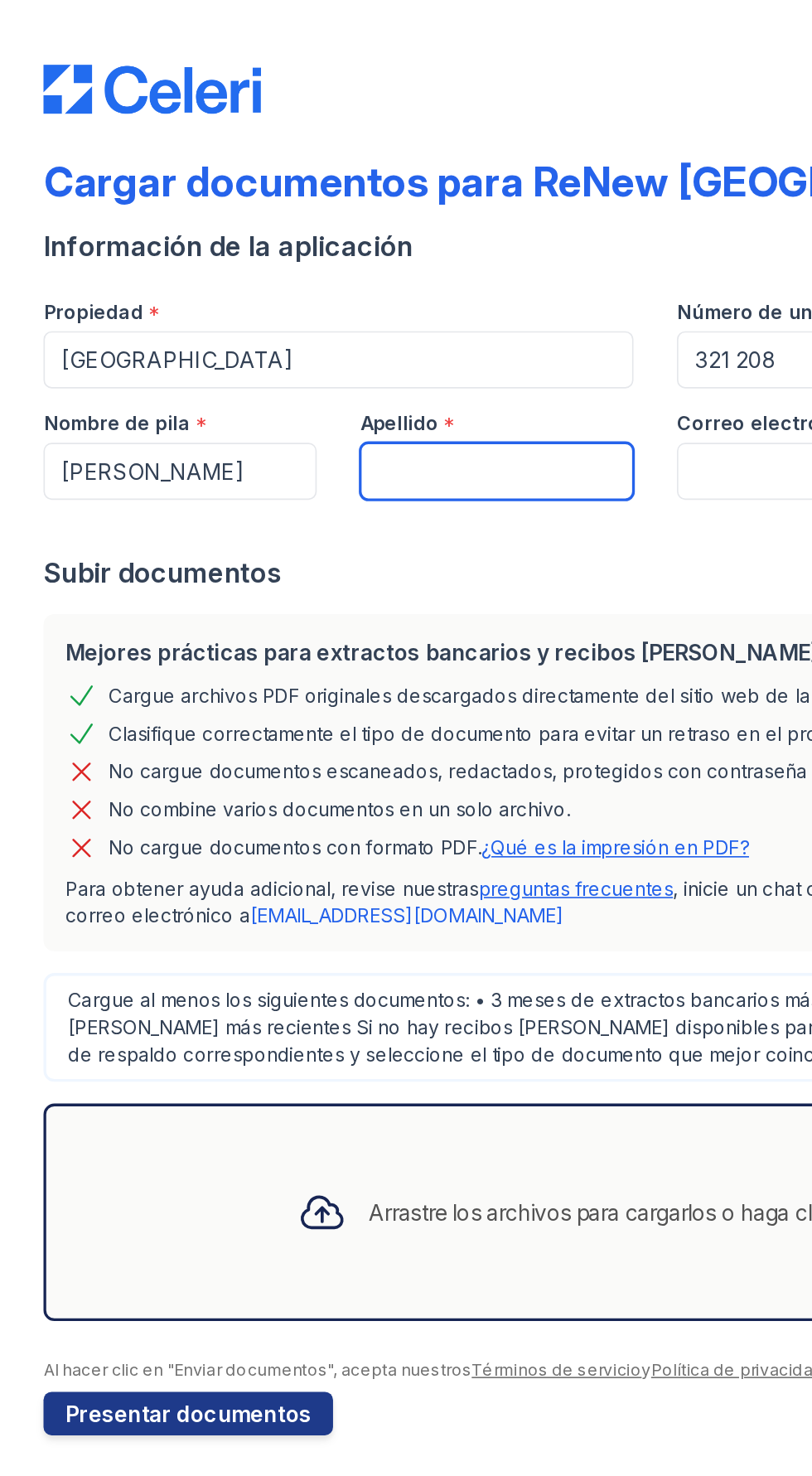
type input "[PERSON_NAME]"
type input "[EMAIL_ADDRESS][DOMAIN_NAME]"
type input "6086094485"
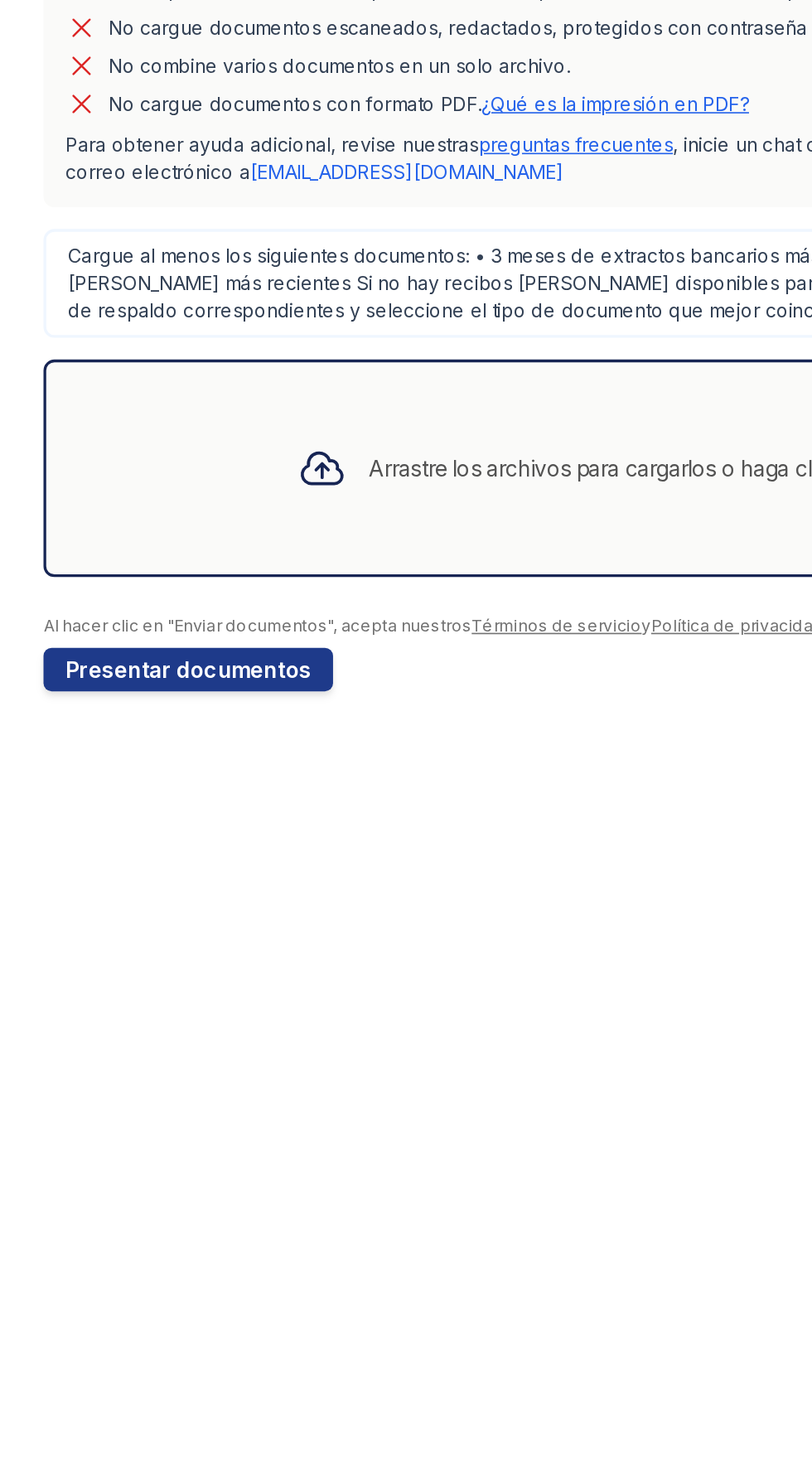
click at [69, 764] on div "Arrastre los archivos para cargarlos o haga clic aquí para buscarlos" at bounding box center [402, 739] width 752 height 133
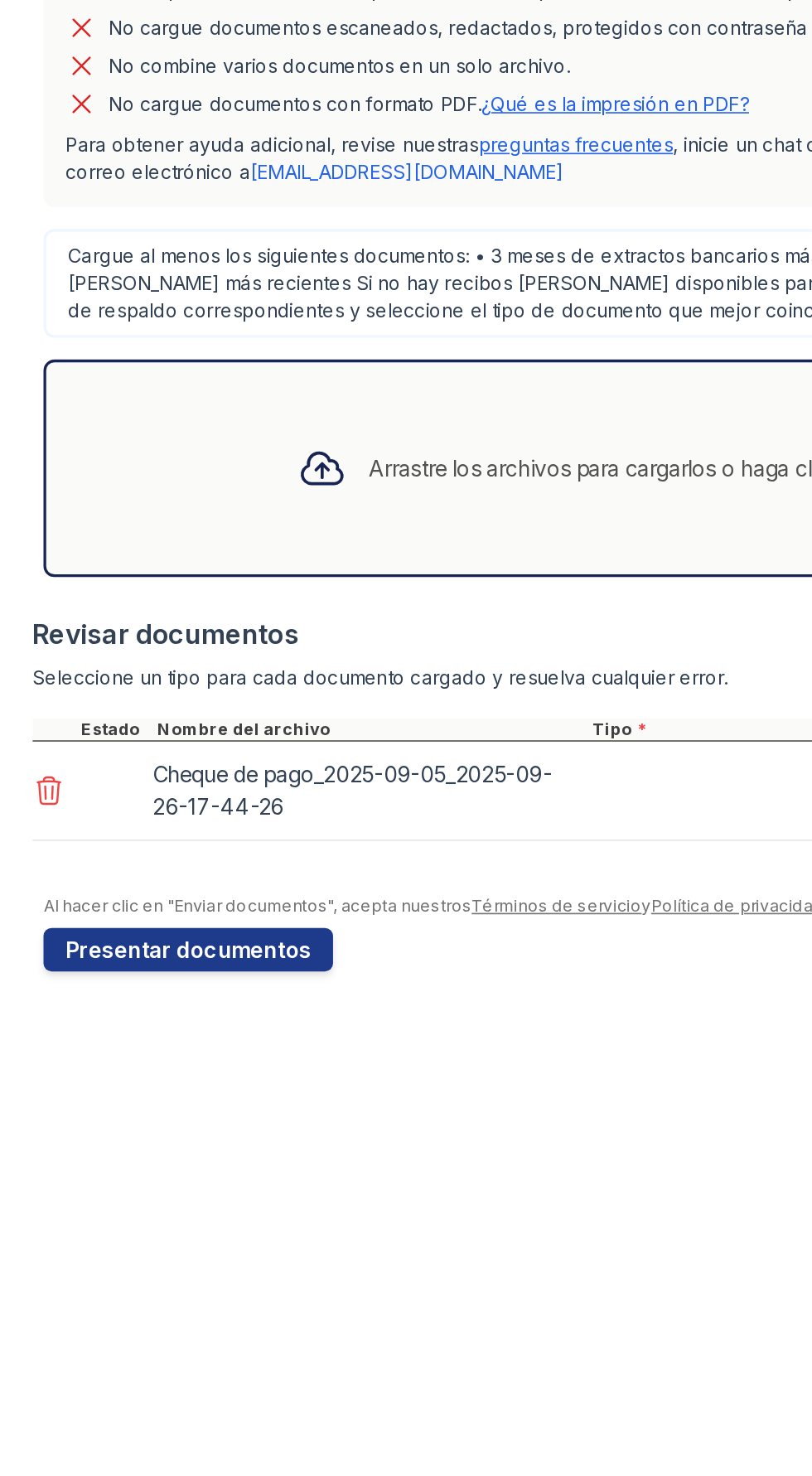
click at [80, 760] on div "Arrastre los archivos para cargarlos o haga clic aquí para buscarlos" at bounding box center [402, 739] width 752 height 133
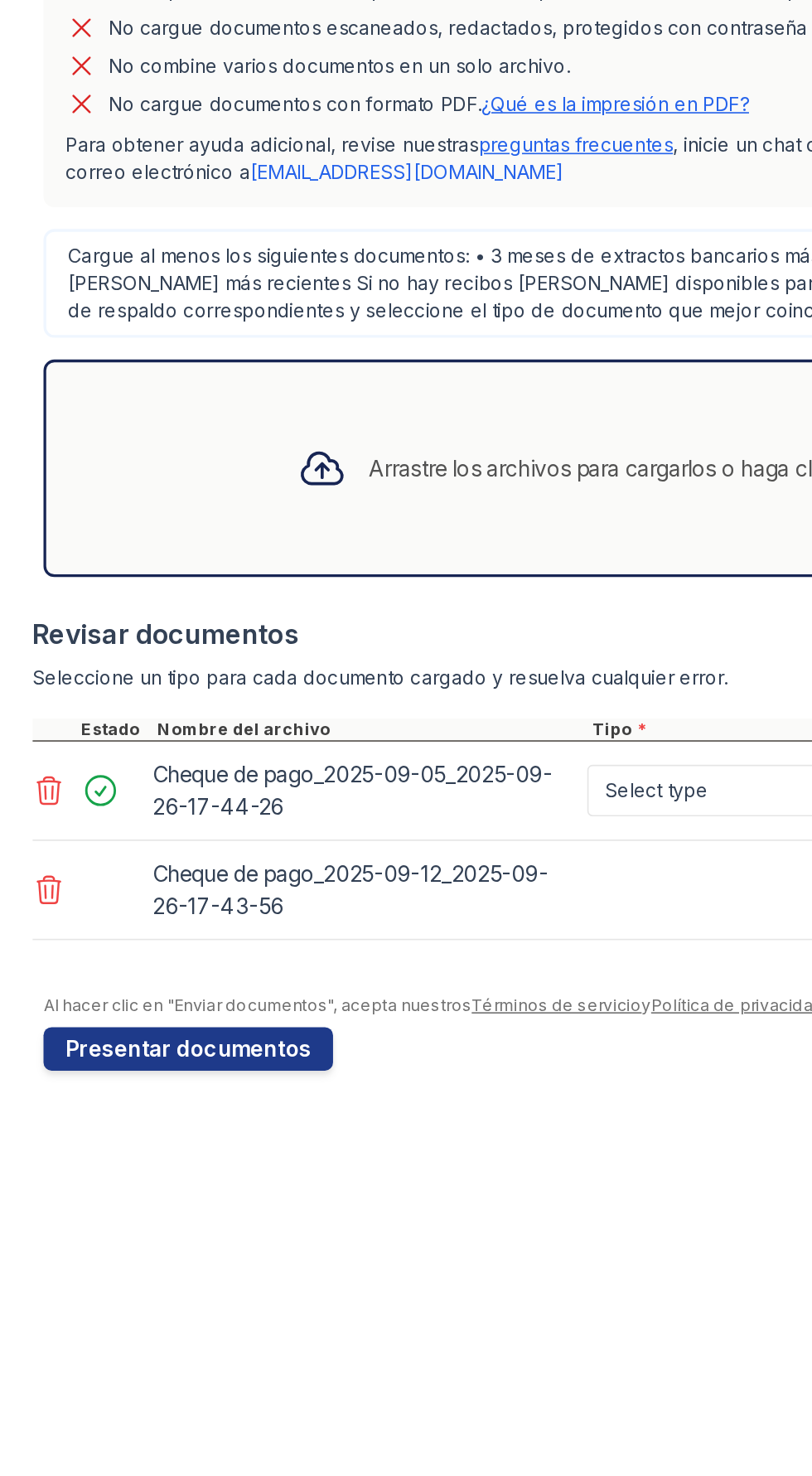
click at [76, 773] on div "Arrastre los archivos para cargarlos o haga clic aquí para buscarlos" at bounding box center [402, 739] width 752 height 133
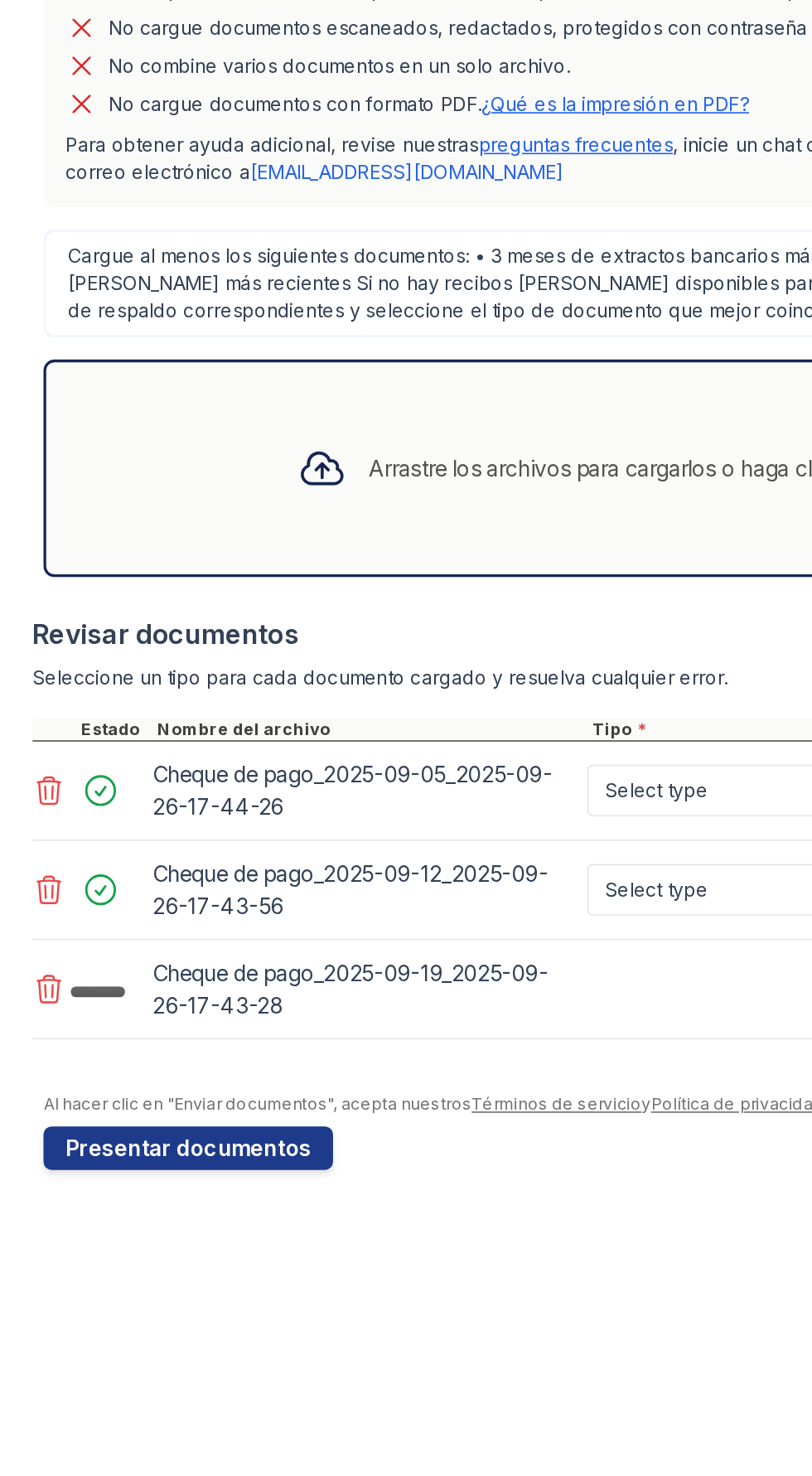
click at [86, 735] on div "Arrastre los archivos para cargarlos o haga clic aquí para buscarlos" at bounding box center [402, 739] width 752 height 133
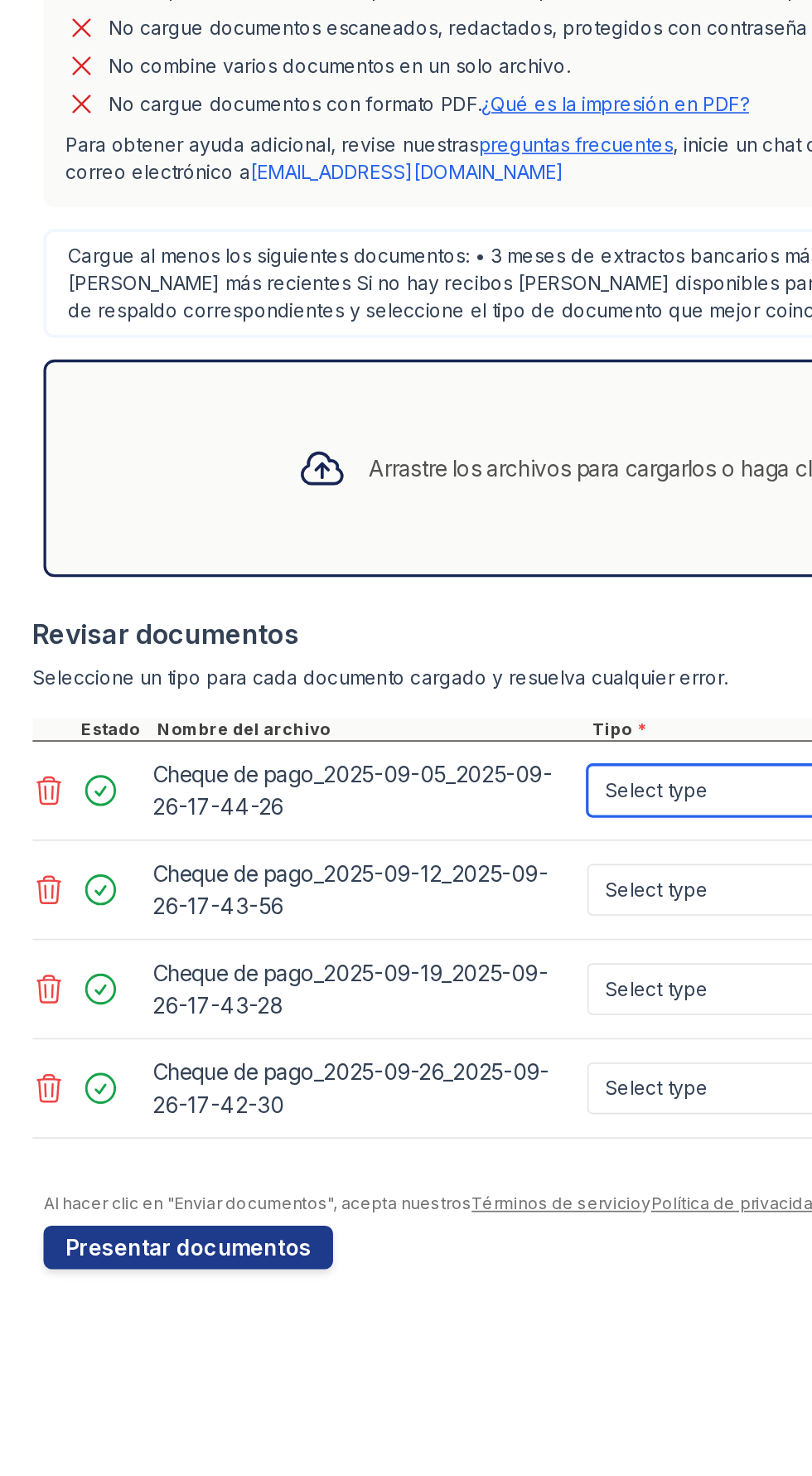
click at [439, 947] on select "Select type Paystub Bank Statement Offer Letter Tax Documents Benefit Award Let…" at bounding box center [462, 935] width 210 height 31
select select "paystub"
click at [358, 920] on select "Select type Paystub Bank Statement Offer Letter Tax Documents Benefit Award Let…" at bounding box center [462, 935] width 210 height 31
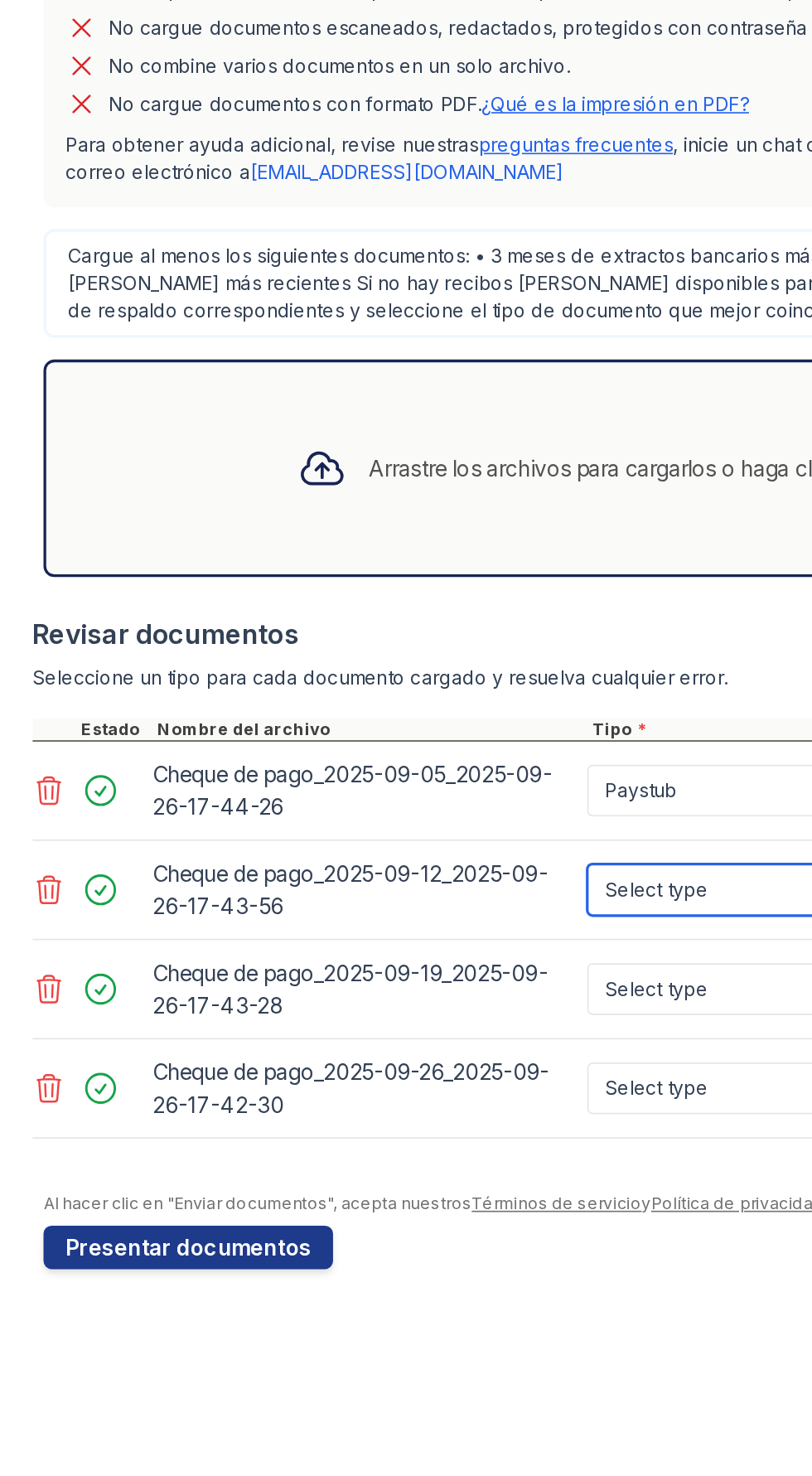
click at [443, 987] on select "Select type Paystub Bank Statement Offer Letter Tax Documents Benefit Award Let…" at bounding box center [462, 995] width 210 height 31
select select "paystub"
click at [358, 980] on select "Select type Paystub Bank Statement Offer Letter Tax Documents Benefit Award Let…" at bounding box center [462, 995] width 210 height 31
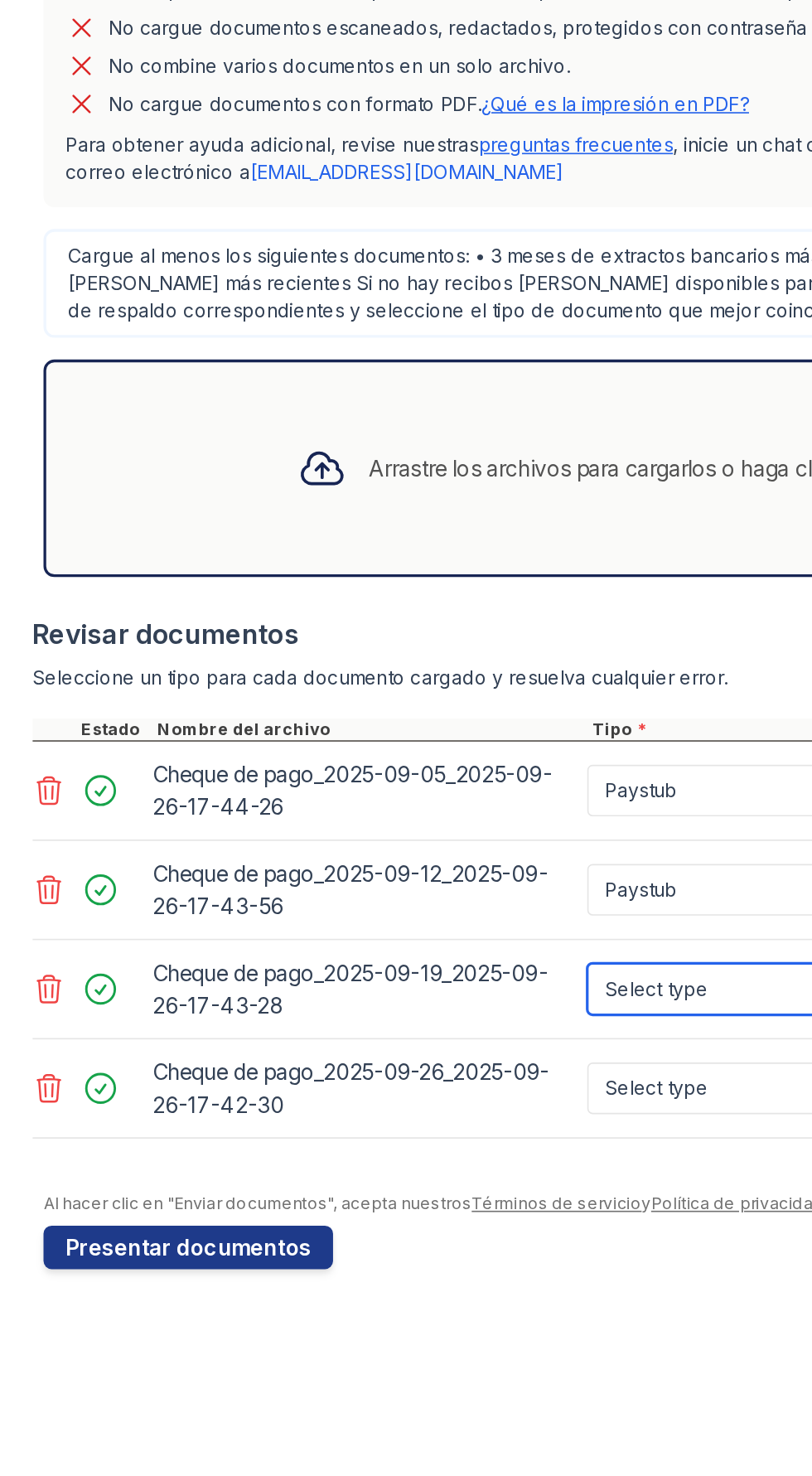
click at [443, 1062] on select "Select type Paystub Bank Statement Offer Letter Tax Documents Benefit Award Let…" at bounding box center [462, 1056] width 210 height 31
select select "paystub"
click at [358, 1041] on select "Select type Paystub Bank Statement Offer Letter Tax Documents Benefit Award Let…" at bounding box center [462, 1056] width 210 height 31
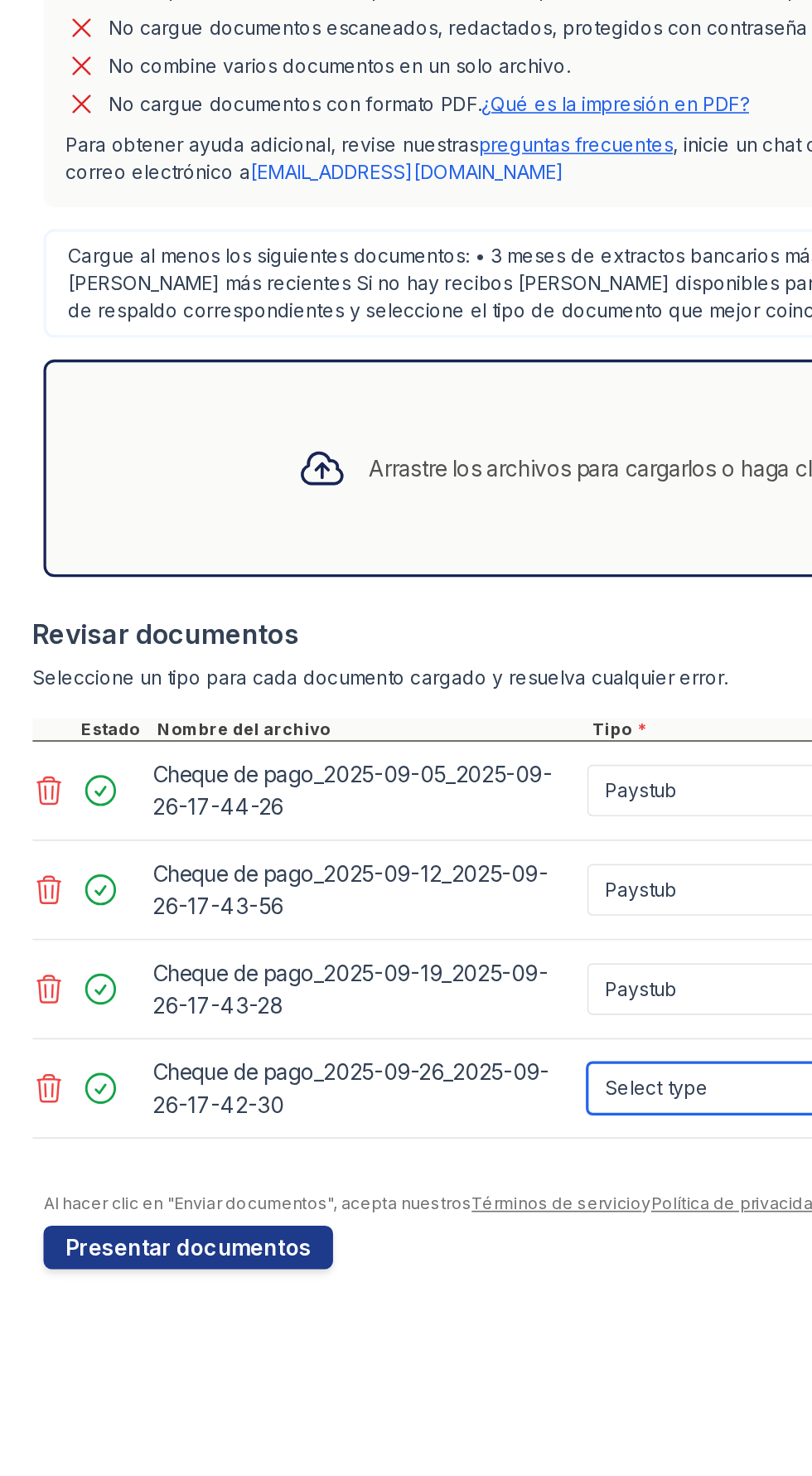
click at [442, 1121] on select "Select type Paystub Bank Statement Offer Letter Tax Documents Benefit Award Let…" at bounding box center [462, 1116] width 210 height 31
select select "paystub"
click at [358, 1101] on select "Select type Paystub Bank Statement Offer Letter Tax Documents Benefit Award Let…" at bounding box center [462, 1116] width 210 height 31
click at [53, 741] on div "Arrastre los archivos para cargarlos o haga clic aquí para buscarlos" at bounding box center [402, 739] width 752 height 133
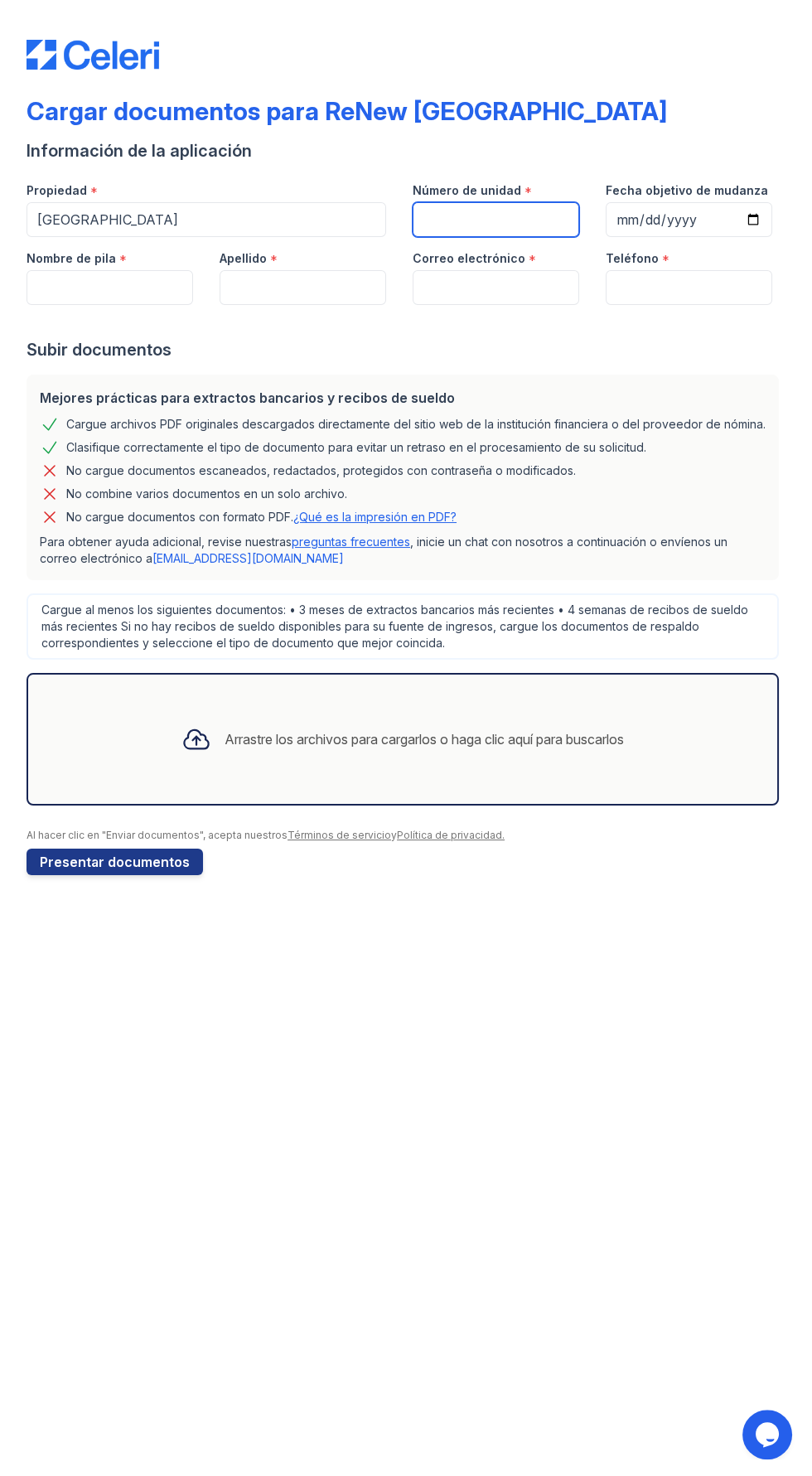
click at [428, 221] on input "Número de unidad" at bounding box center [496, 219] width 167 height 35
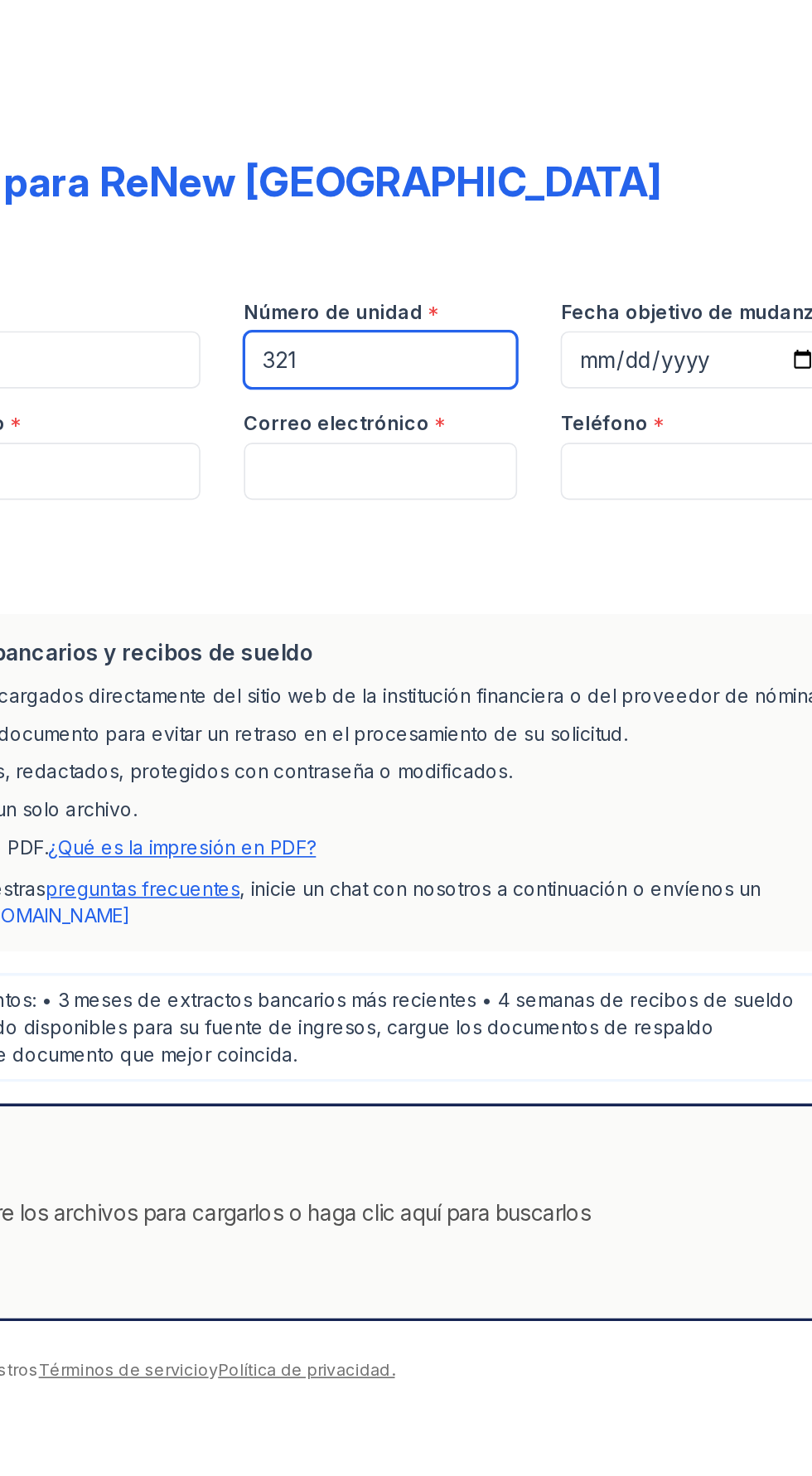
type input "321 208"
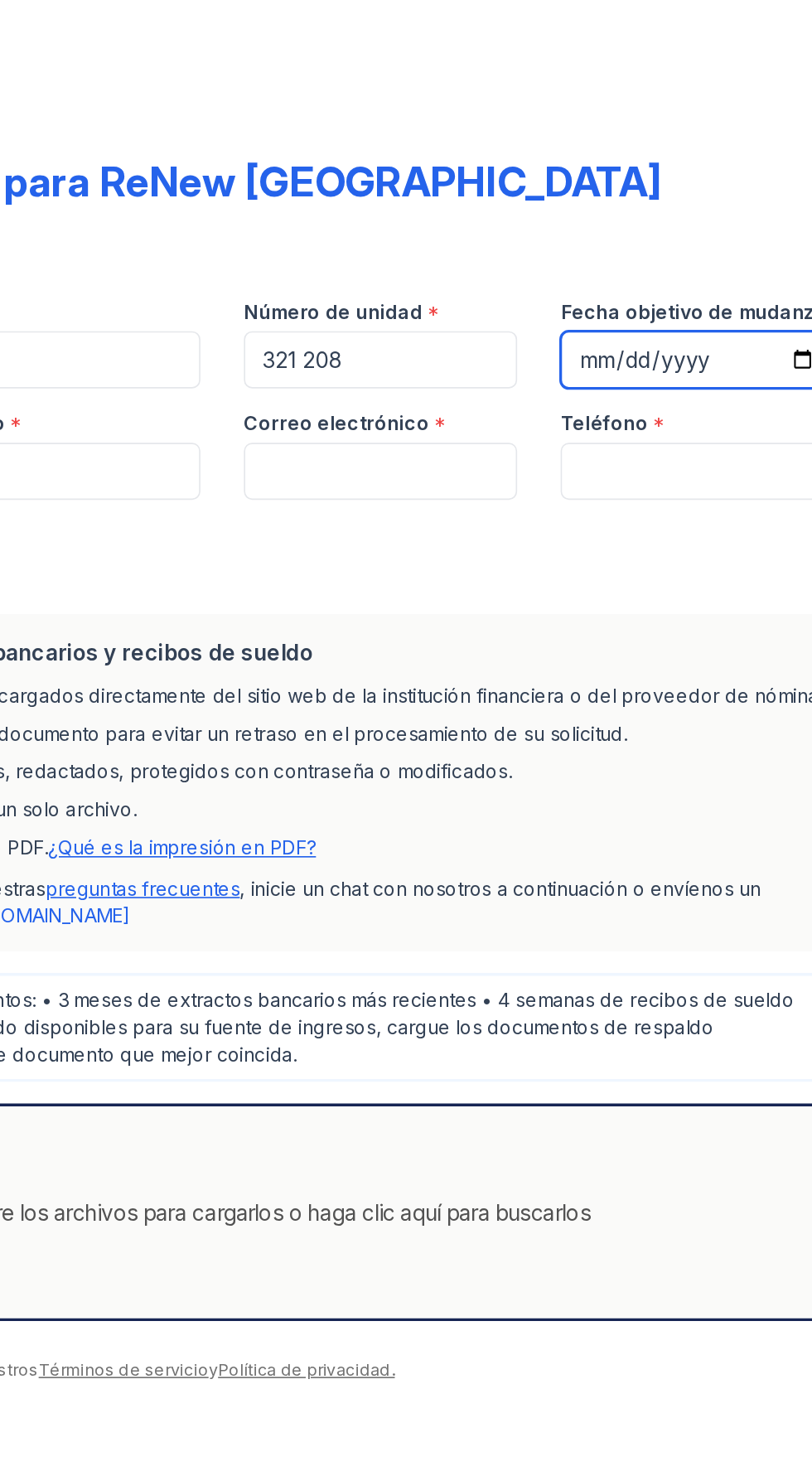
click at [652, 221] on input "Fecha objetivo de mudanza" at bounding box center [688, 219] width 167 height 35
type input "[DATE]"
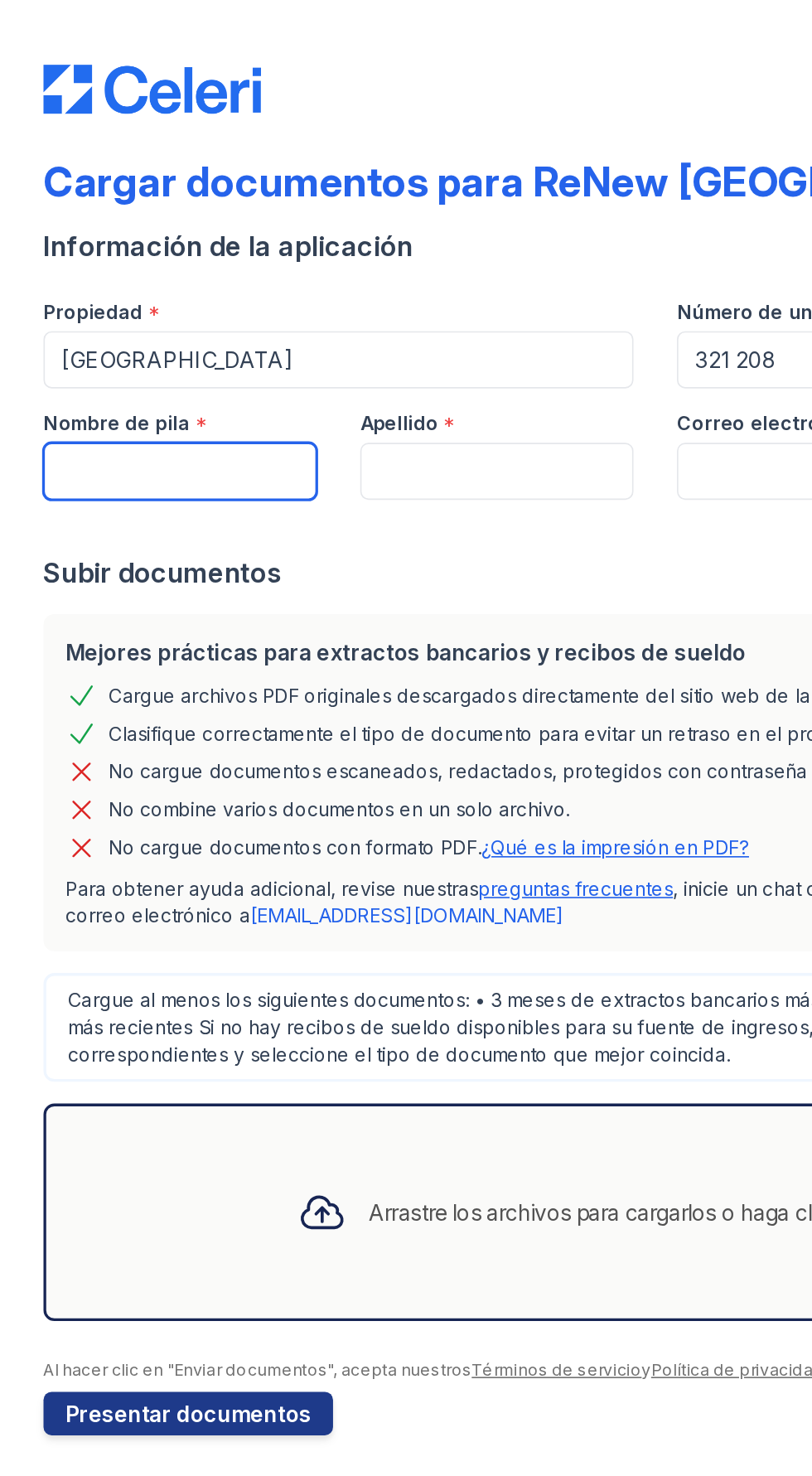
click at [48, 287] on input "Nombre de pila" at bounding box center [110, 287] width 167 height 35
type input "[PERSON_NAME]"
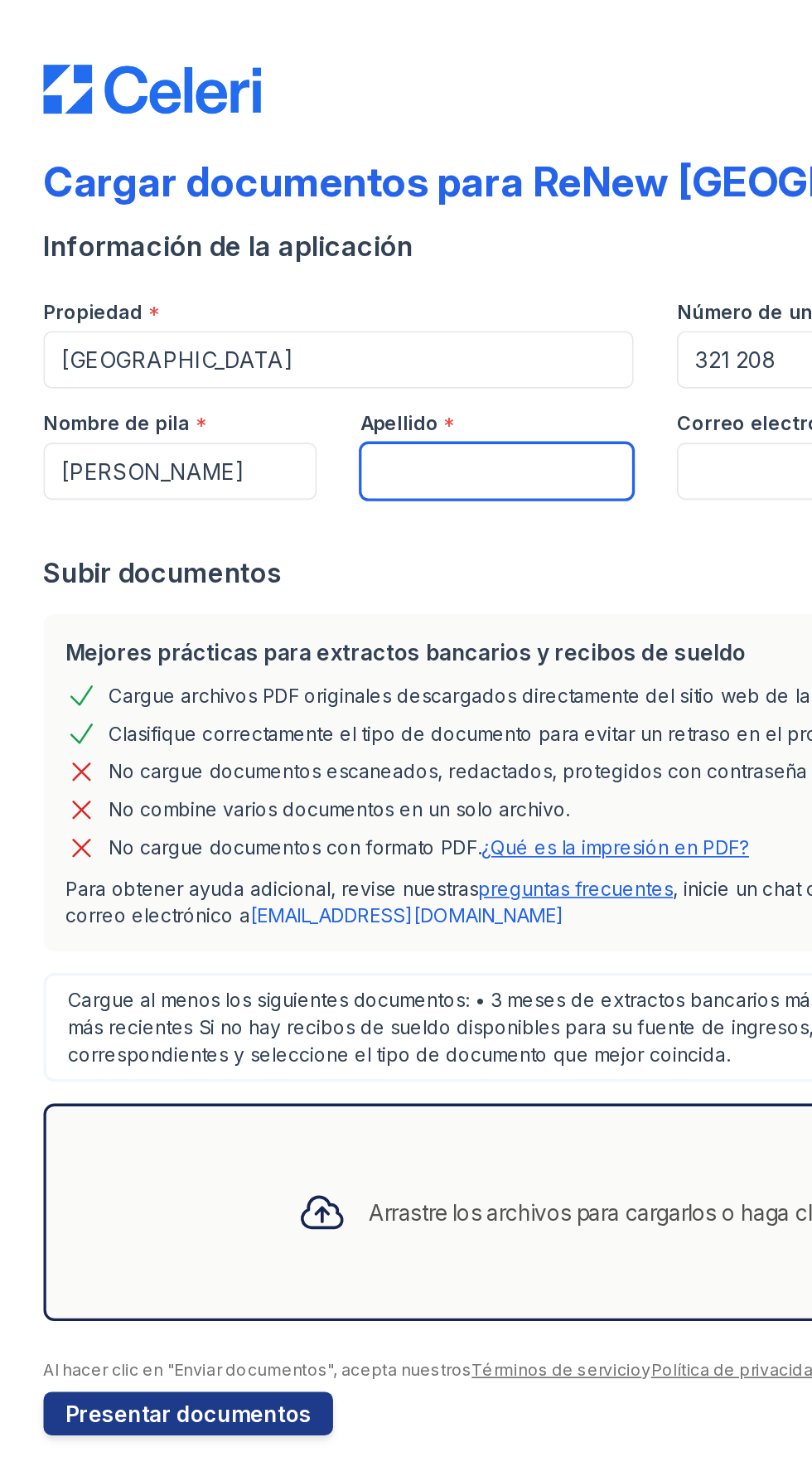
type input "[PERSON_NAME]"
type input "[EMAIL_ADDRESS][DOMAIN_NAME]"
type input "6086094485"
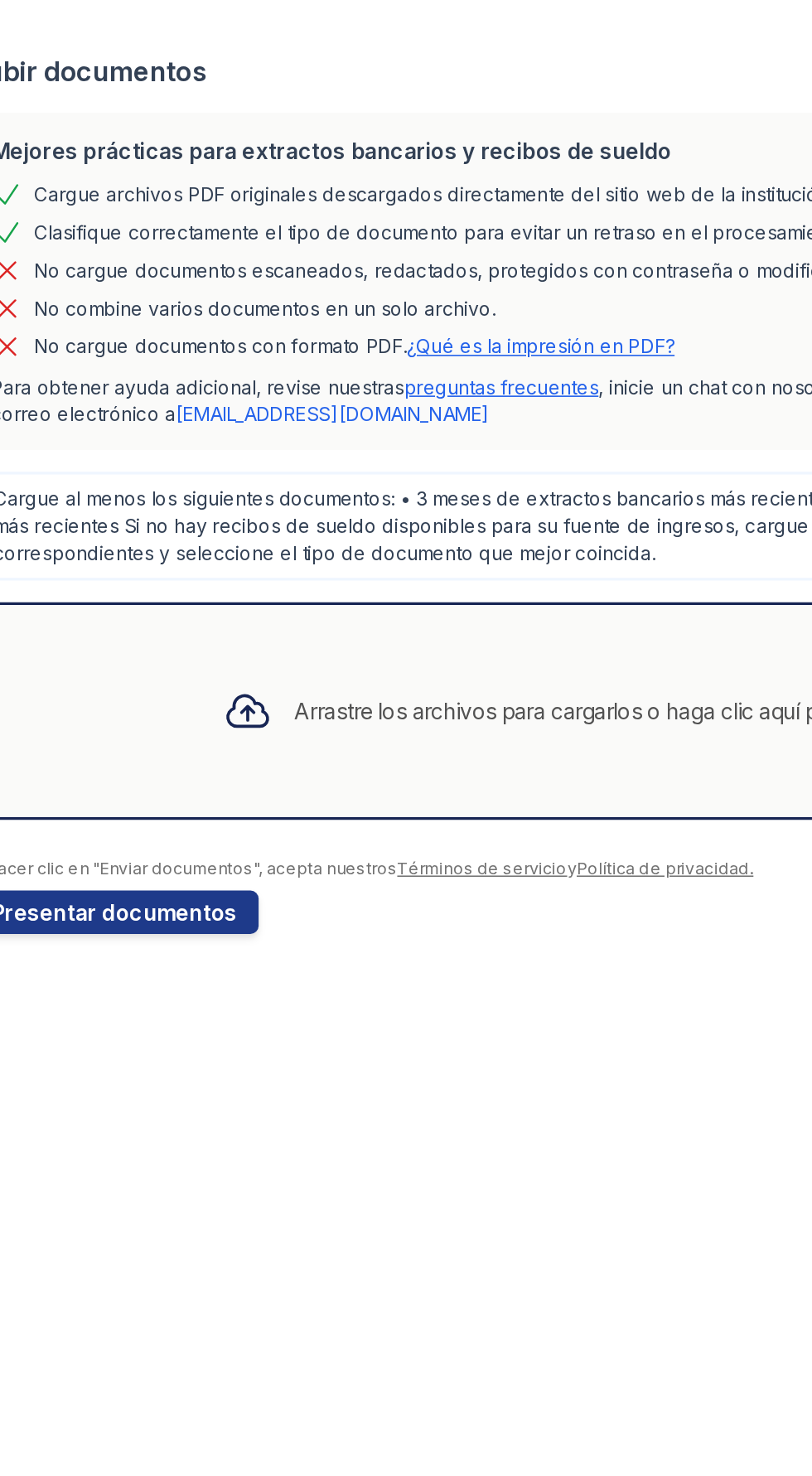
click at [108, 755] on div "Arrastre los archivos para cargarlos o haga clic aquí para buscarlos" at bounding box center [402, 739] width 752 height 133
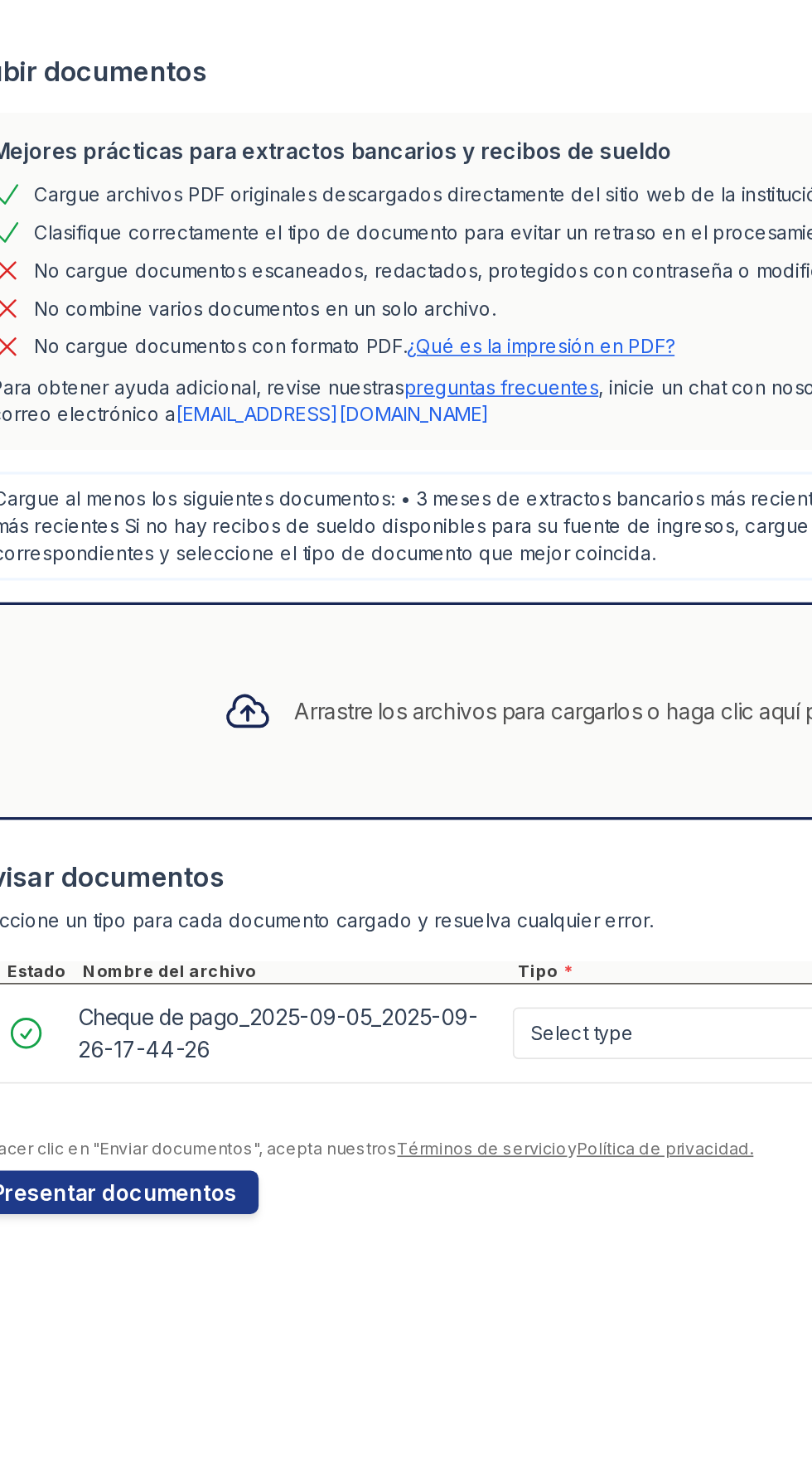
click at [117, 742] on div "Arrastre los archivos para cargarlos o haga clic aquí para buscarlos" at bounding box center [402, 739] width 752 height 133
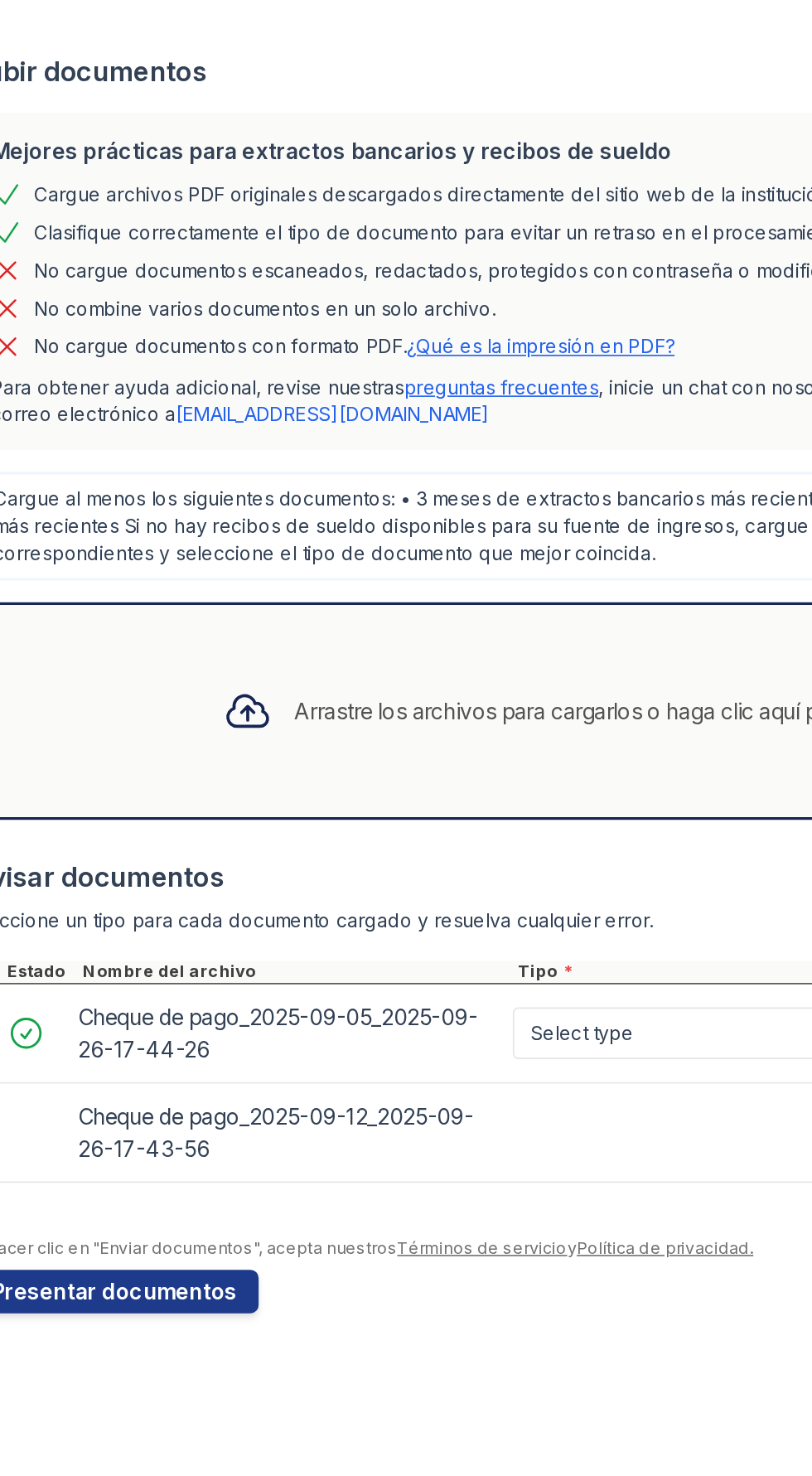
click at [134, 719] on div "Arrastre los archivos para cargarlos o haga clic aquí para buscarlos" at bounding box center [402, 739] width 752 height 133
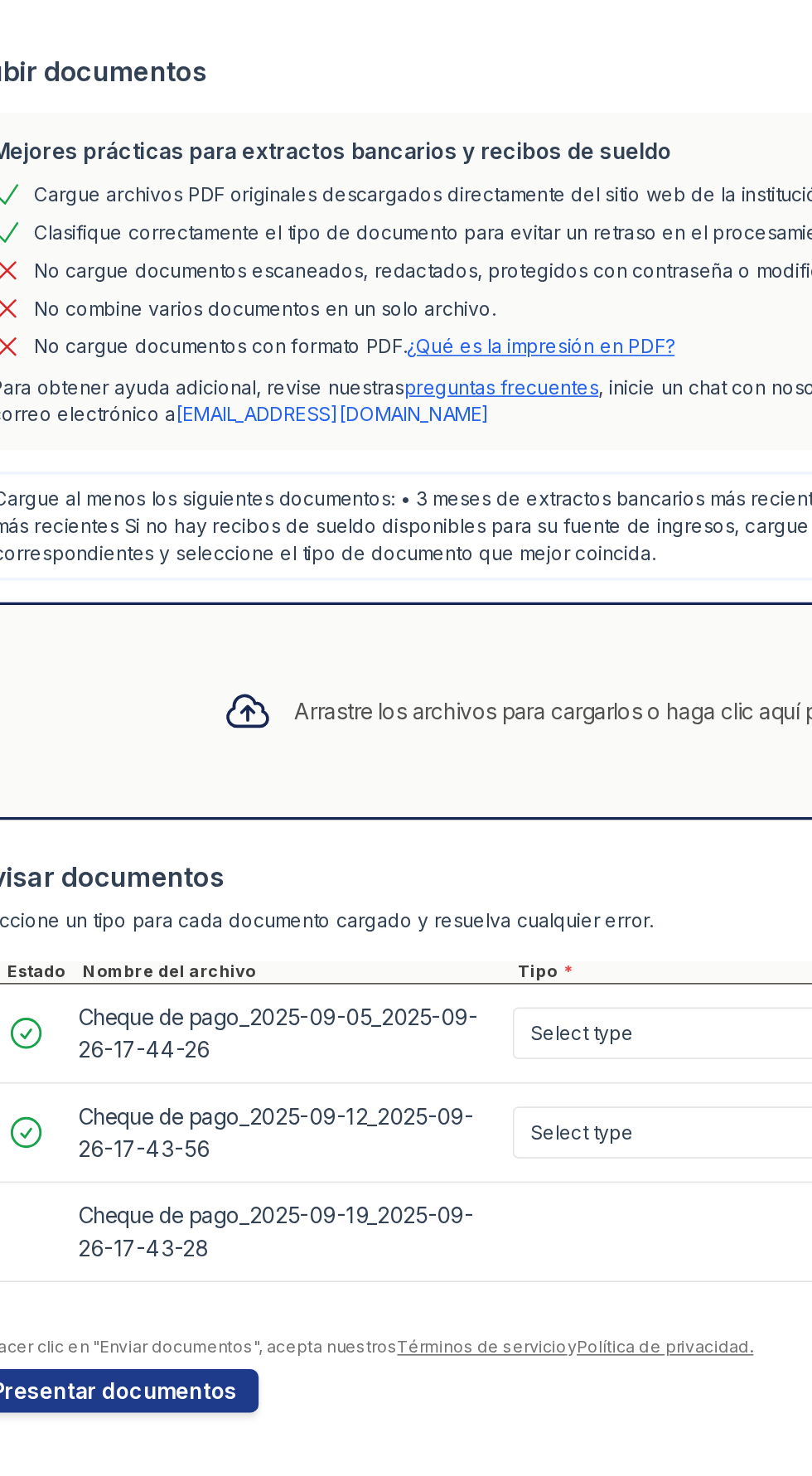
click at [132, 761] on div "Arrastre los archivos para cargarlos o haga clic aquí para buscarlos" at bounding box center [402, 739] width 752 height 133
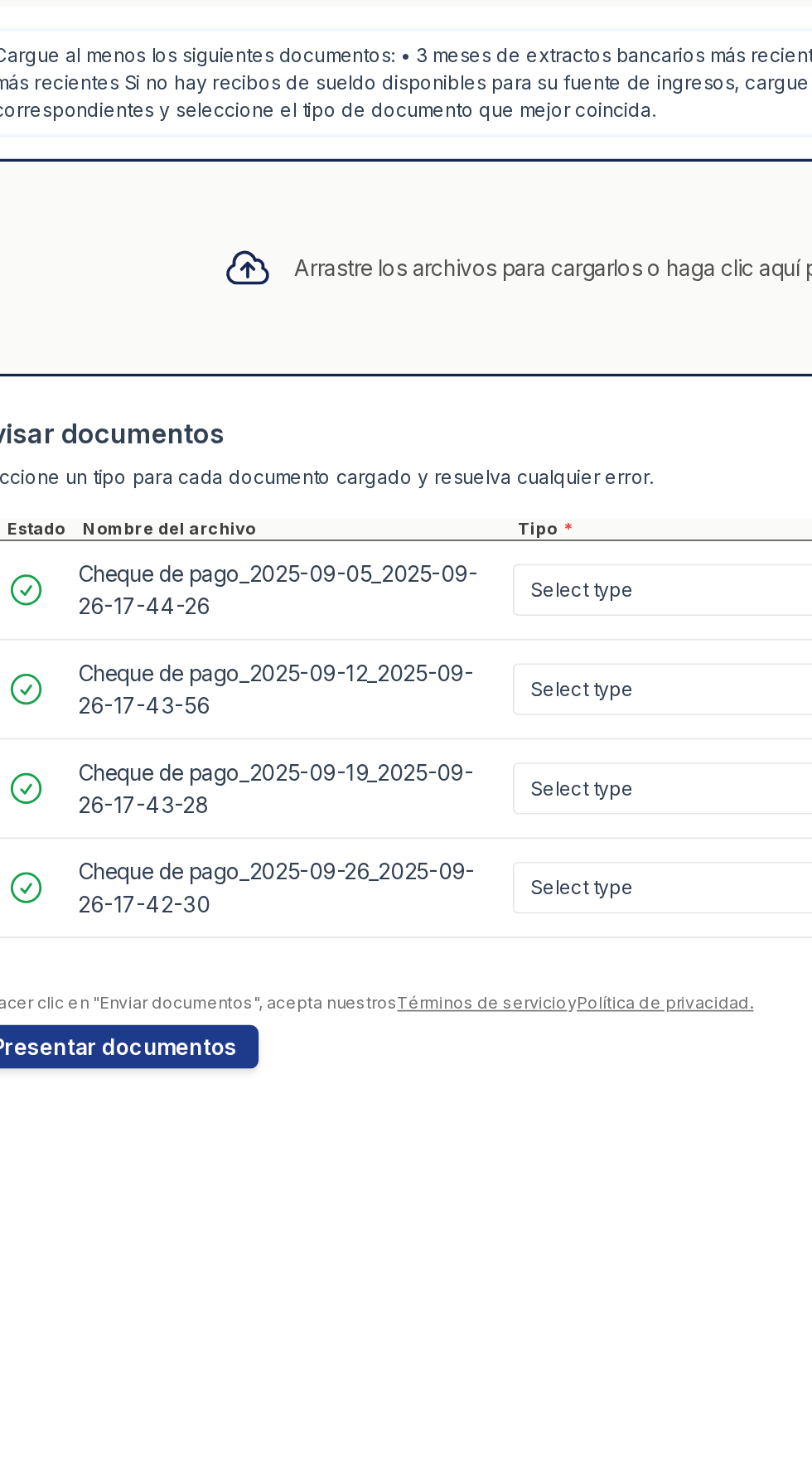
click at [139, 776] on div "Arrastre los archivos para cargarlos o haga clic aquí para buscarlos" at bounding box center [402, 739] width 752 height 133
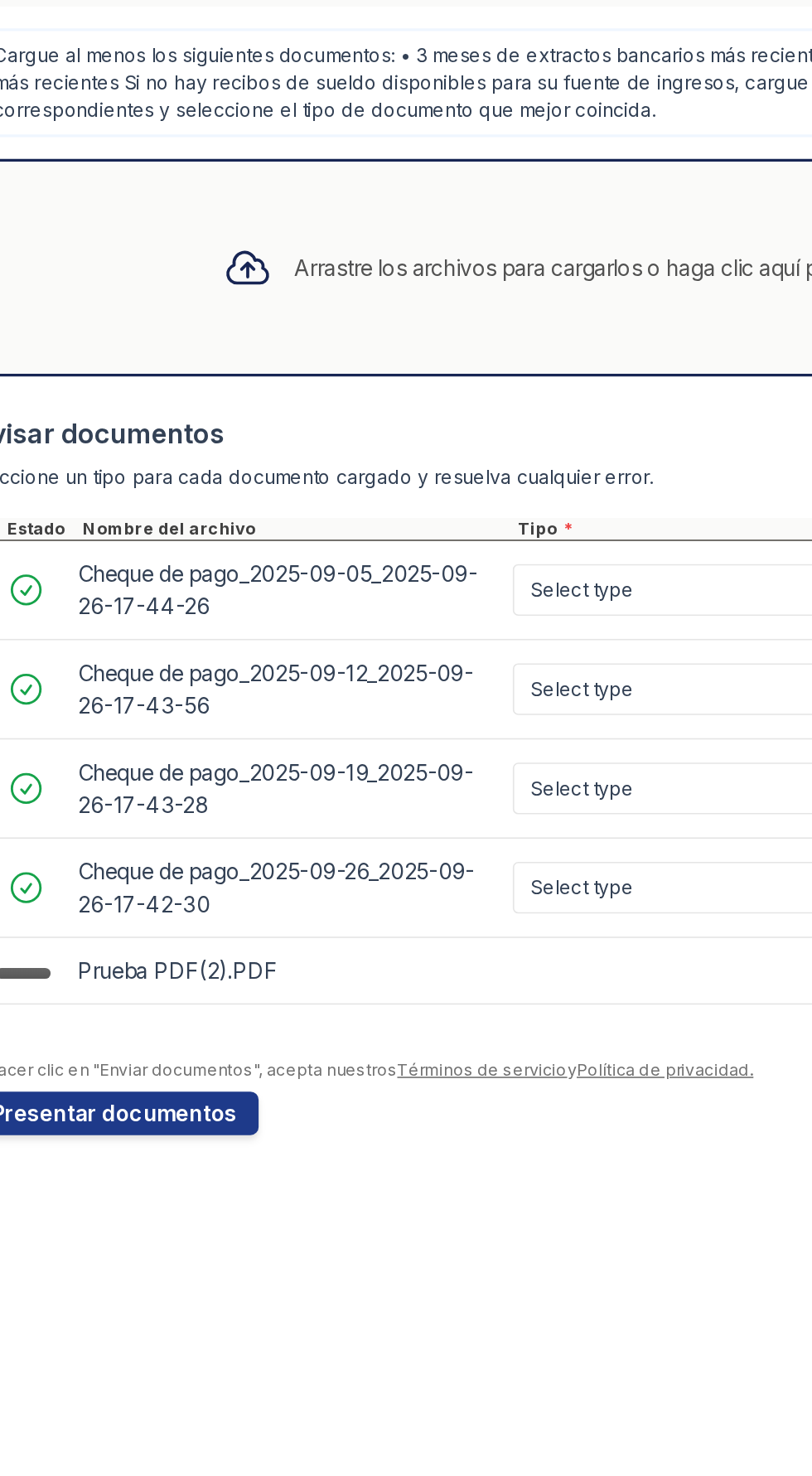
click at [104, 748] on div "Arrastre los archivos para cargarlos o haga clic aquí para buscarlos" at bounding box center [402, 739] width 752 height 133
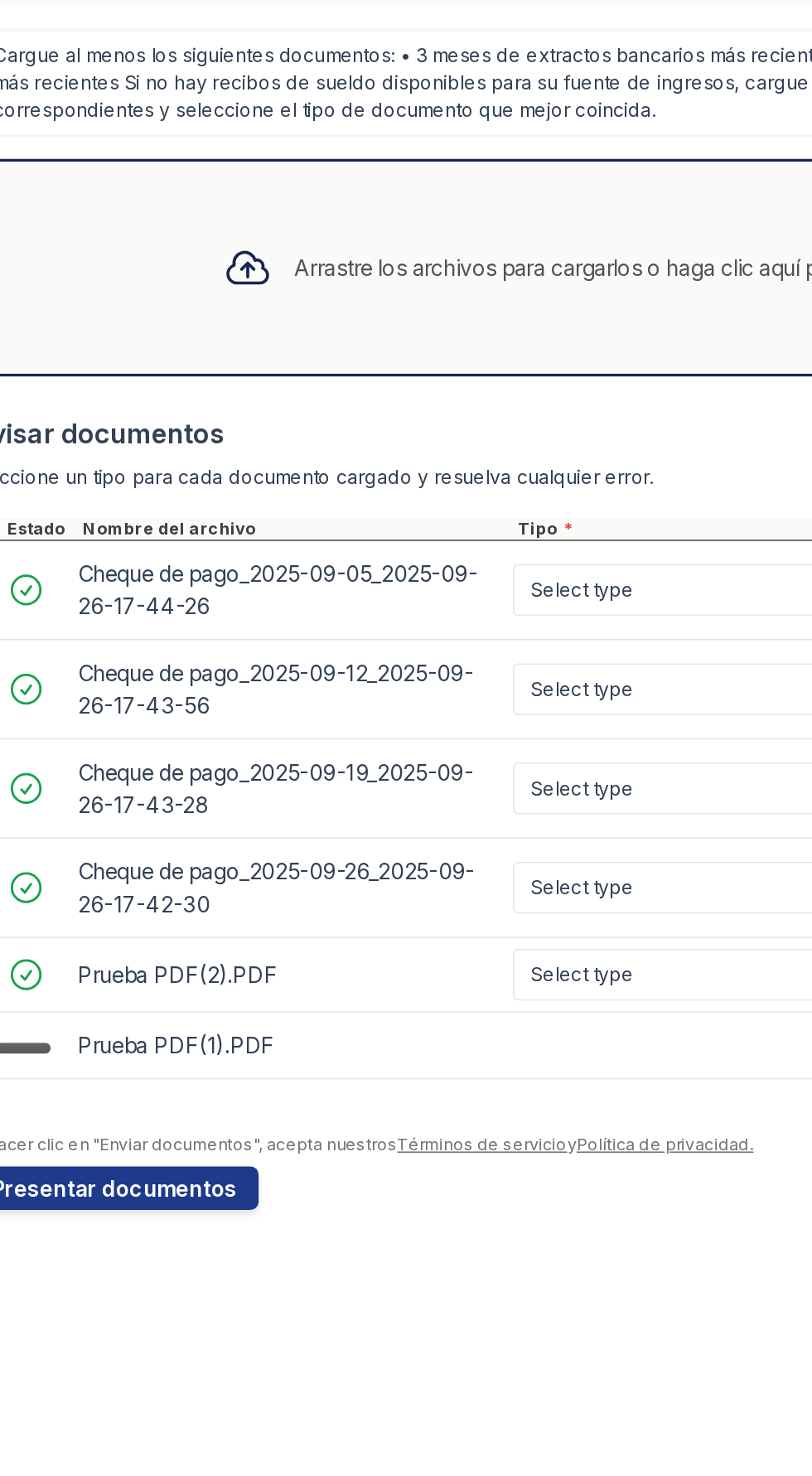
click at [102, 740] on div "Arrastre los archivos para cargarlos o haga clic aquí para buscarlos" at bounding box center [402, 739] width 752 height 133
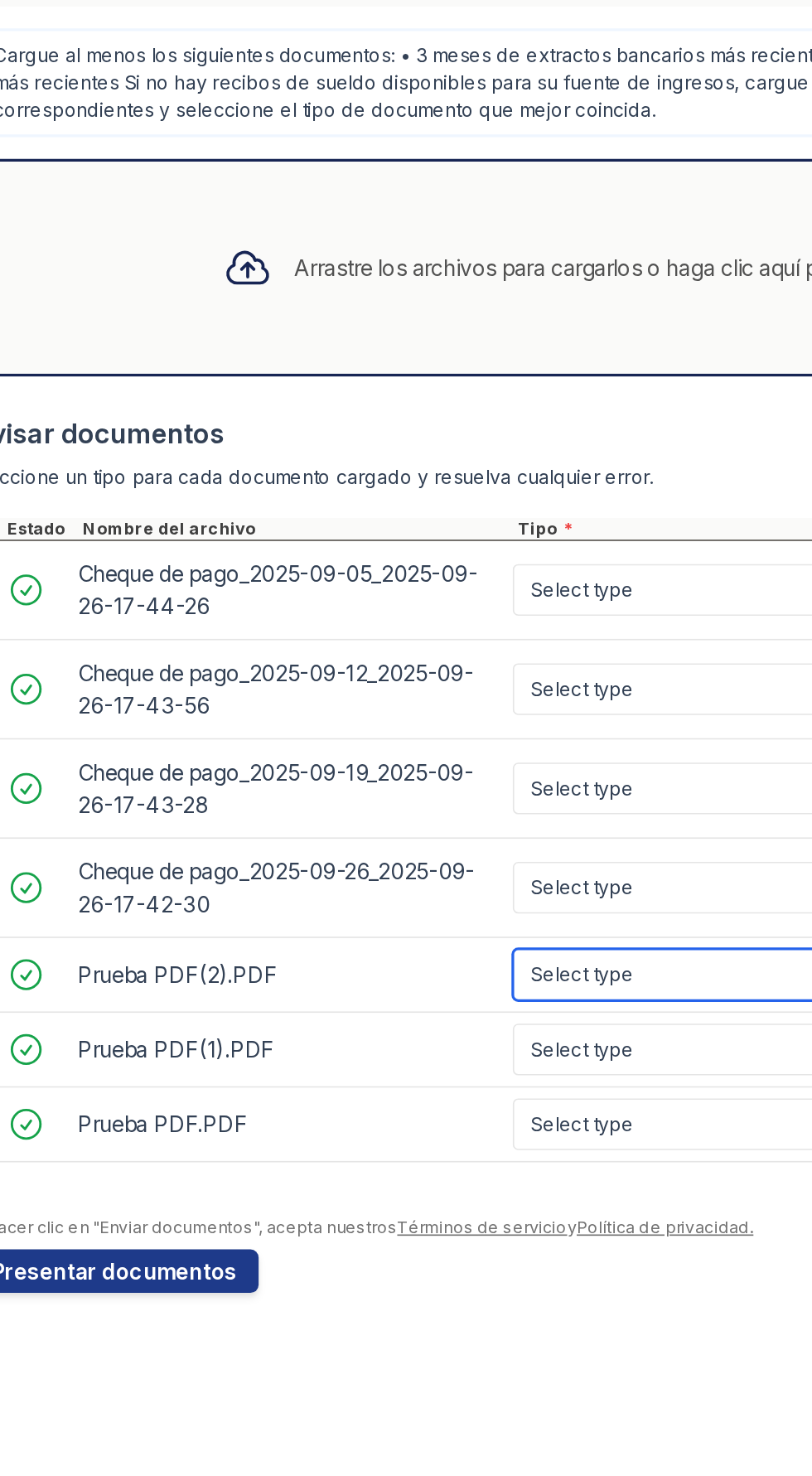
click at [474, 1183] on select "Select type Paystub Bank Statement Offer Letter Tax Documents Benefit Award Let…" at bounding box center [462, 1169] width 210 height 31
select select "bank_statement"
click at [358, 1154] on select "Select type Paystub Bank Statement Offer Letter Tax Documents Benefit Award Let…" at bounding box center [462, 1169] width 210 height 31
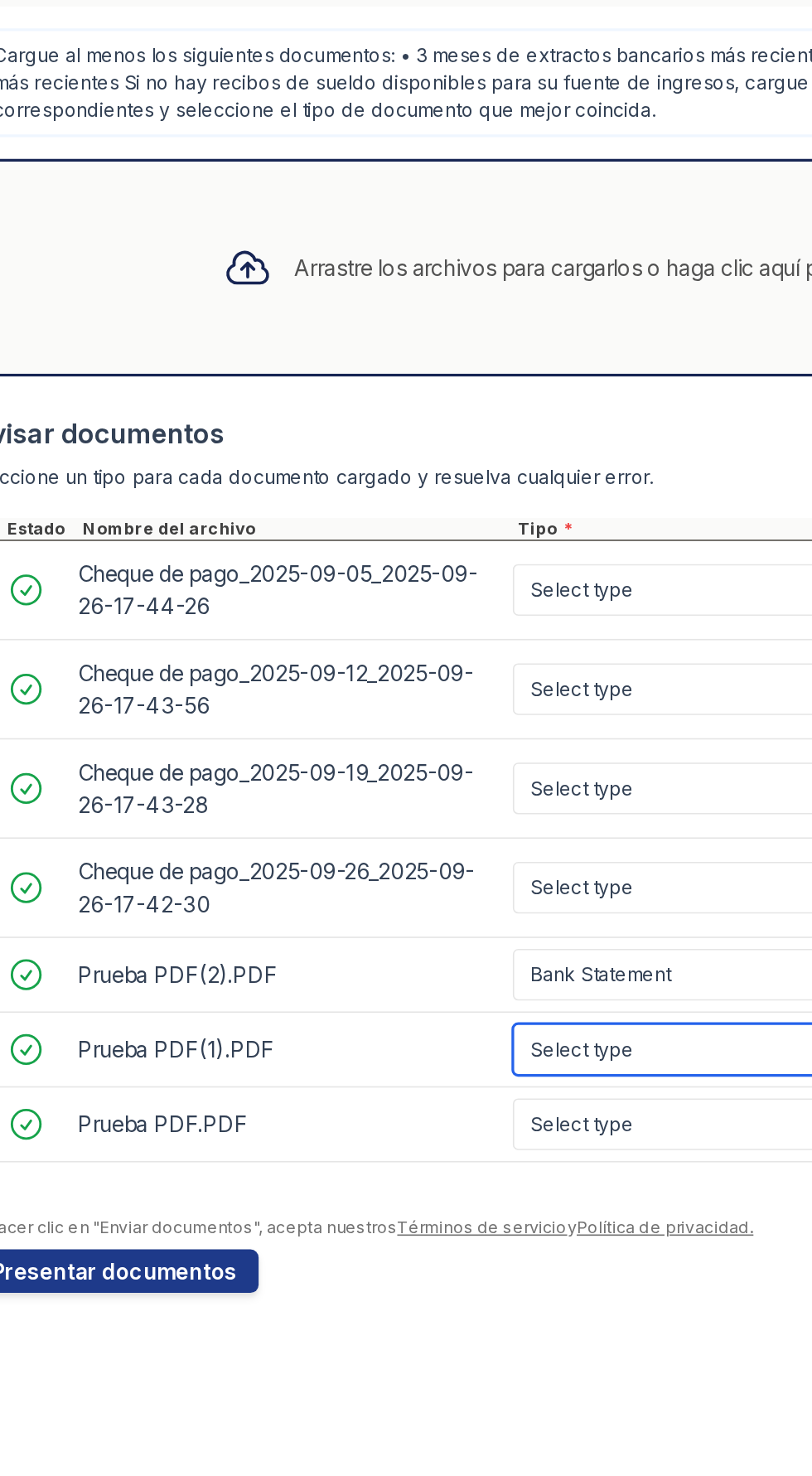
click at [480, 1224] on select "Select type Paystub Bank Statement Offer Letter Tax Documents Benefit Award Let…" at bounding box center [462, 1215] width 210 height 31
select select "bank_statement"
click at [358, 1200] on select "Select type Paystub Bank Statement Offer Letter Tax Documents Benefit Award Let…" at bounding box center [462, 1215] width 210 height 31
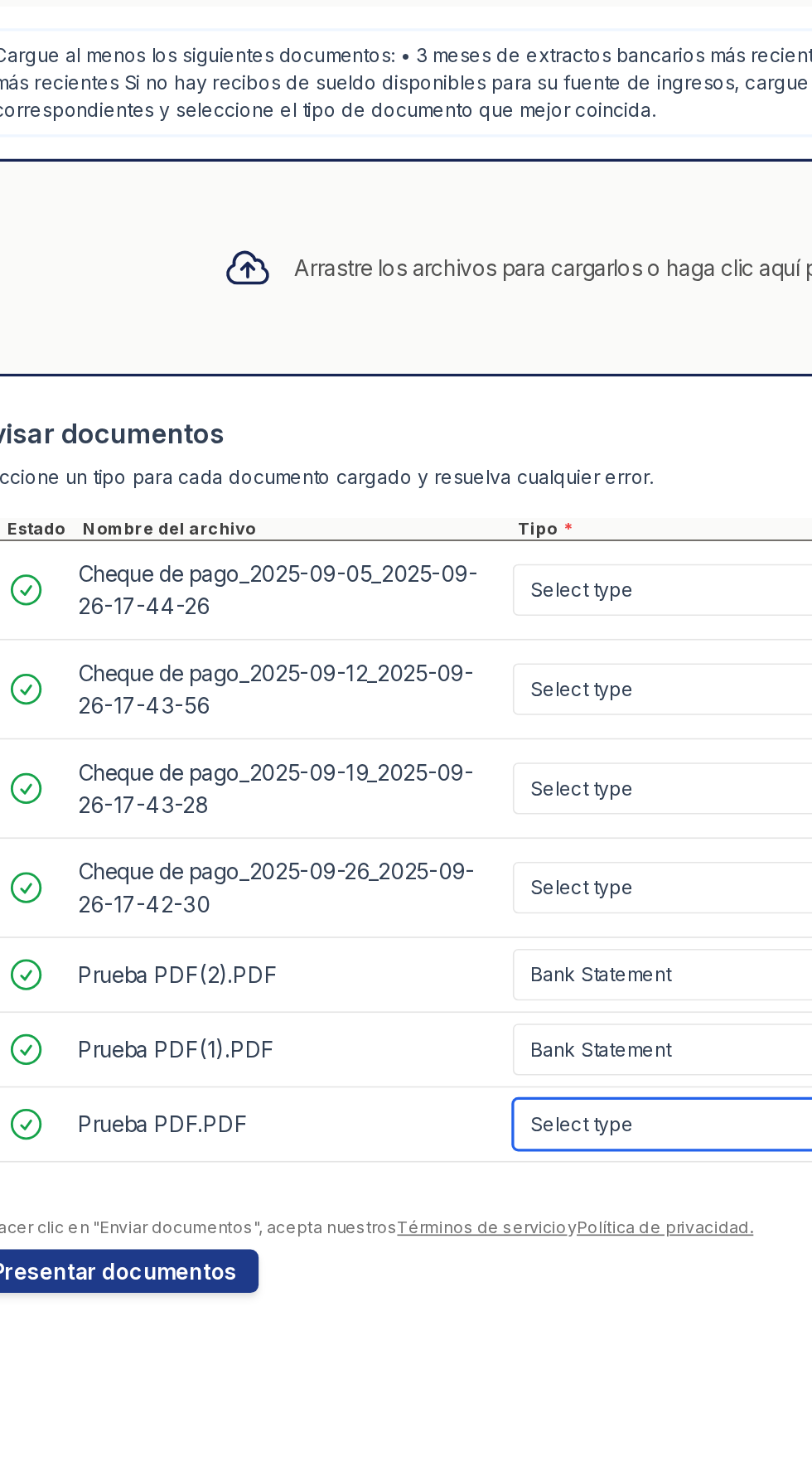
click at [475, 1269] on select "Select type Paystub Bank Statement Offer Letter Tax Documents Benefit Award Let…" at bounding box center [462, 1261] width 210 height 31
select select "bank_statement"
click at [358, 1246] on select "Select type Paystub Bank Statement Offer Letter Tax Documents Benefit Award Let…" at bounding box center [462, 1261] width 210 height 31
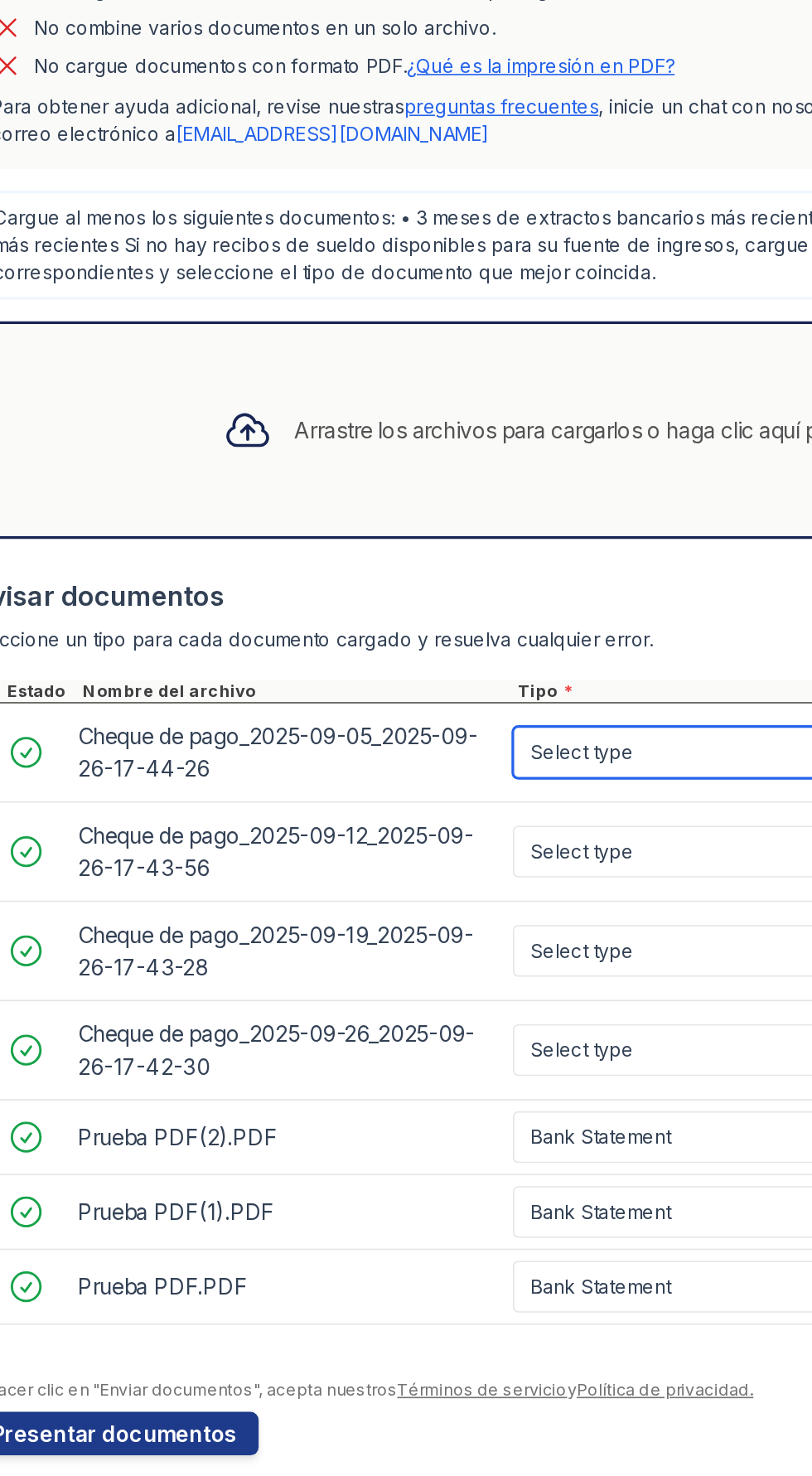
click at [485, 937] on select "Select type Paystub Bank Statement Offer Letter Tax Documents Benefit Award Let…" at bounding box center [462, 935] width 210 height 31
select select "bank_statement"
click at [358, 920] on select "Select type Paystub Bank Statement Offer Letter Tax Documents Benefit Award Let…" at bounding box center [462, 935] width 210 height 31
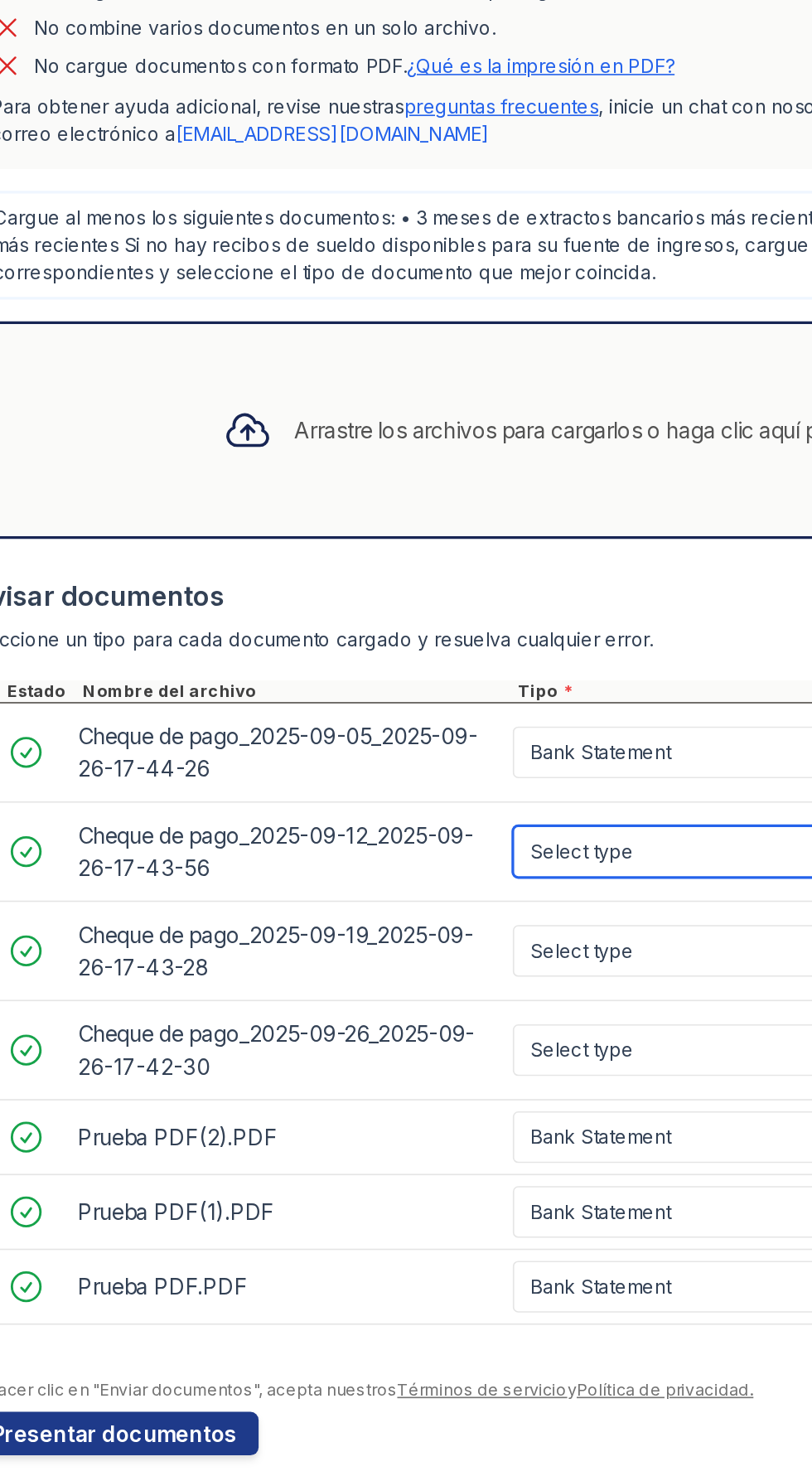
click at [478, 990] on select "Select type Paystub Bank Statement Offer Letter Tax Documents Benefit Award Let…" at bounding box center [462, 995] width 210 height 31
select select "bank_statement"
click at [358, 980] on select "Select type Paystub Bank Statement Offer Letter Tax Documents Benefit Award Let…" at bounding box center [462, 995] width 210 height 31
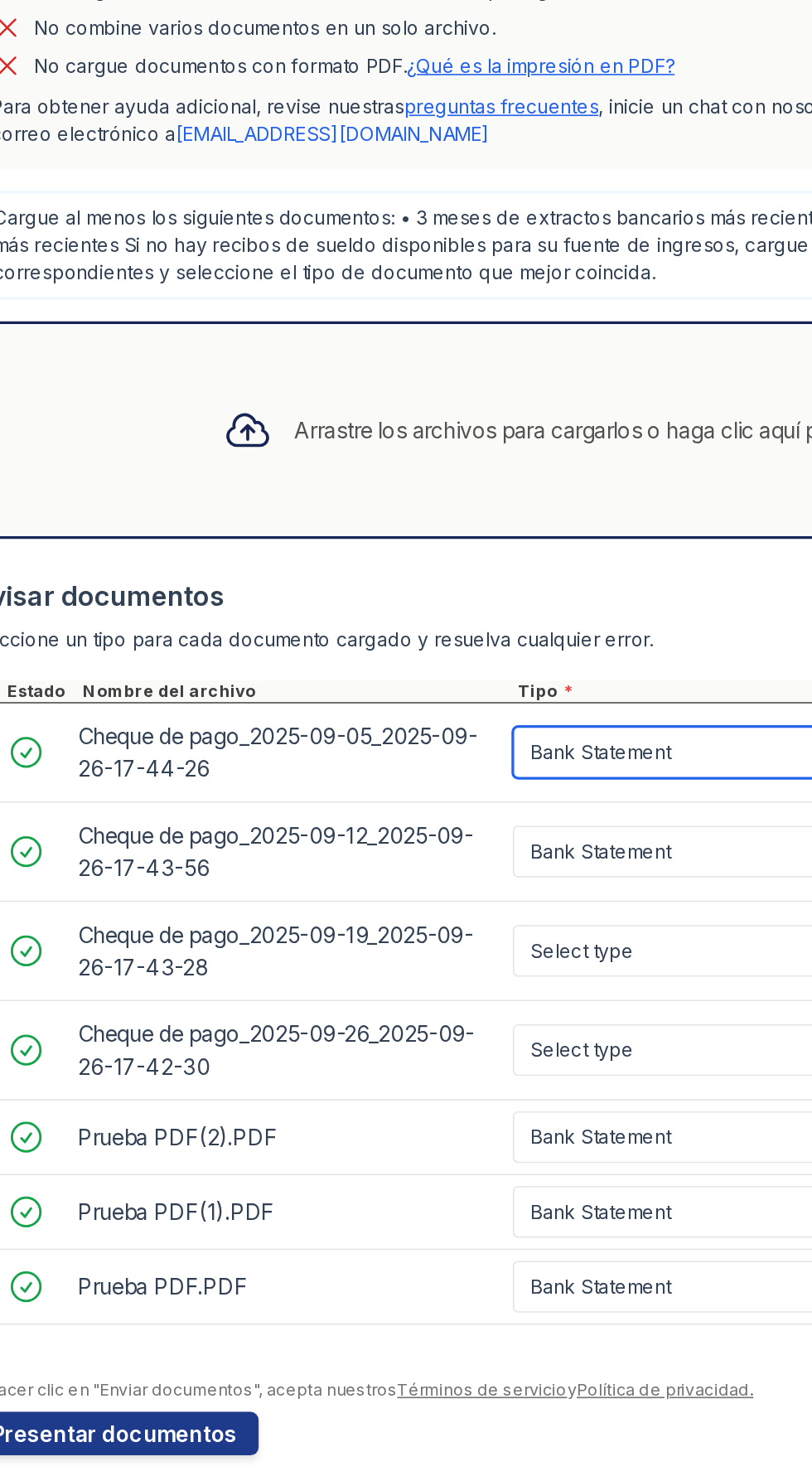
click at [485, 942] on select "Select type Paystub Bank Statement Offer Letter Tax Documents Benefit Award Let…" at bounding box center [462, 935] width 210 height 31
select select "paystub"
click at [358, 920] on select "Select type Paystub Bank Statement Offer Letter Tax Documents Benefit Award Let…" at bounding box center [462, 935] width 210 height 31
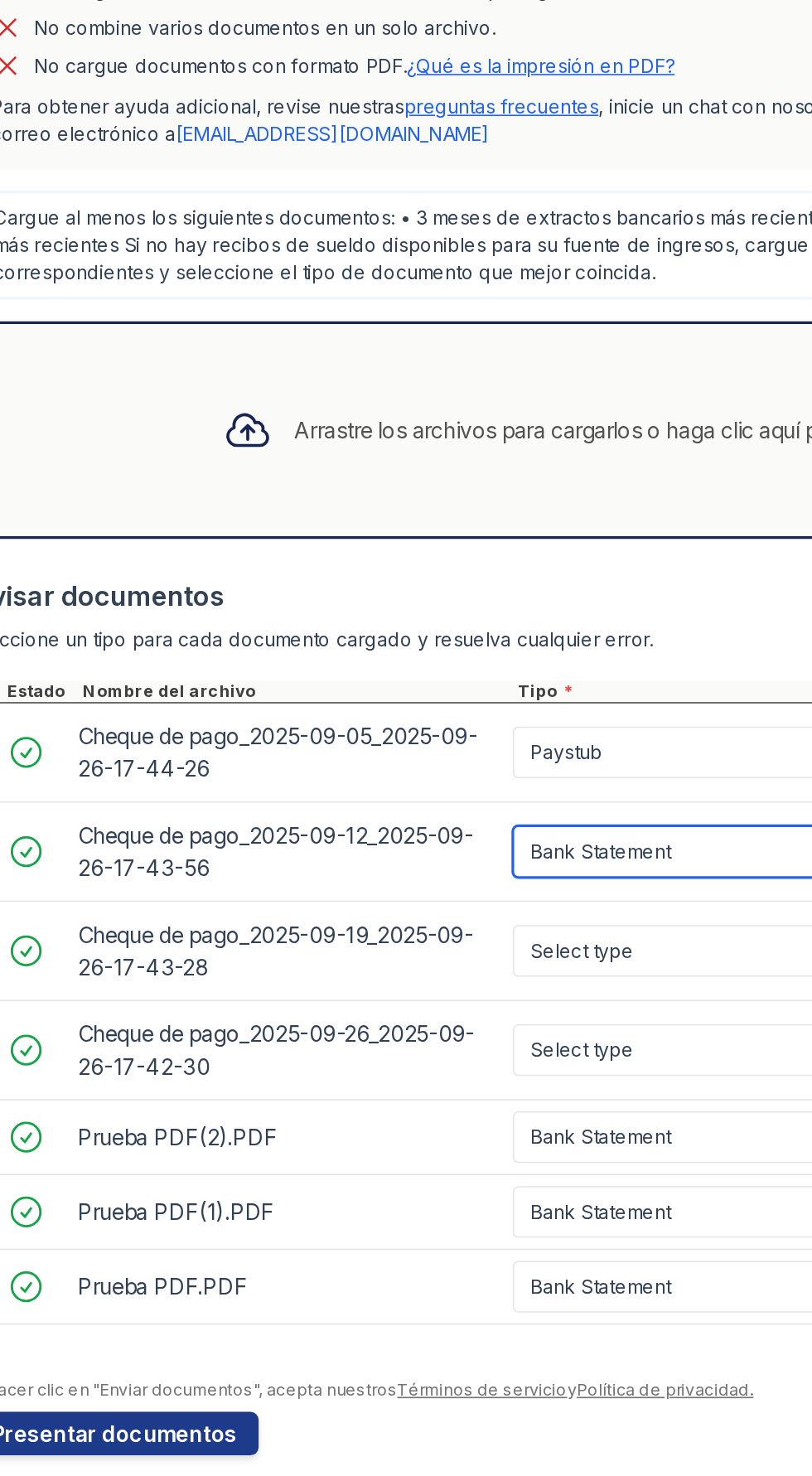
click at [483, 991] on select "Select type Paystub Bank Statement Offer Letter Tax Documents Benefit Award Let…" at bounding box center [462, 995] width 210 height 31
select select "paystub"
click at [358, 980] on select "Select type Paystub Bank Statement Offer Letter Tax Documents Benefit Award Let…" at bounding box center [462, 995] width 210 height 31
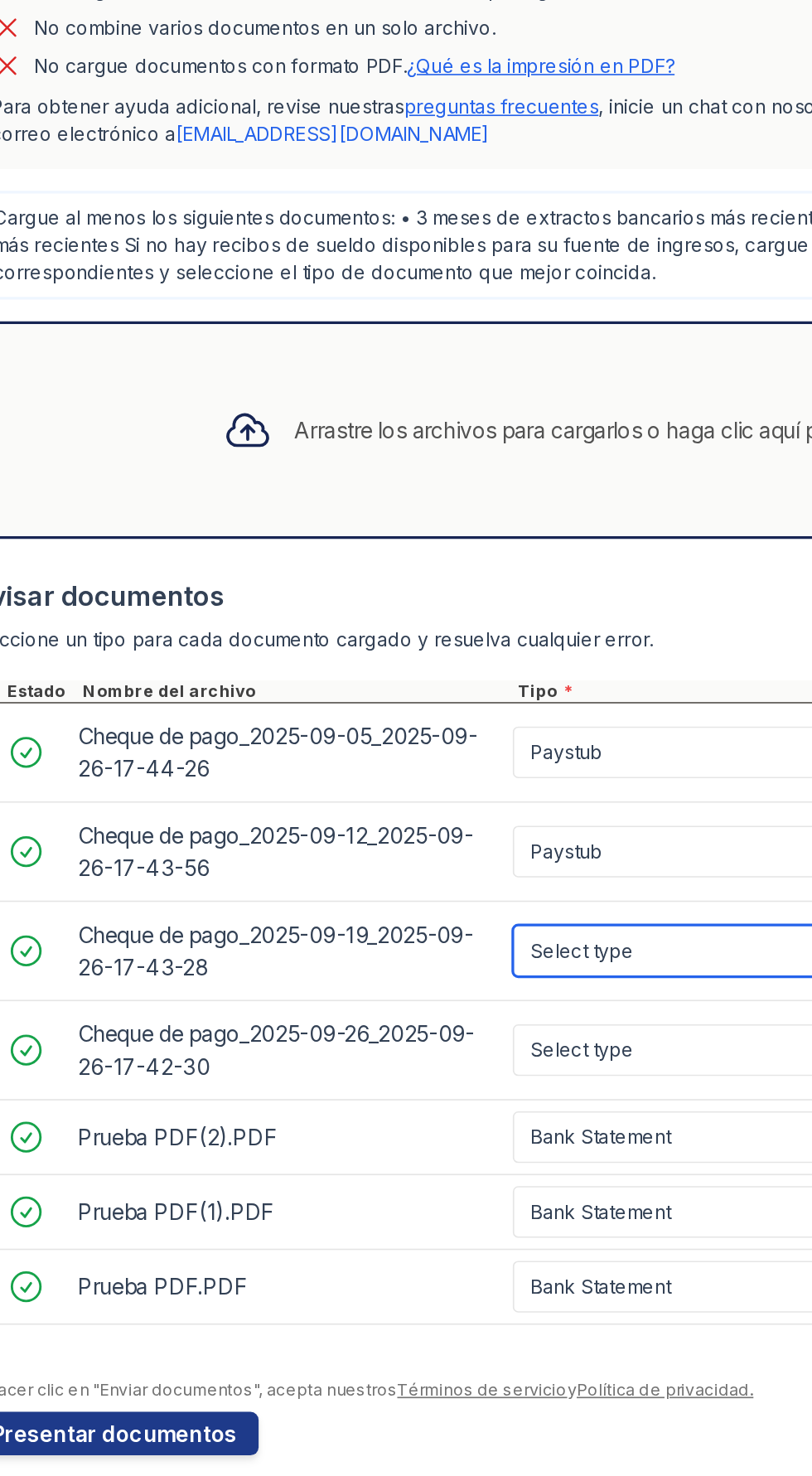
click at [474, 1062] on select "Select type Paystub Bank Statement Offer Letter Tax Documents Benefit Award Let…" at bounding box center [462, 1056] width 210 height 31
select select "paystub"
click at [358, 1041] on select "Select type Paystub Bank Statement Offer Letter Tax Documents Benefit Award Let…" at bounding box center [462, 1056] width 210 height 31
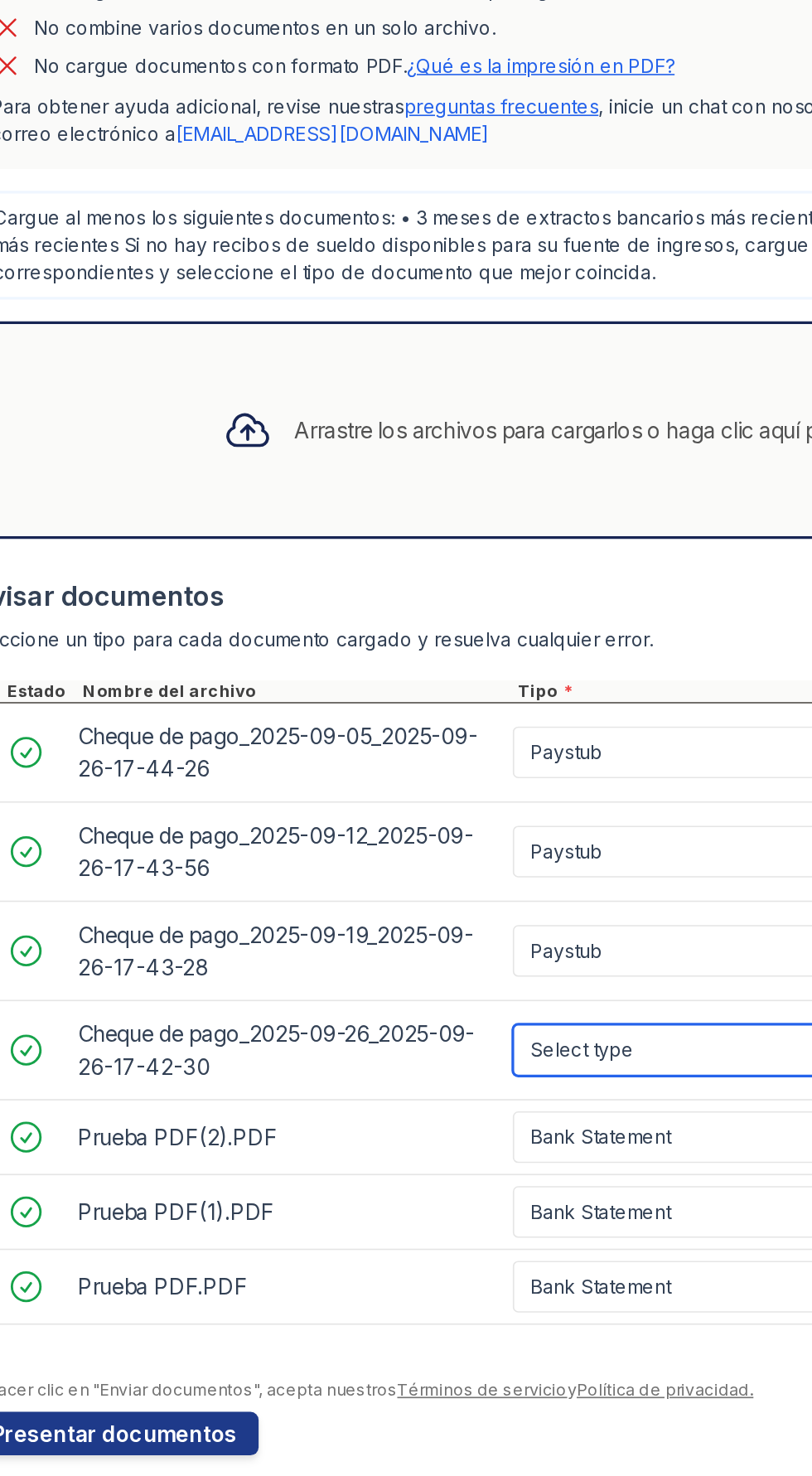
click at [481, 1128] on select "Select type Paystub Bank Statement Offer Letter Tax Documents Benefit Award Let…" at bounding box center [462, 1116] width 210 height 31
select select "paystub"
click at [358, 1101] on select "Select type Paystub Bank Statement Offer Letter Tax Documents Benefit Award Let…" at bounding box center [462, 1116] width 210 height 31
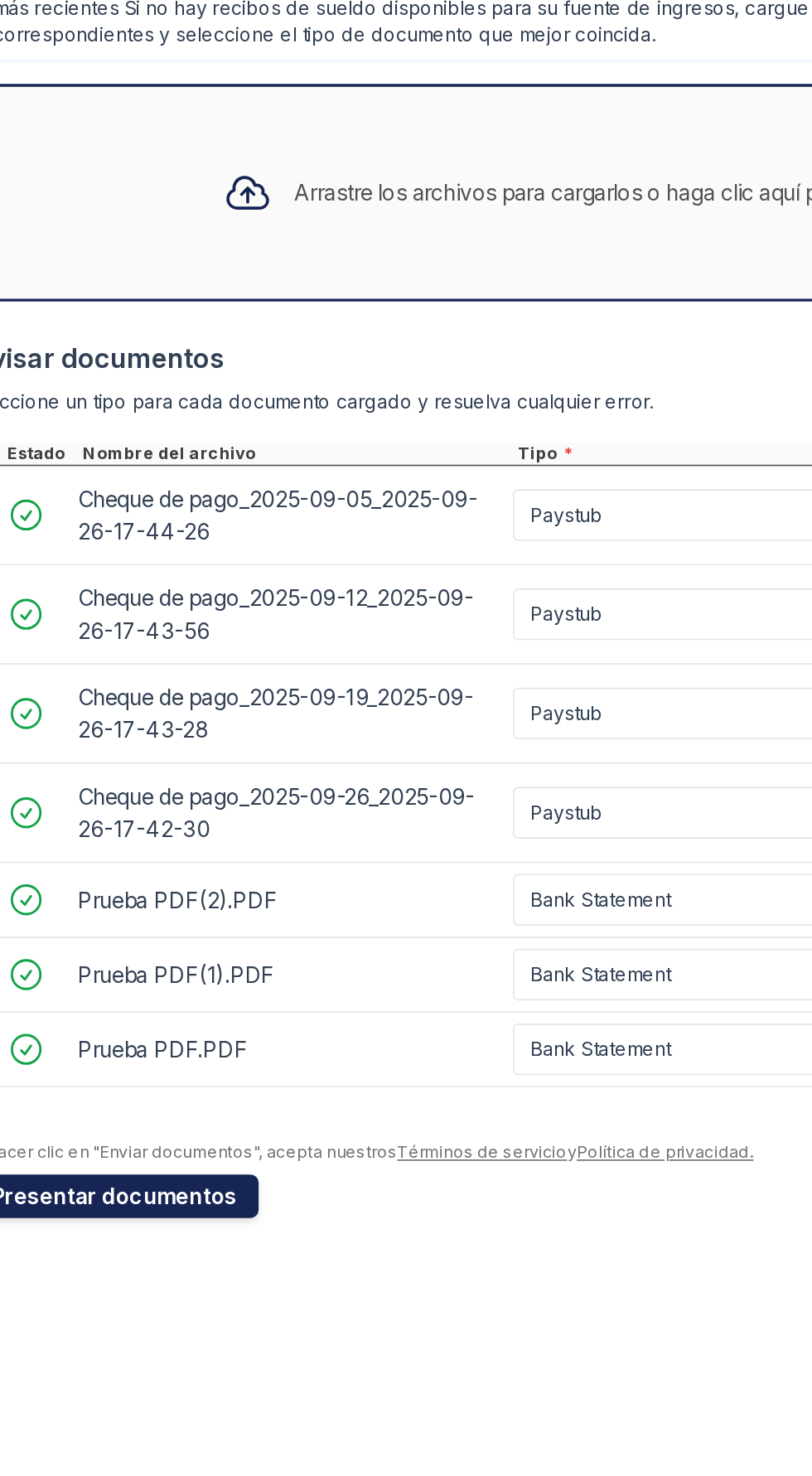
click at [95, 1350] on font "Presentar documentos" at bounding box center [114, 1350] width 150 height 16
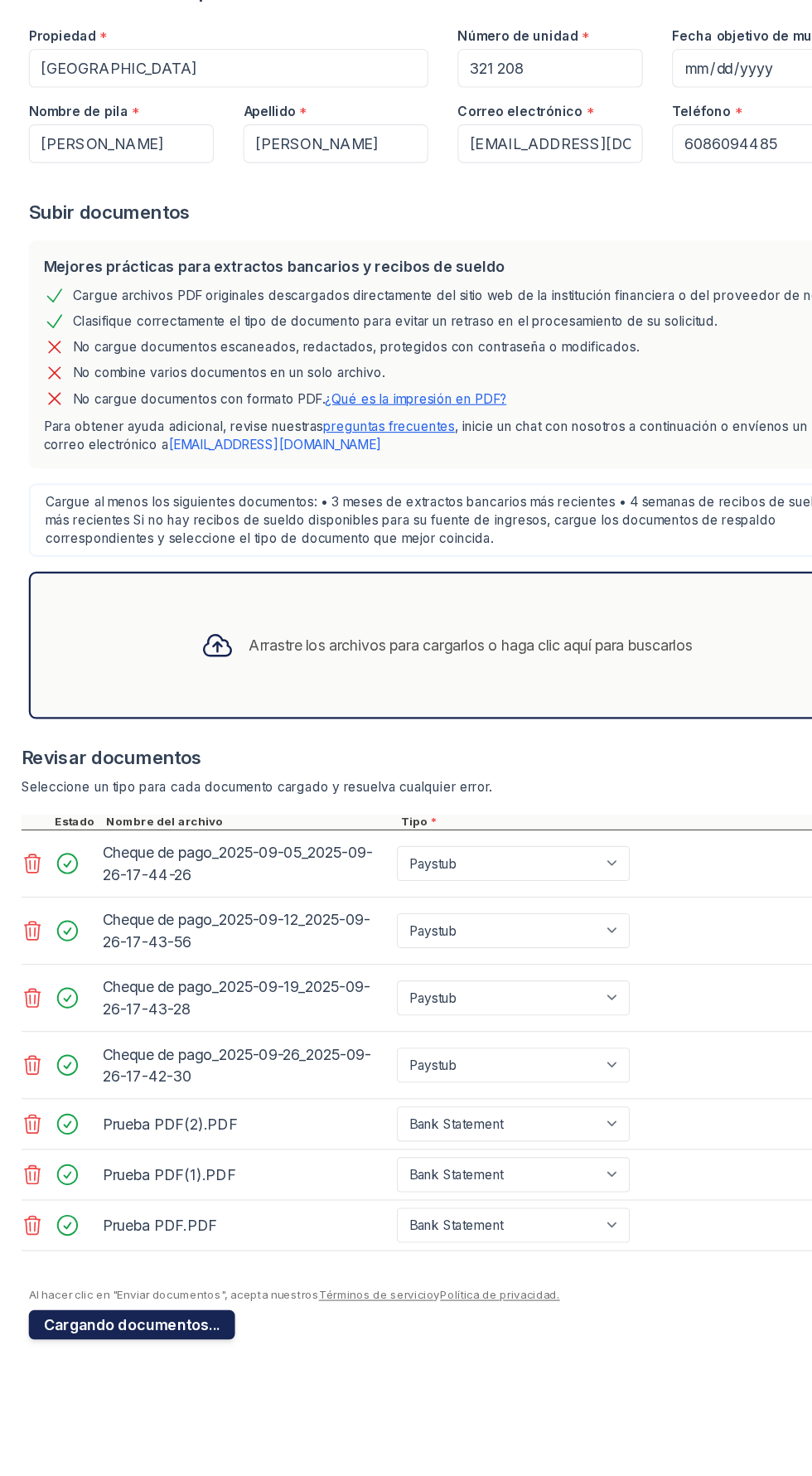
click at [85, 1347] on font "Cargando documentos..." at bounding box center [118, 1350] width 159 height 16
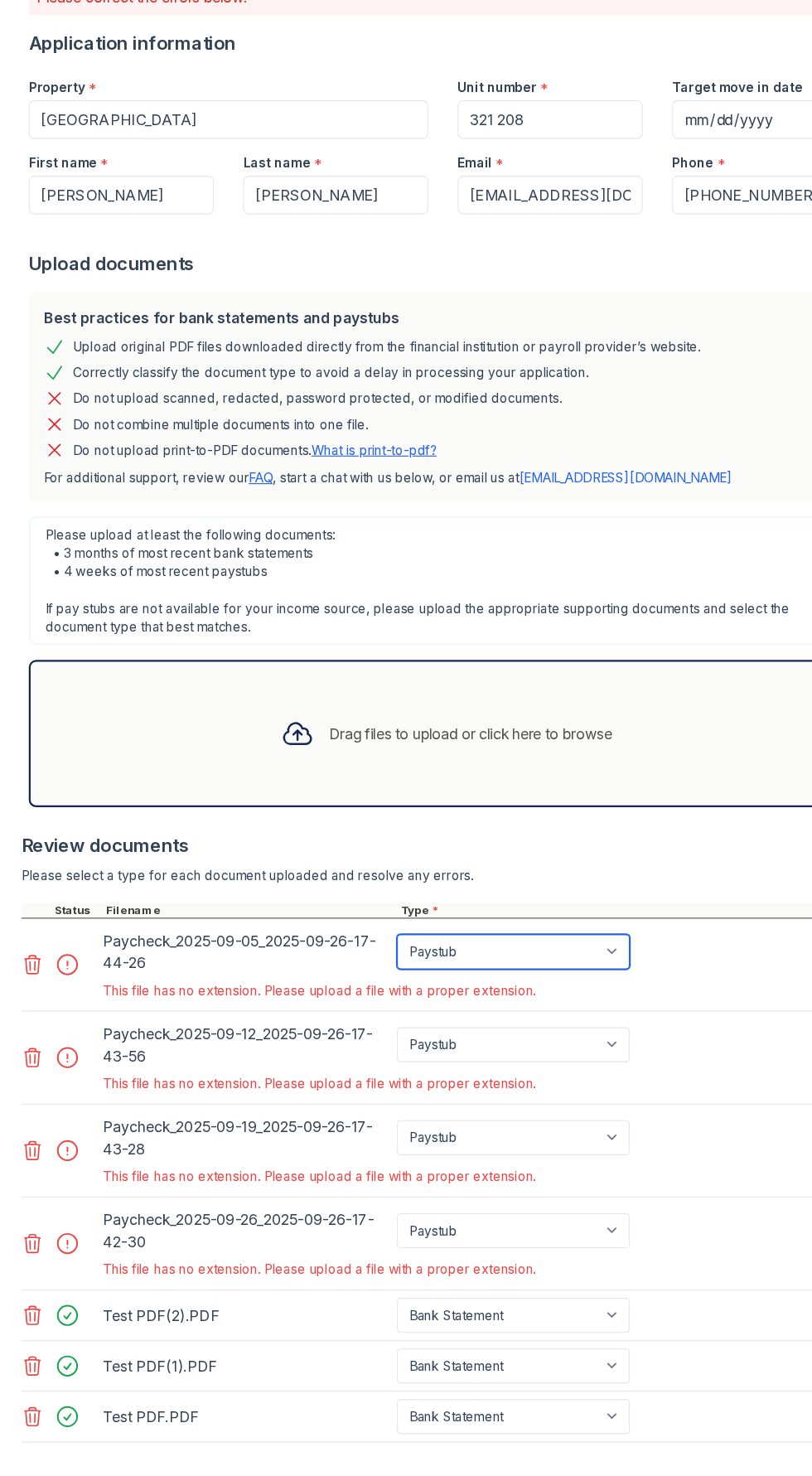
click at [531, 1024] on select "Paystub Bank Statement Offer Letter Tax Documents Benefit Award Letter Investme…" at bounding box center [462, 1014] width 210 height 31
